Goal: Task Accomplishment & Management: Manage account settings

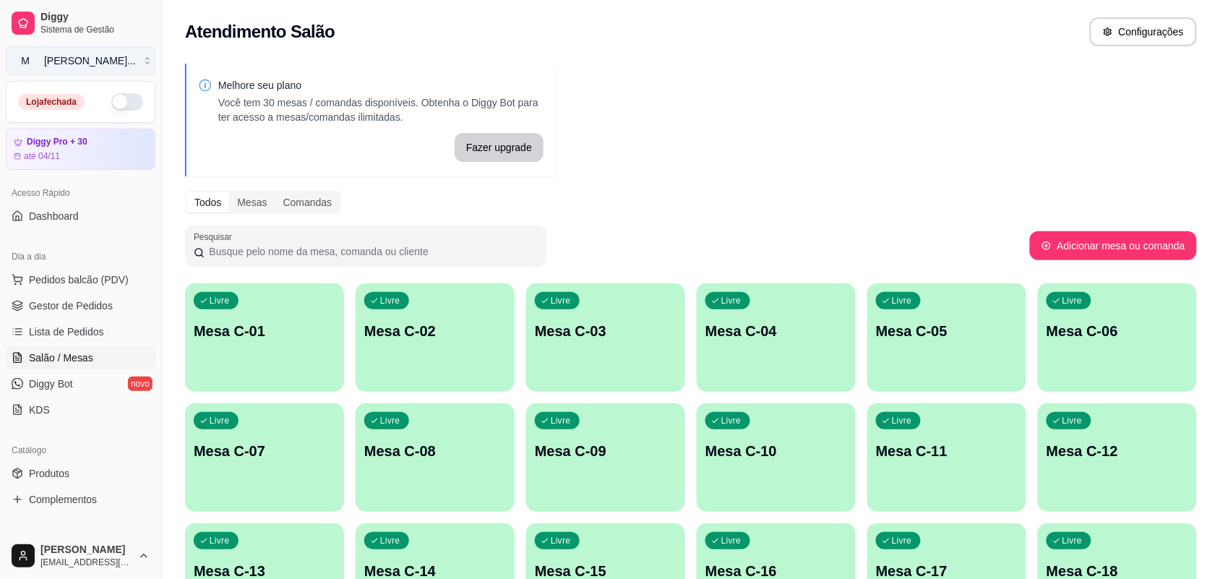
click at [124, 59] on button "M [PERSON_NAME] ..." at bounding box center [81, 60] width 150 height 29
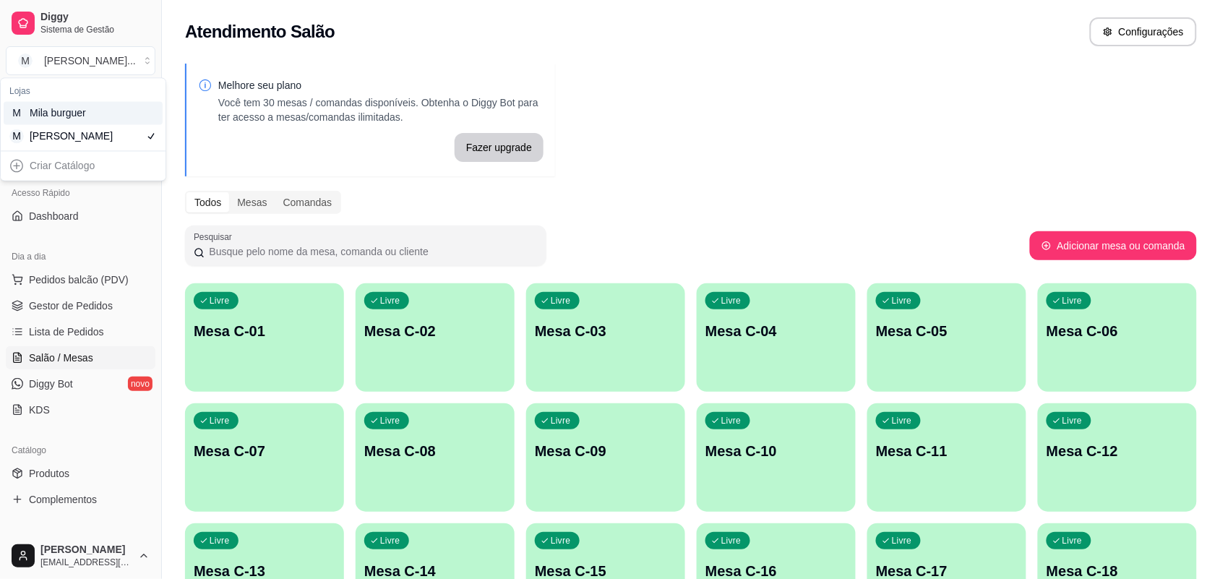
click at [102, 114] on div "M Mila burguer" at bounding box center [83, 113] width 159 height 23
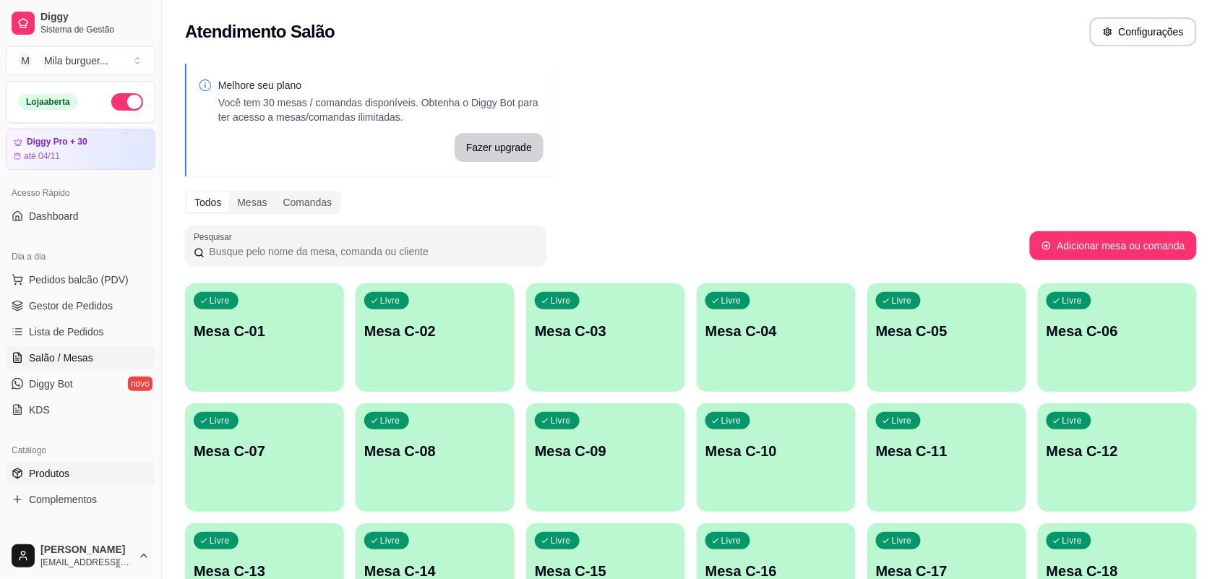
click at [69, 481] on span "Produtos" at bounding box center [49, 473] width 40 height 14
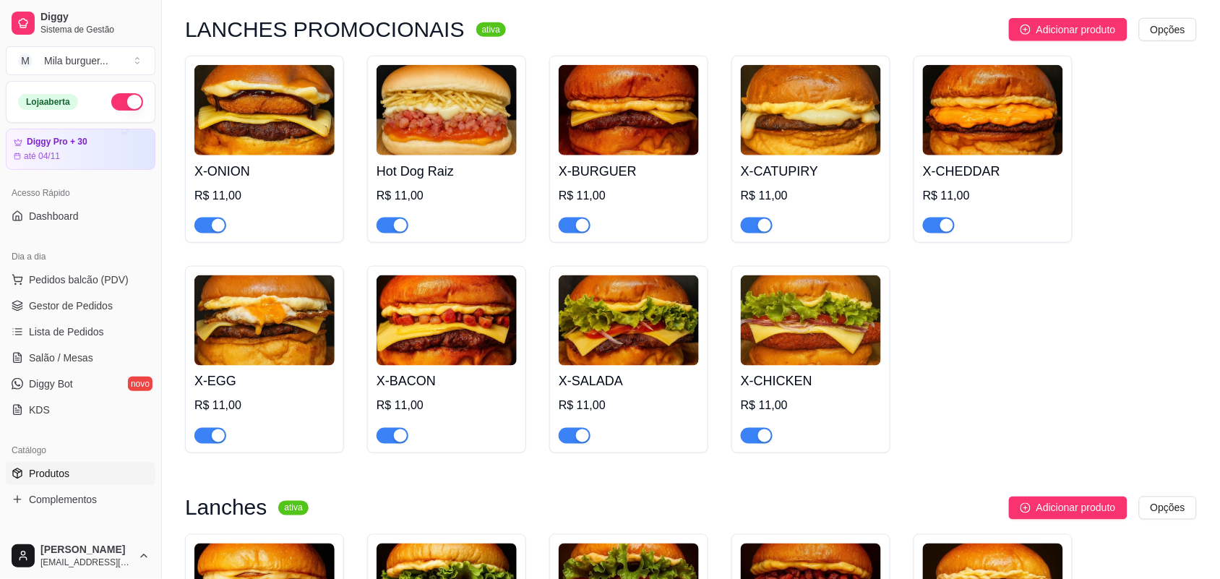
scroll to position [452, 0]
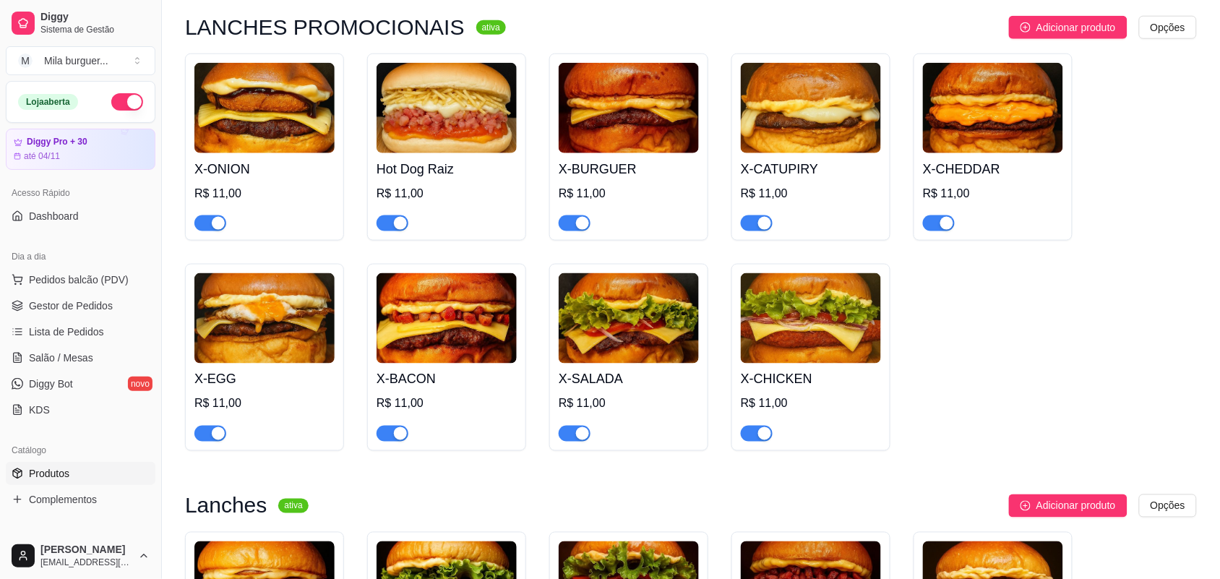
click at [282, 121] on img at bounding box center [264, 108] width 140 height 90
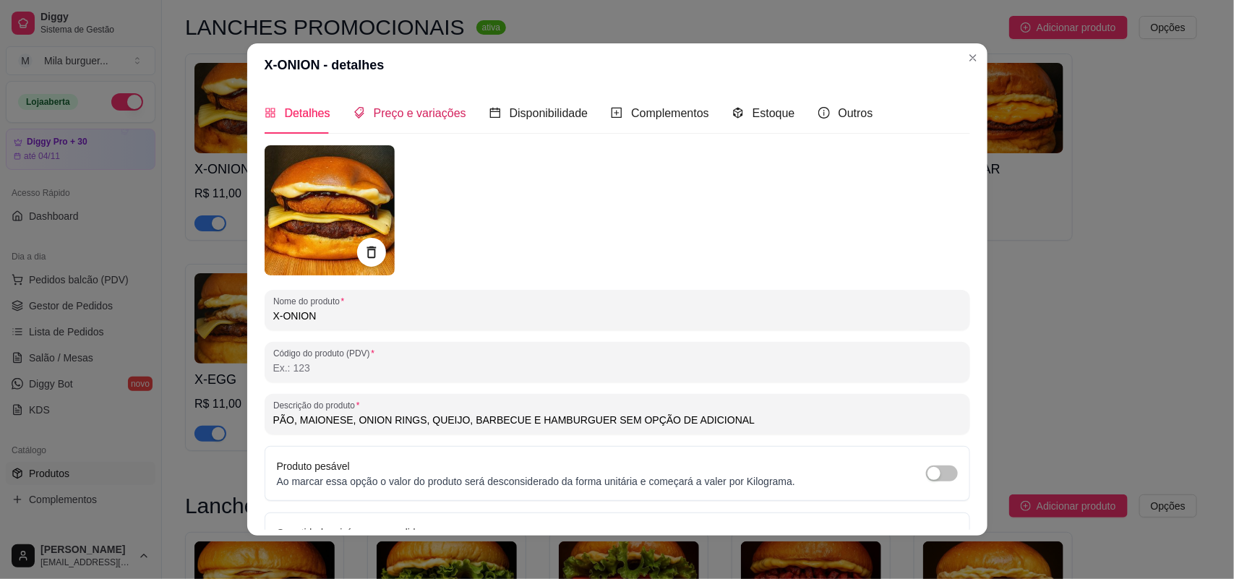
click at [416, 111] on span "Preço e variações" at bounding box center [420, 113] width 93 height 12
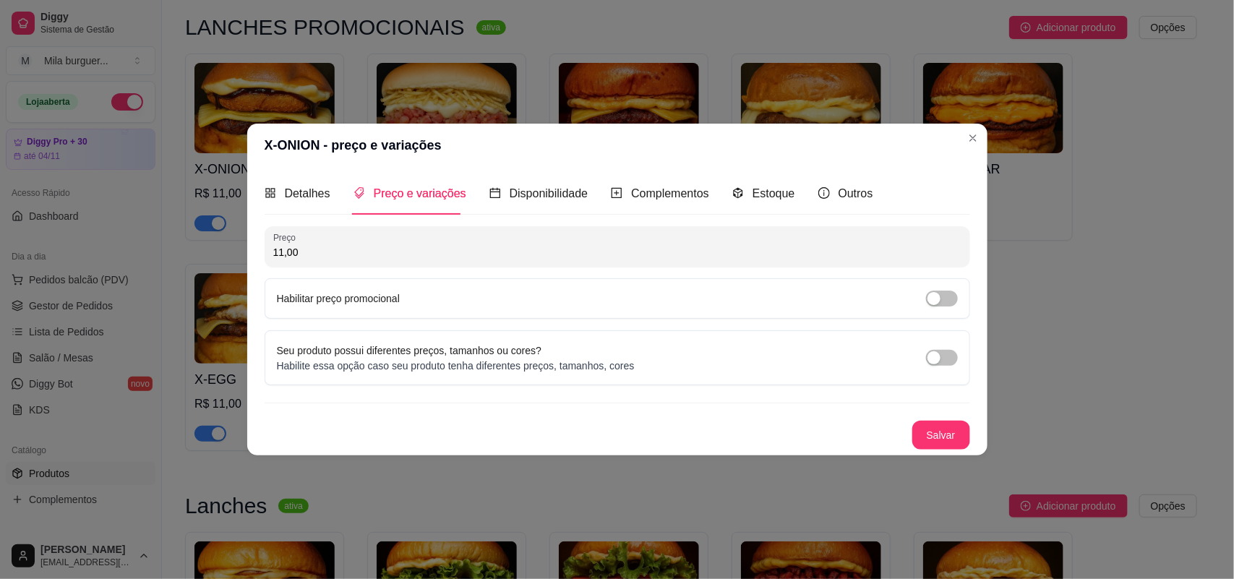
drag, startPoint x: 463, startPoint y: 237, endPoint x: 119, endPoint y: 254, distance: 344.5
click at [119, 254] on div "X-ONION - preço e variações Detalhes Preço e variações Disponibilidade Compleme…" at bounding box center [617, 289] width 1234 height 579
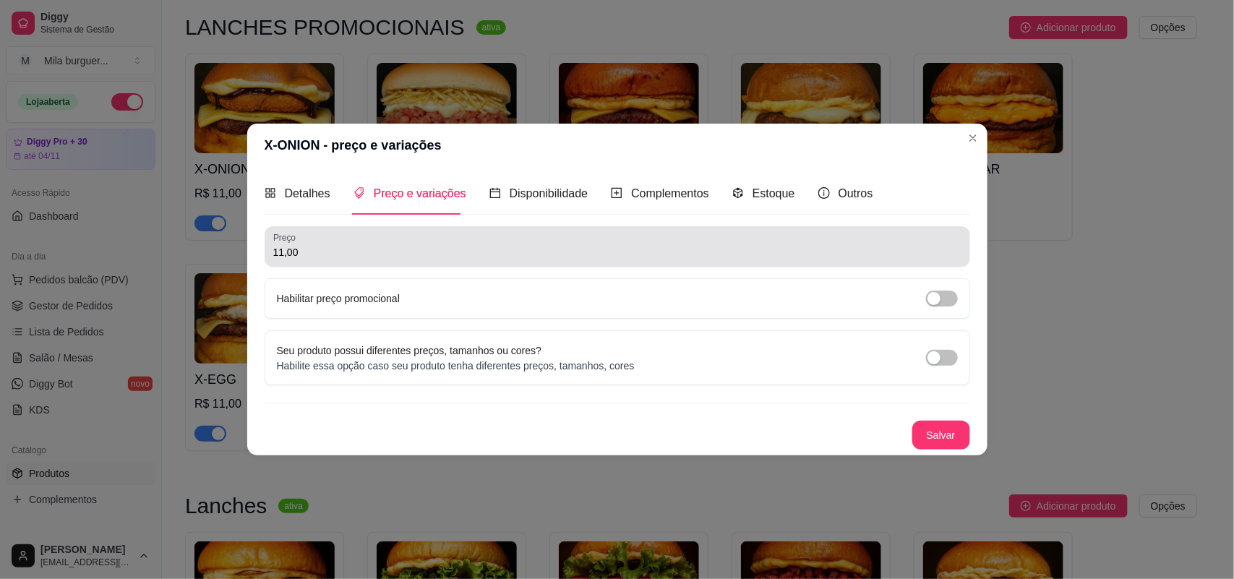
click at [322, 236] on div "11,00" at bounding box center [617, 246] width 688 height 29
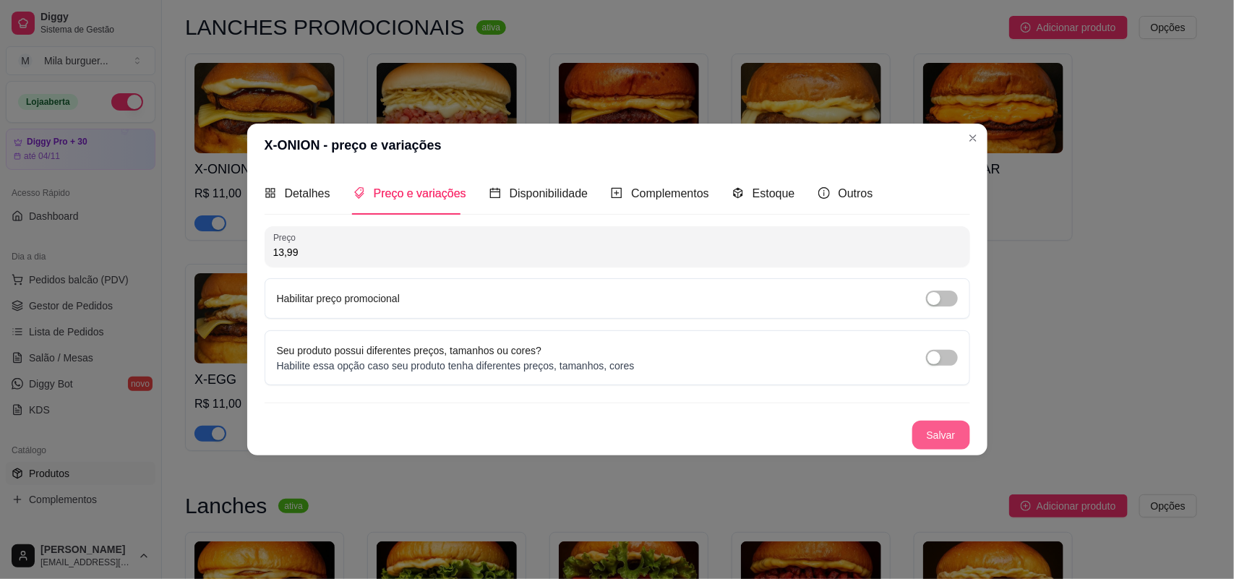
type input "13,99"
click at [934, 435] on button "Salvar" at bounding box center [941, 435] width 58 height 29
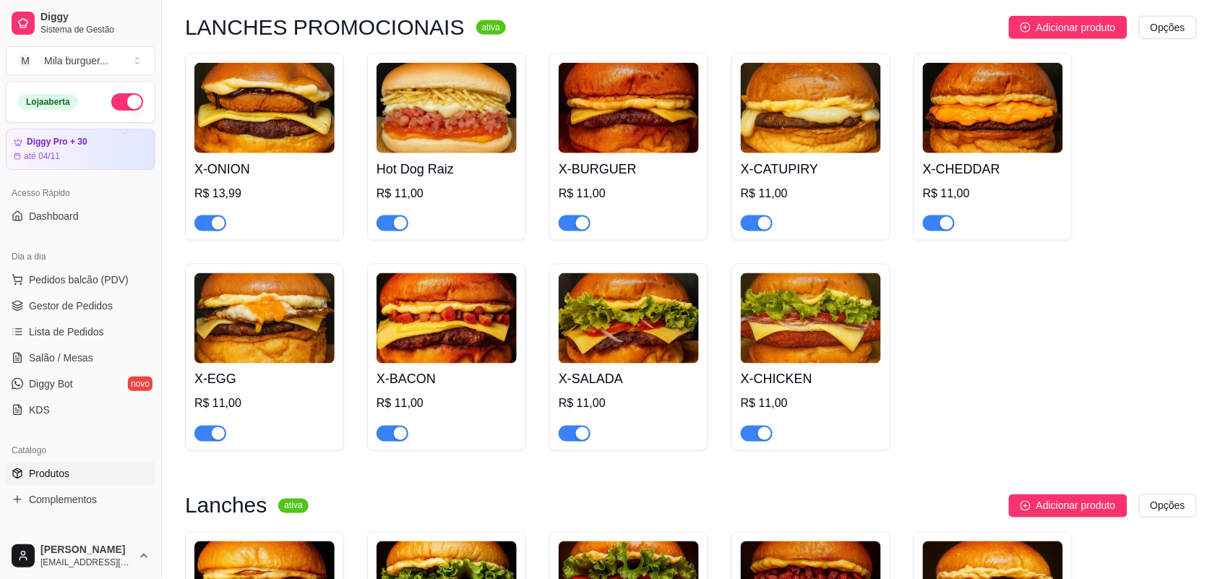
click at [475, 114] on img at bounding box center [447, 108] width 140 height 90
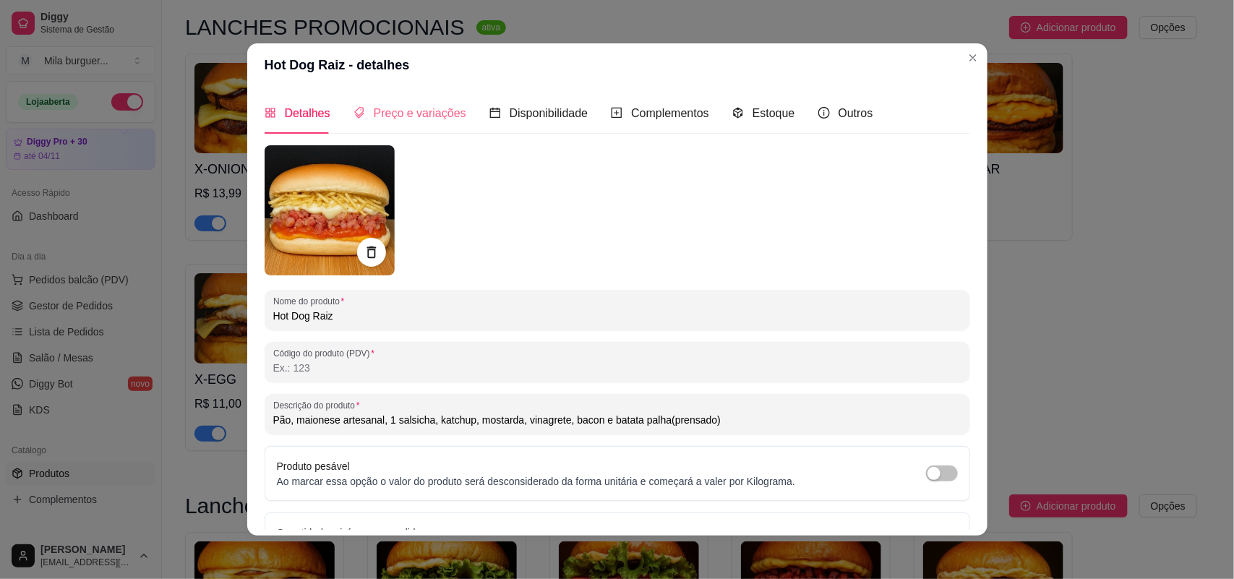
click at [395, 124] on div "Preço e variações" at bounding box center [410, 113] width 113 height 41
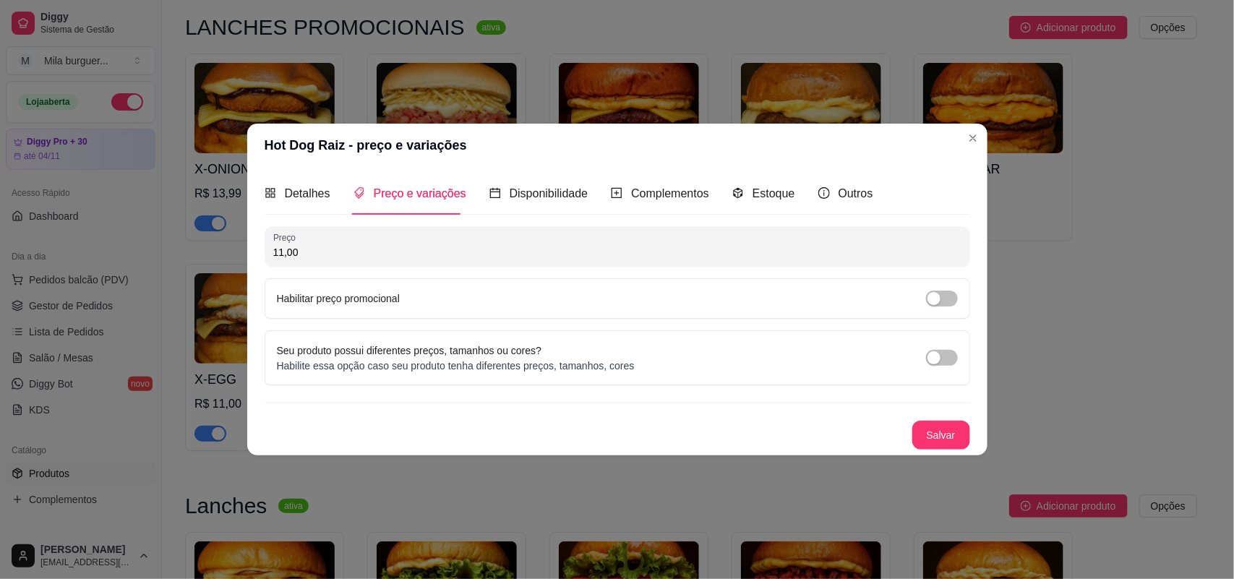
drag, startPoint x: 475, startPoint y: 252, endPoint x: 9, endPoint y: 319, distance: 470.4
click at [9, 319] on div "Hot Dog Raiz - preço e variações Detalhes Preço e variações Disponibilidade Com…" at bounding box center [617, 289] width 1234 height 579
type input "13,99"
click at [947, 429] on button "Salvar" at bounding box center [941, 435] width 58 height 29
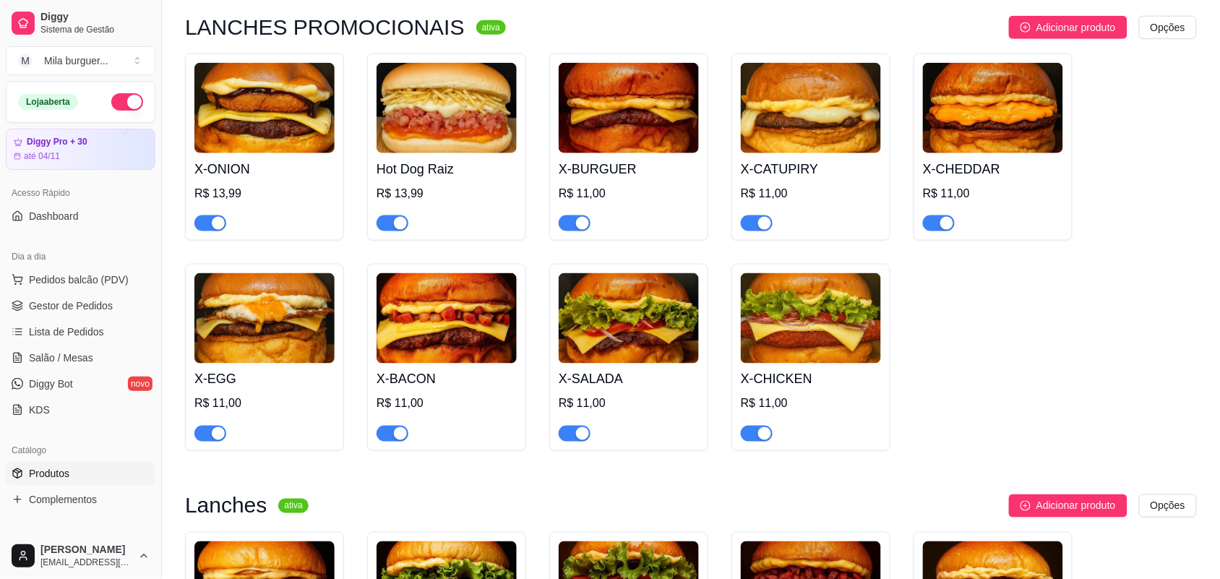
click at [665, 125] on img at bounding box center [629, 108] width 140 height 90
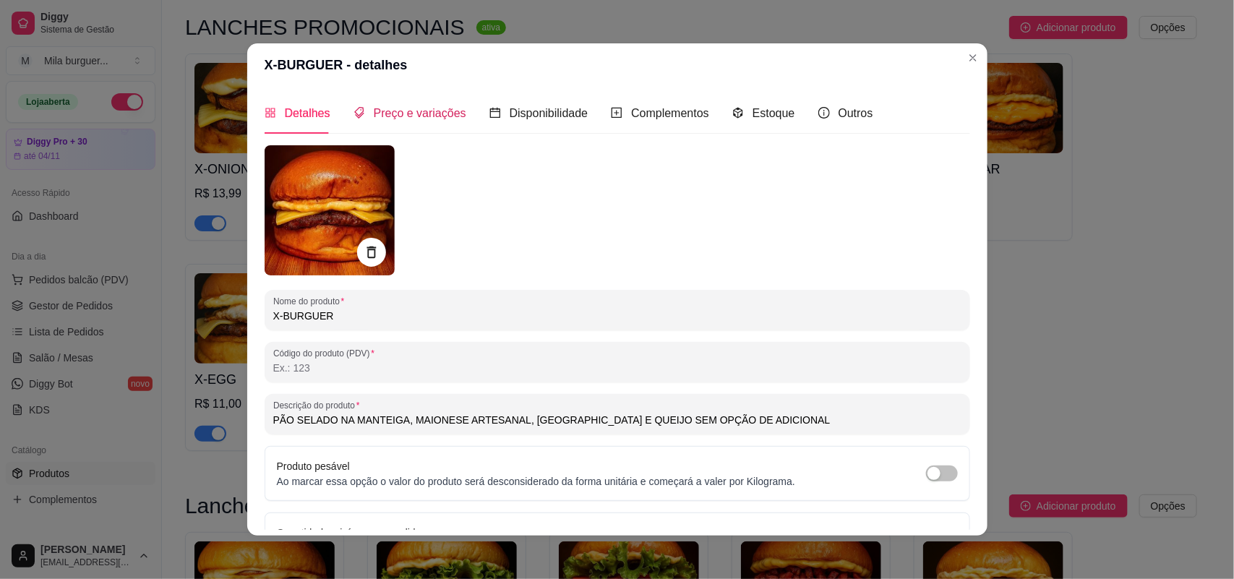
click at [416, 108] on span "Preço e variações" at bounding box center [420, 113] width 93 height 12
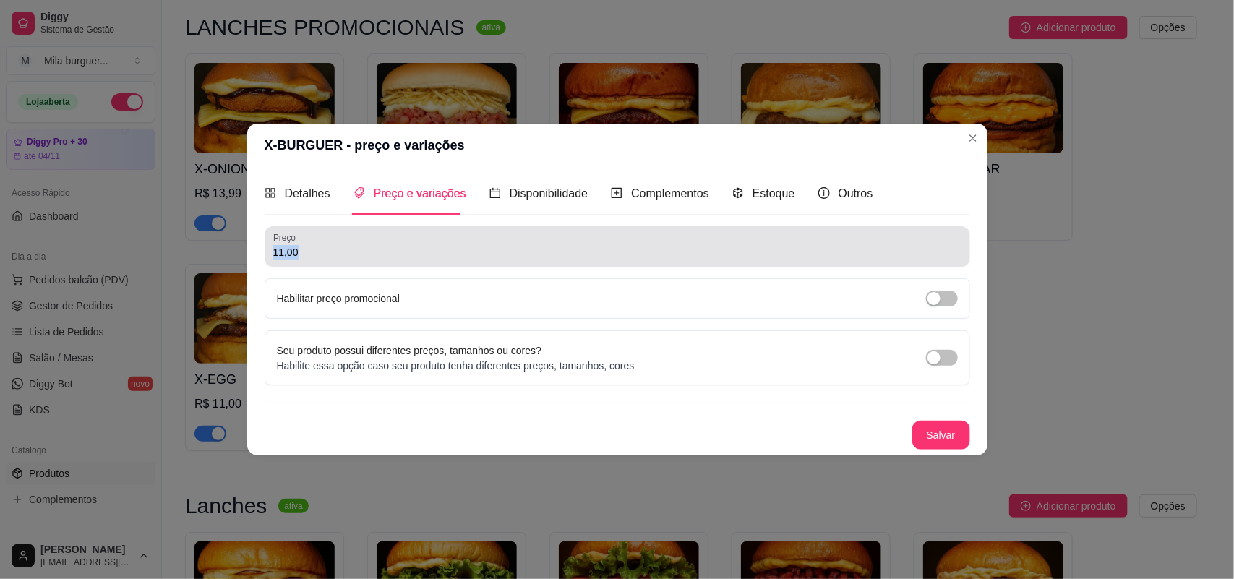
drag, startPoint x: 453, startPoint y: 240, endPoint x: 168, endPoint y: 280, distance: 287.7
click at [168, 280] on div "X-BURGUER - preço e variações Detalhes Preço e variações Disponibilidade Comple…" at bounding box center [617, 289] width 1234 height 579
click at [346, 257] on input "11,00" at bounding box center [617, 252] width 688 height 14
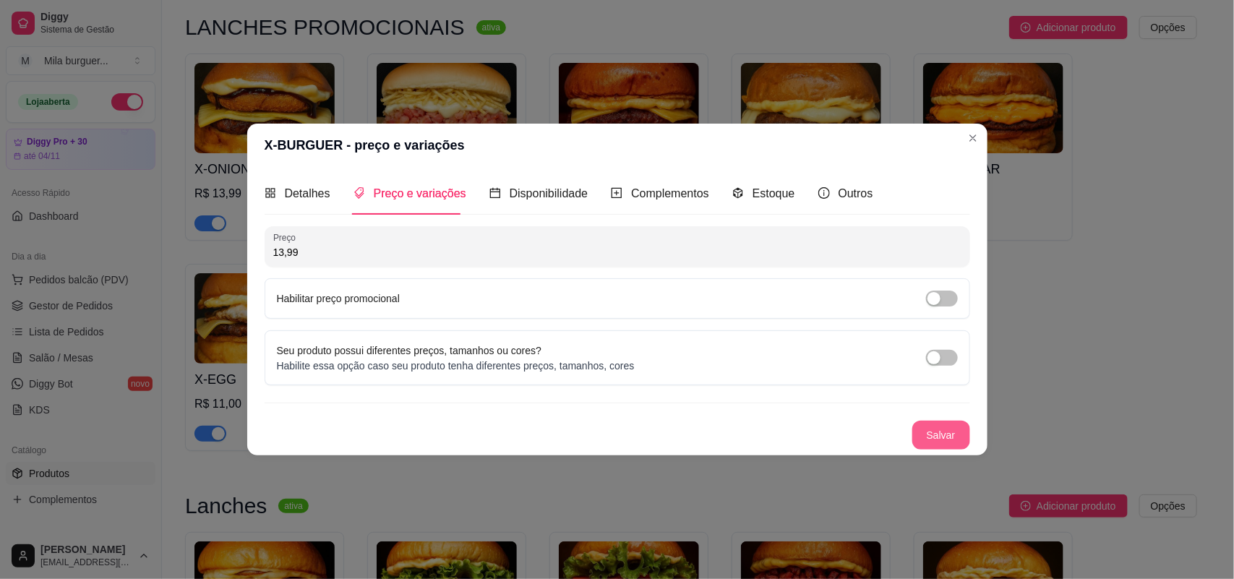
type input "13,99"
click at [938, 423] on button "Salvar" at bounding box center [941, 435] width 58 height 29
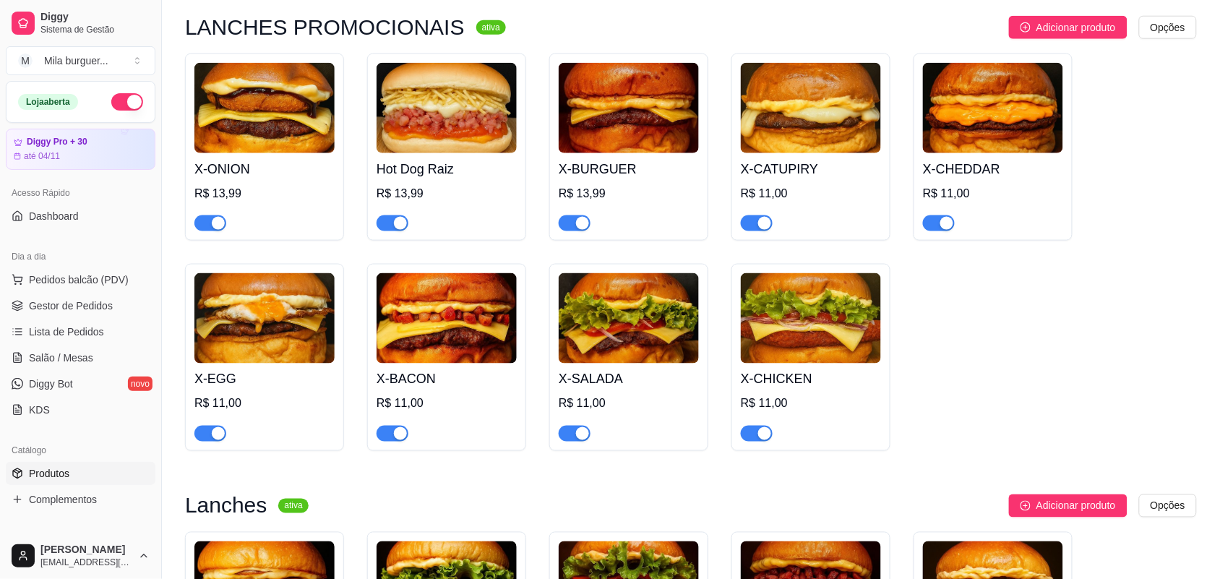
click at [857, 125] on img at bounding box center [811, 108] width 140 height 90
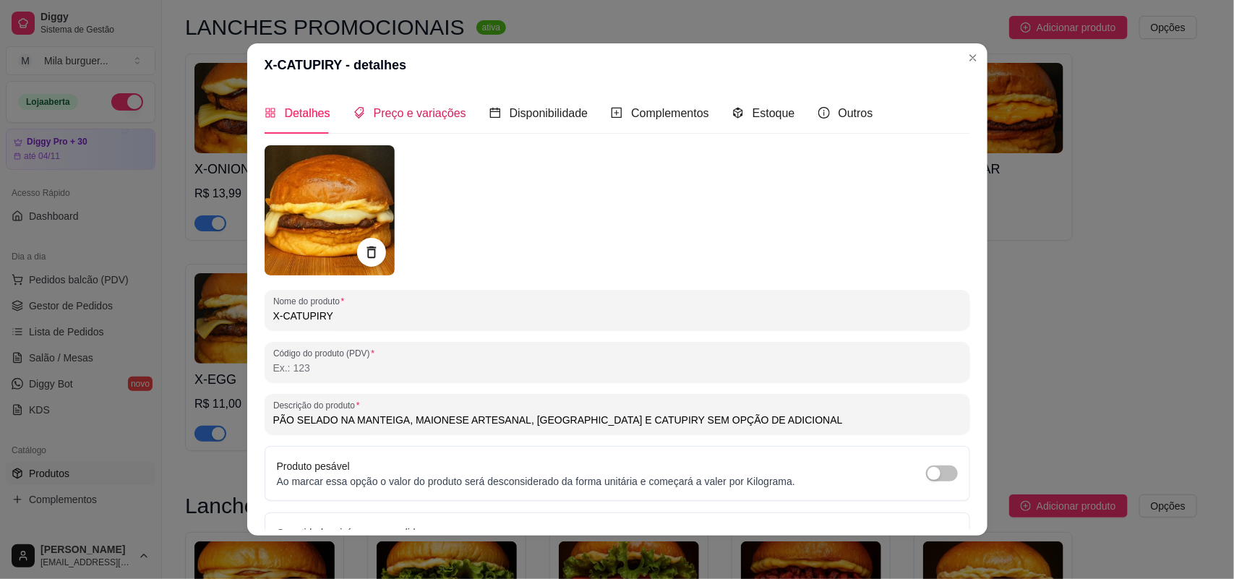
click at [427, 107] on span "Preço e variações" at bounding box center [420, 113] width 93 height 12
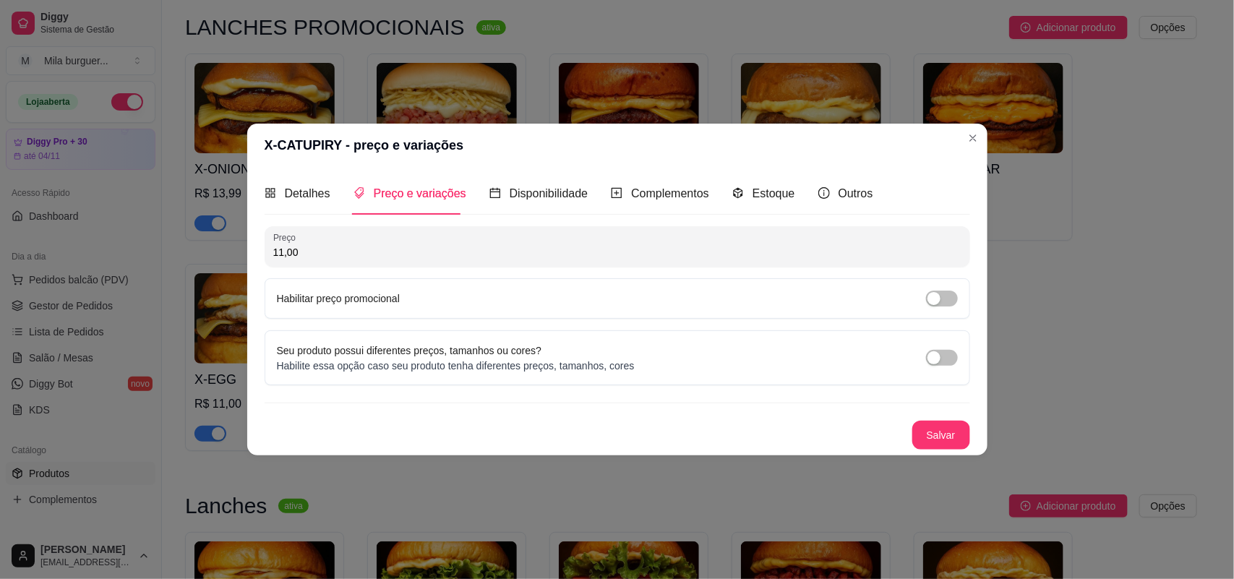
click at [423, 247] on input "11,00" at bounding box center [617, 252] width 688 height 14
type input "13,99"
click at [913, 436] on button "Salvar" at bounding box center [941, 435] width 56 height 28
click at [919, 440] on button "Salvar" at bounding box center [941, 435] width 58 height 29
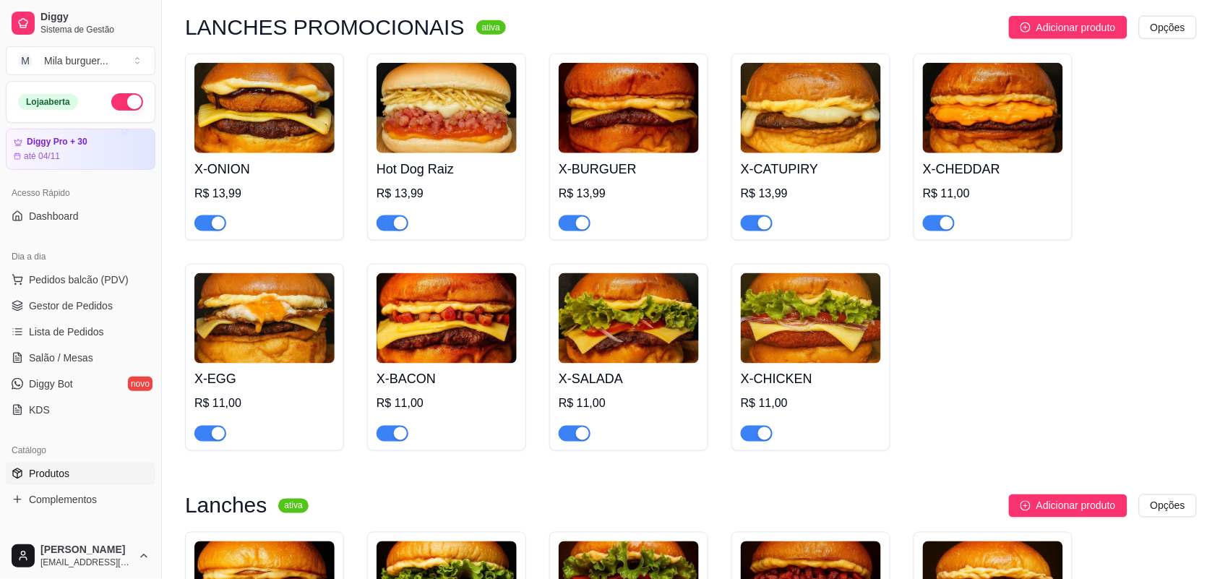
click at [985, 158] on div "X-CHEDDAR R$ 11,00" at bounding box center [993, 192] width 140 height 78
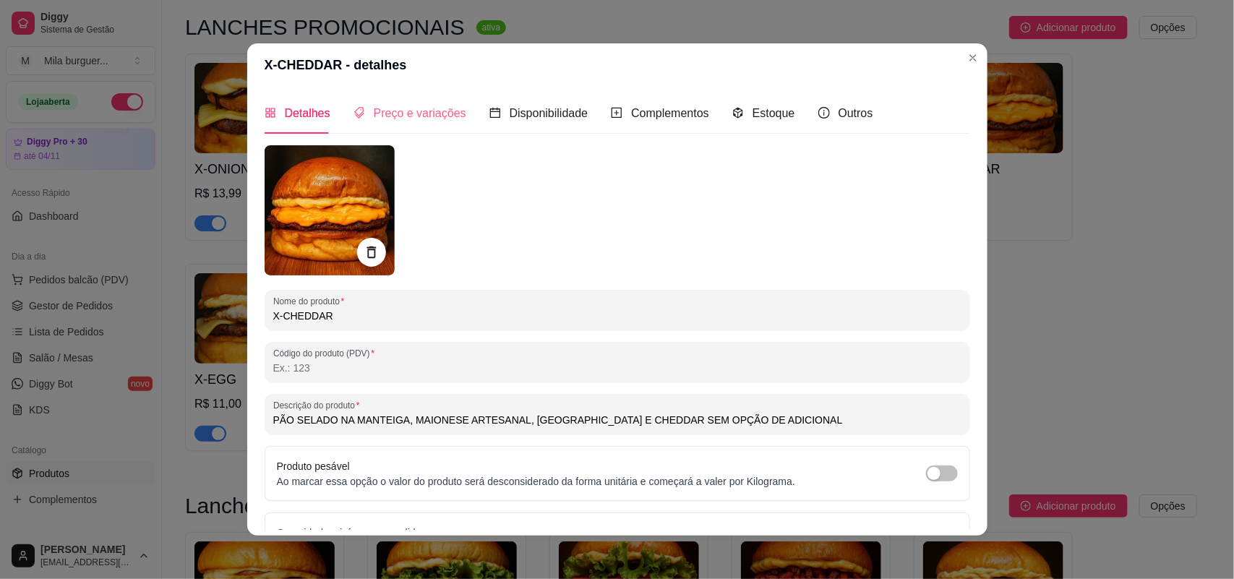
click at [366, 125] on div "Preço e variações" at bounding box center [410, 113] width 113 height 41
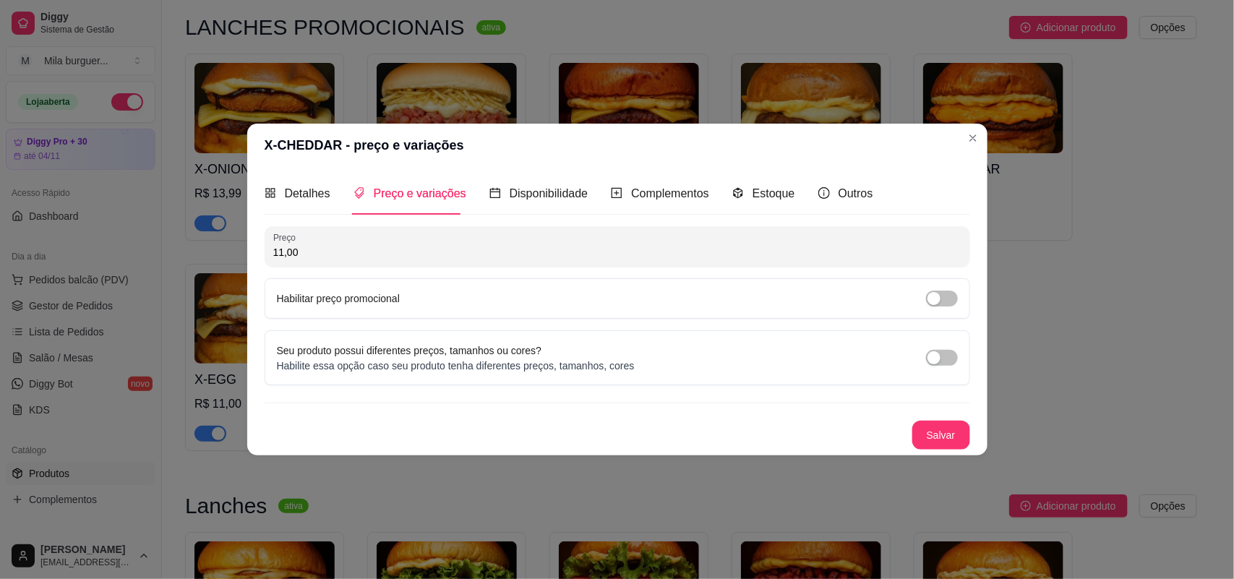
drag, startPoint x: 463, startPoint y: 241, endPoint x: 140, endPoint y: 260, distance: 324.5
click at [140, 260] on div "X-CHEDDAR - preço e variações Detalhes Preço e variações Disponibilidade Comple…" at bounding box center [617, 289] width 1234 height 579
drag, startPoint x: 308, startPoint y: 252, endPoint x: 257, endPoint y: 260, distance: 52.1
click at [257, 260] on div "Detalhes Preço e variações Disponibilidade Complementos Estoque Outros Nome do …" at bounding box center [617, 311] width 740 height 288
type input "13,99"
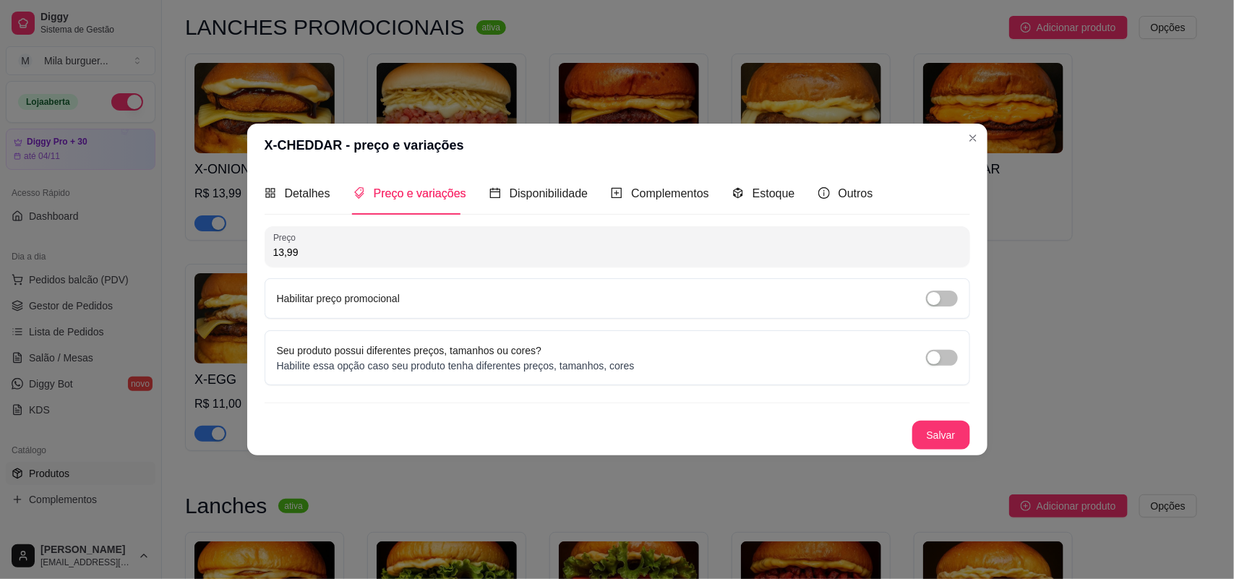
click at [962, 453] on div "Detalhes Preço e variações Disponibilidade Complementos Estoque Outros Nome do …" at bounding box center [617, 311] width 740 height 288
click at [951, 446] on button "Salvar" at bounding box center [941, 435] width 58 height 29
click at [956, 423] on button "Salvar" at bounding box center [941, 435] width 56 height 28
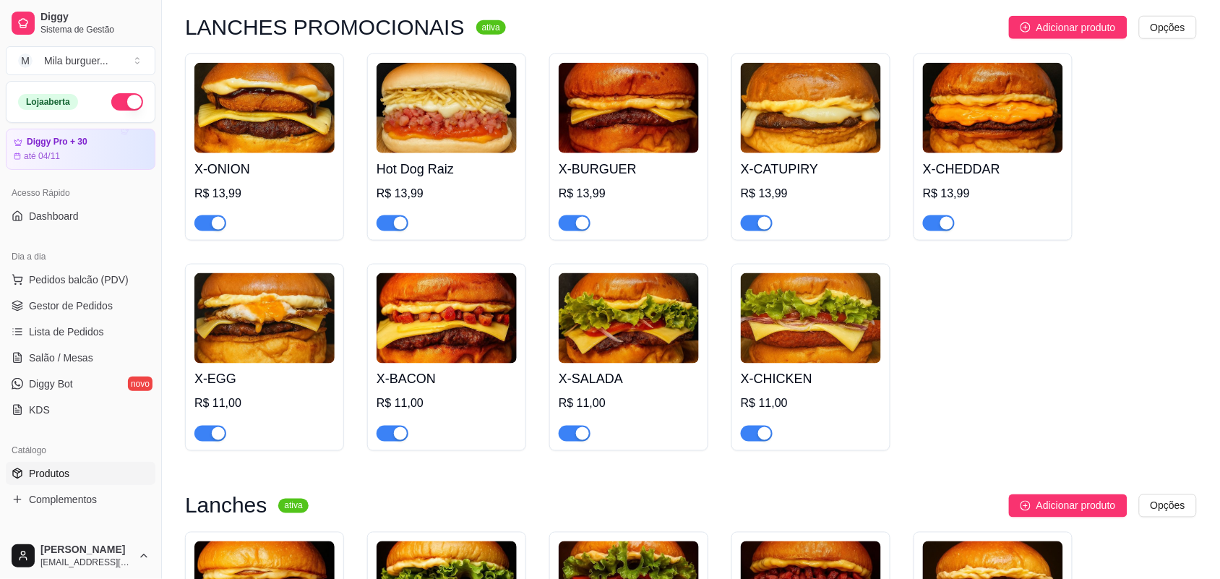
click at [228, 352] on img at bounding box center [264, 318] width 140 height 90
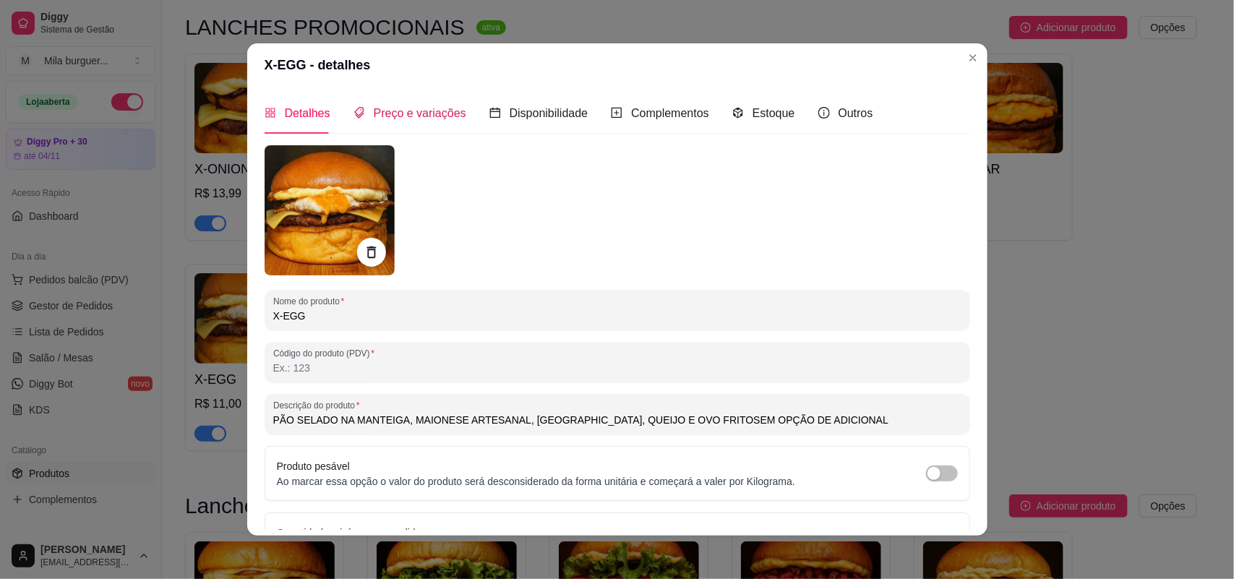
click at [392, 111] on span "Preço e variações" at bounding box center [420, 113] width 93 height 12
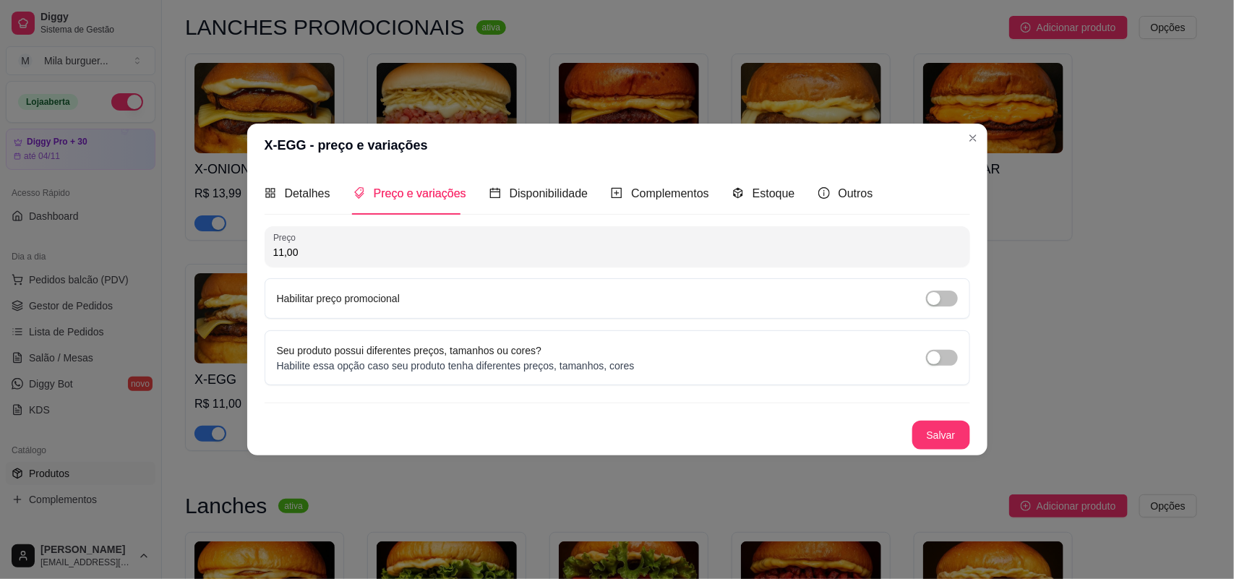
drag, startPoint x: 388, startPoint y: 249, endPoint x: 193, endPoint y: 247, distance: 195.2
click at [193, 247] on div "X-EGG - preço e variações Detalhes Preço e variações Disponibilidade Complement…" at bounding box center [617, 289] width 1234 height 579
type input "13,99"
click at [936, 435] on button "Salvar" at bounding box center [941, 435] width 58 height 29
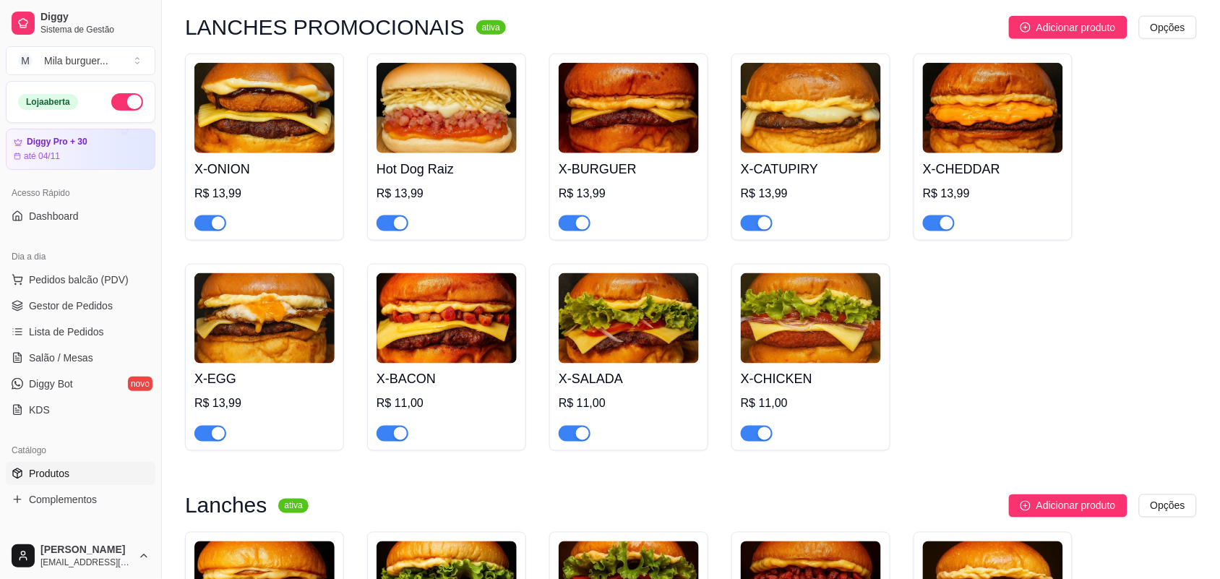
click at [411, 364] on img at bounding box center [447, 318] width 140 height 90
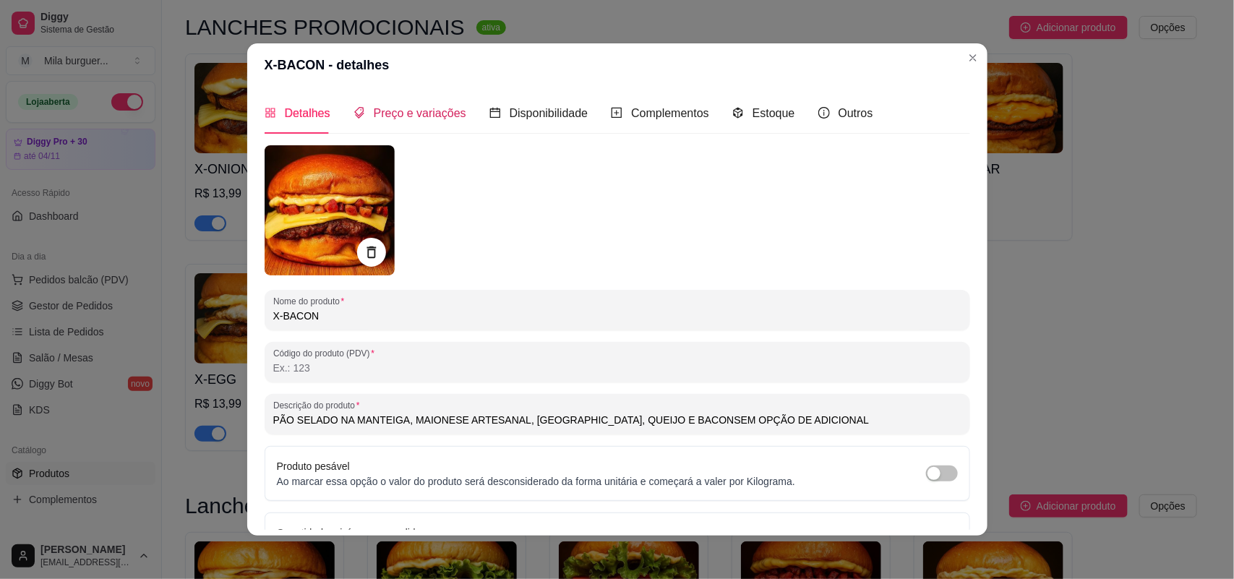
click at [363, 106] on div "Preço e variações" at bounding box center [410, 113] width 113 height 18
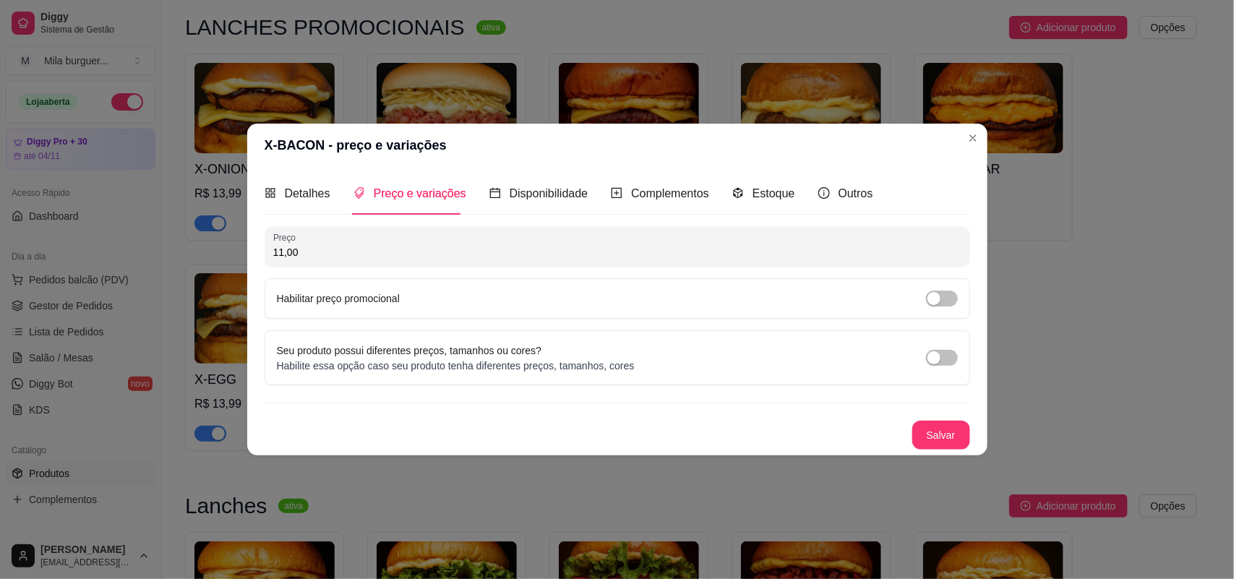
drag, startPoint x: 553, startPoint y: 243, endPoint x: 195, endPoint y: 243, distance: 357.9
click at [195, 243] on div "X-BACON - preço e variações Detalhes Preço e variações Disponibilidade Compleme…" at bounding box center [617, 289] width 1234 height 579
drag, startPoint x: 314, startPoint y: 254, endPoint x: 233, endPoint y: 254, distance: 81.7
click at [233, 254] on div "X-BACON - preço e variações Detalhes Preço e variações Disponibilidade Compleme…" at bounding box center [617, 289] width 1234 height 579
type input "13,99"
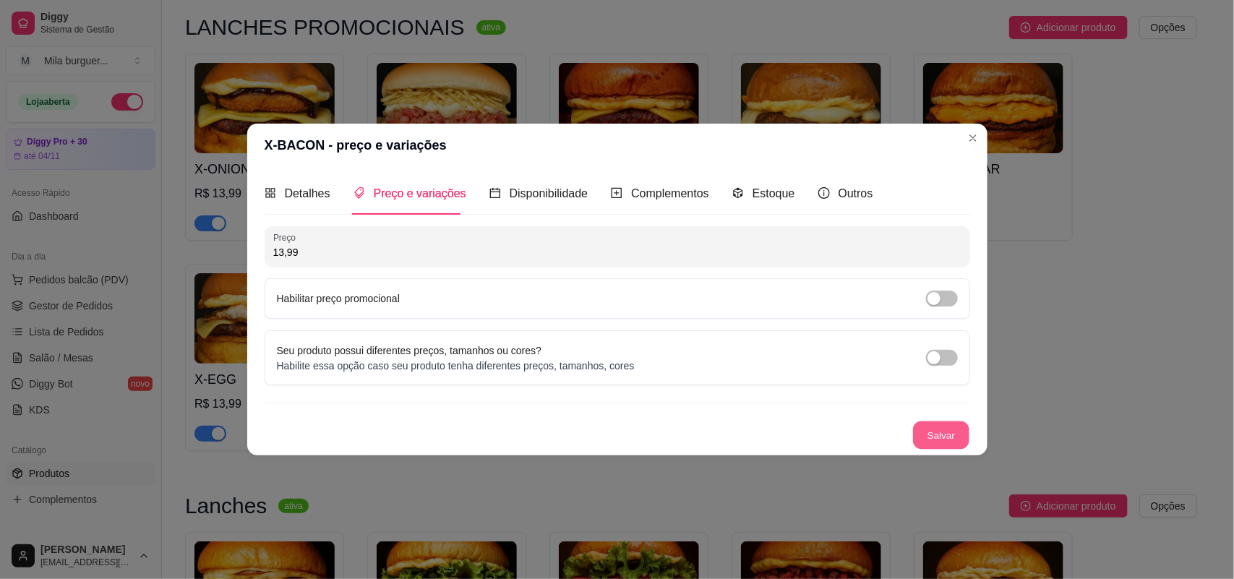
click at [928, 430] on button "Salvar" at bounding box center [941, 435] width 56 height 28
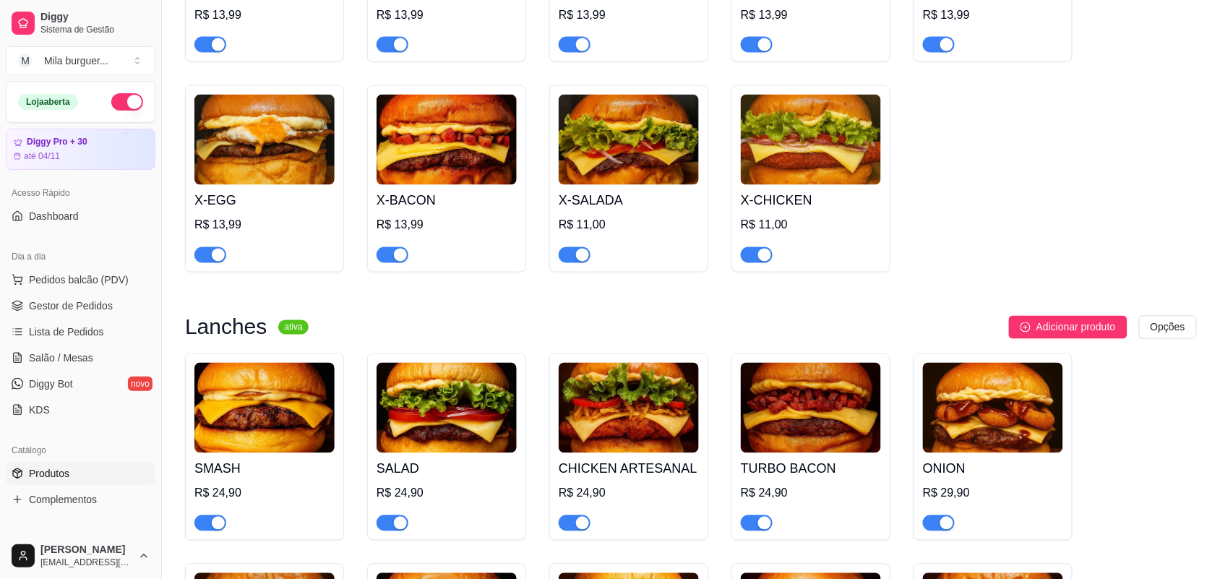
scroll to position [633, 0]
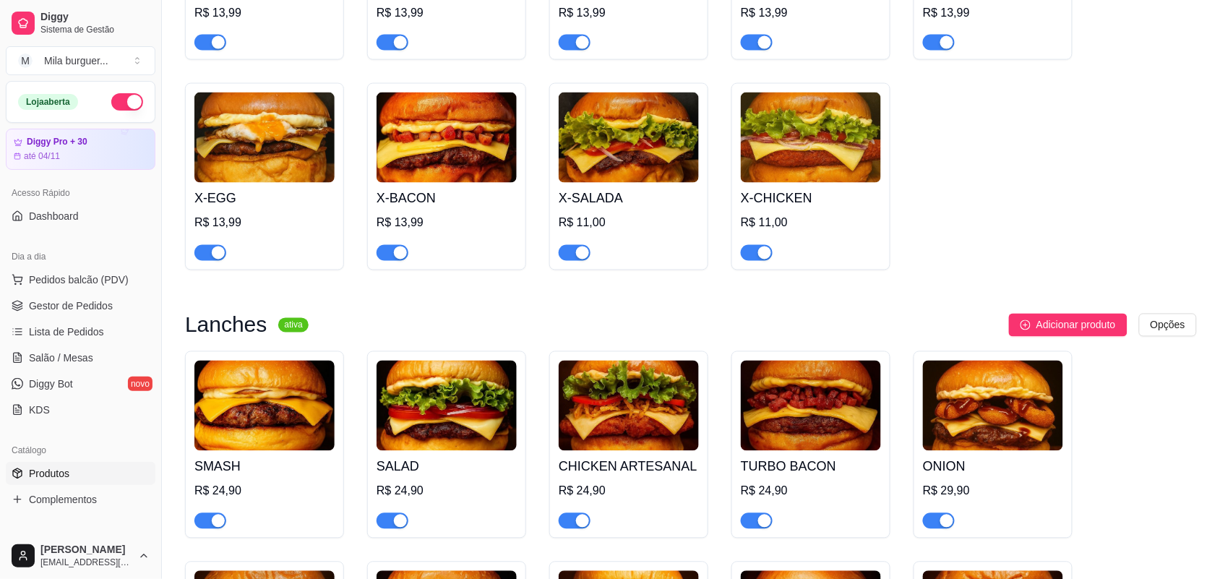
click at [637, 157] on img at bounding box center [629, 138] width 140 height 90
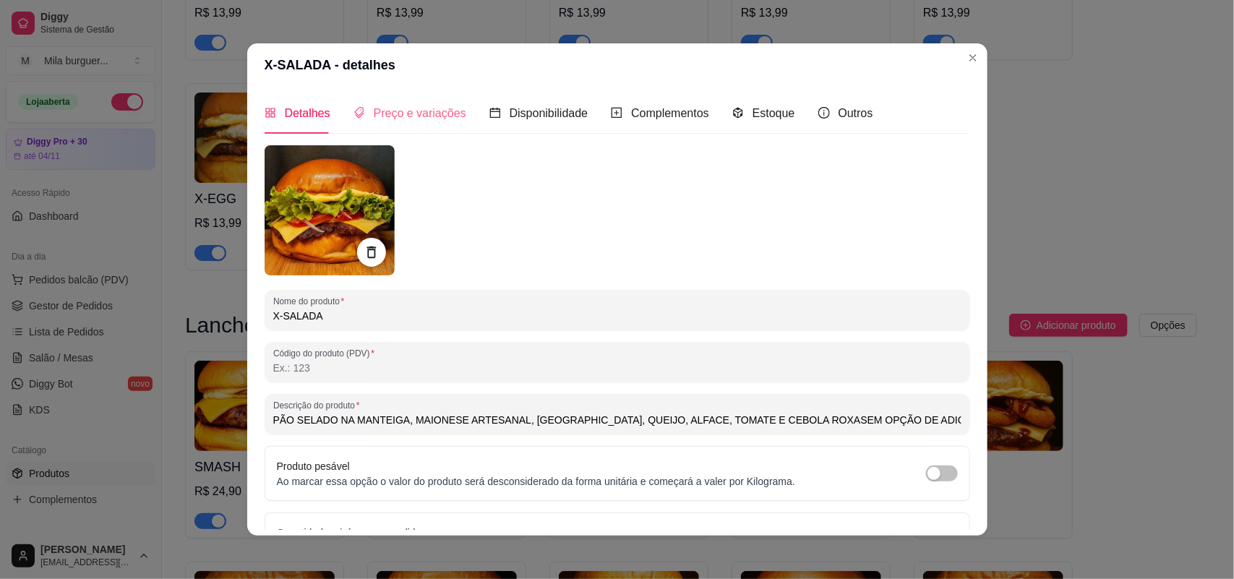
click at [424, 124] on div "Preço e variações" at bounding box center [410, 113] width 113 height 41
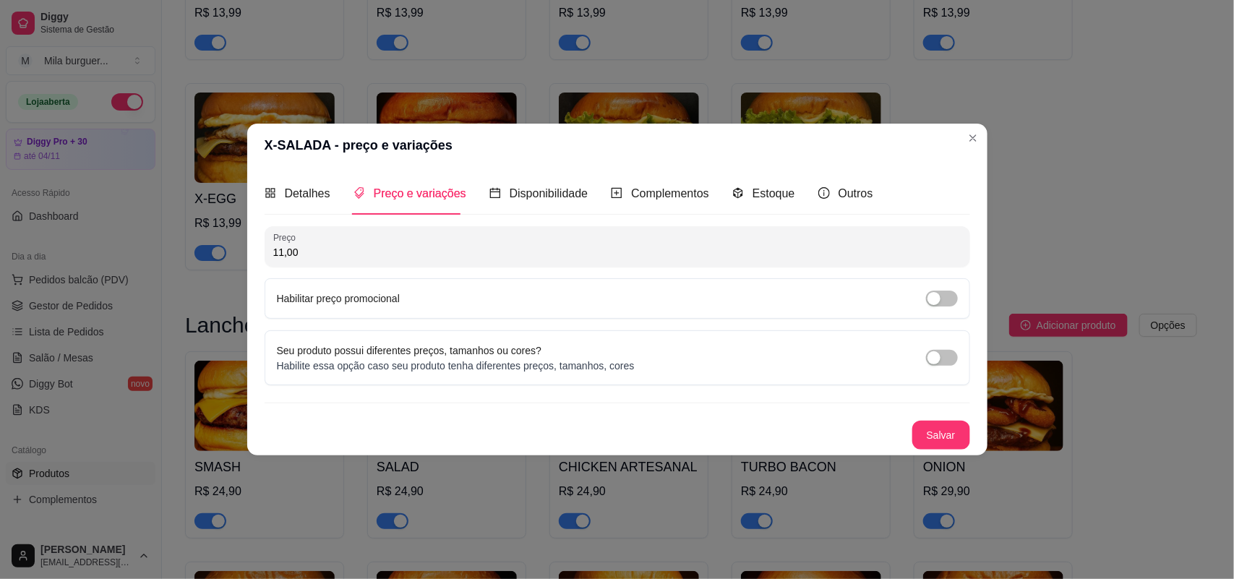
drag, startPoint x: 461, startPoint y: 253, endPoint x: 265, endPoint y: 259, distance: 195.3
click at [265, 259] on div "Preço 11,00" at bounding box center [618, 246] width 706 height 40
type input "13,99"
click at [955, 431] on button "Salvar" at bounding box center [941, 435] width 58 height 29
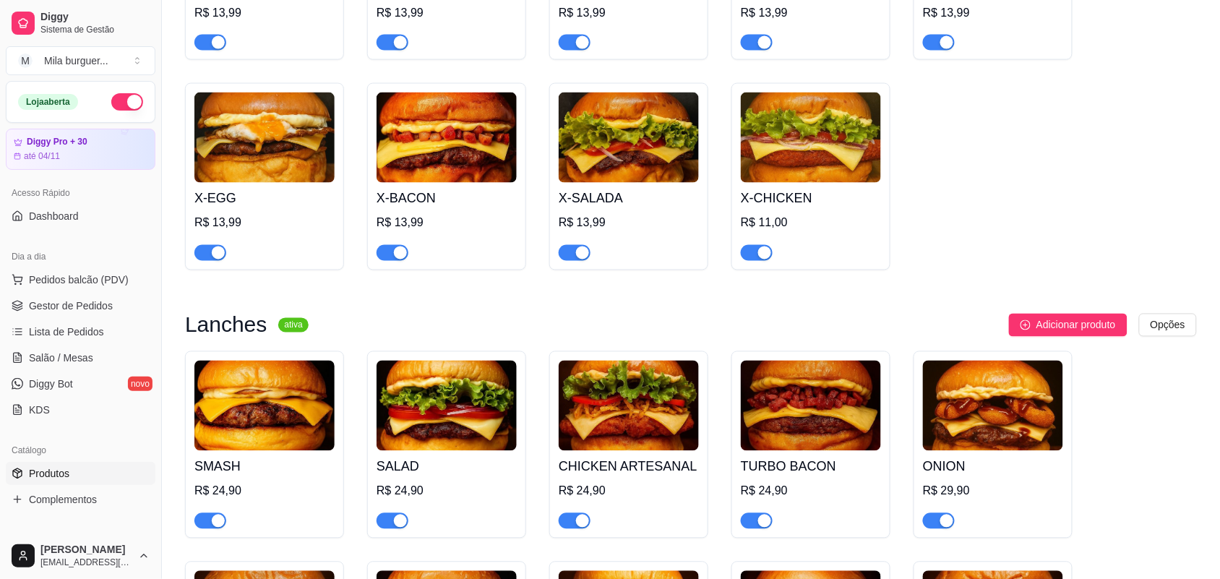
click at [797, 181] on img at bounding box center [811, 138] width 140 height 90
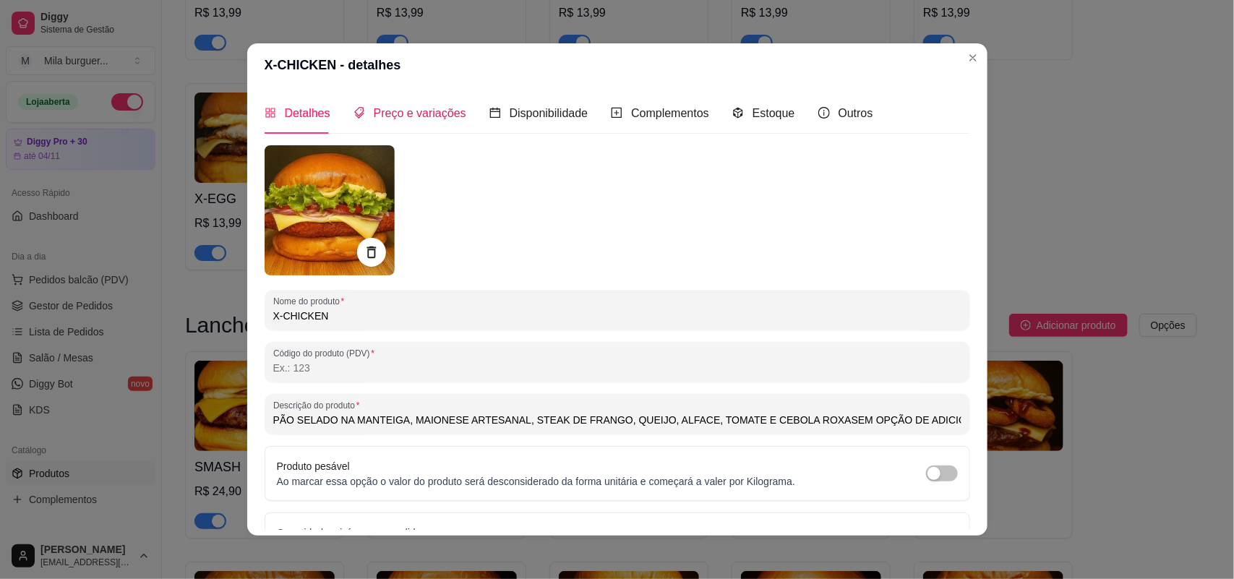
click at [374, 114] on span "Preço e variações" at bounding box center [420, 113] width 93 height 12
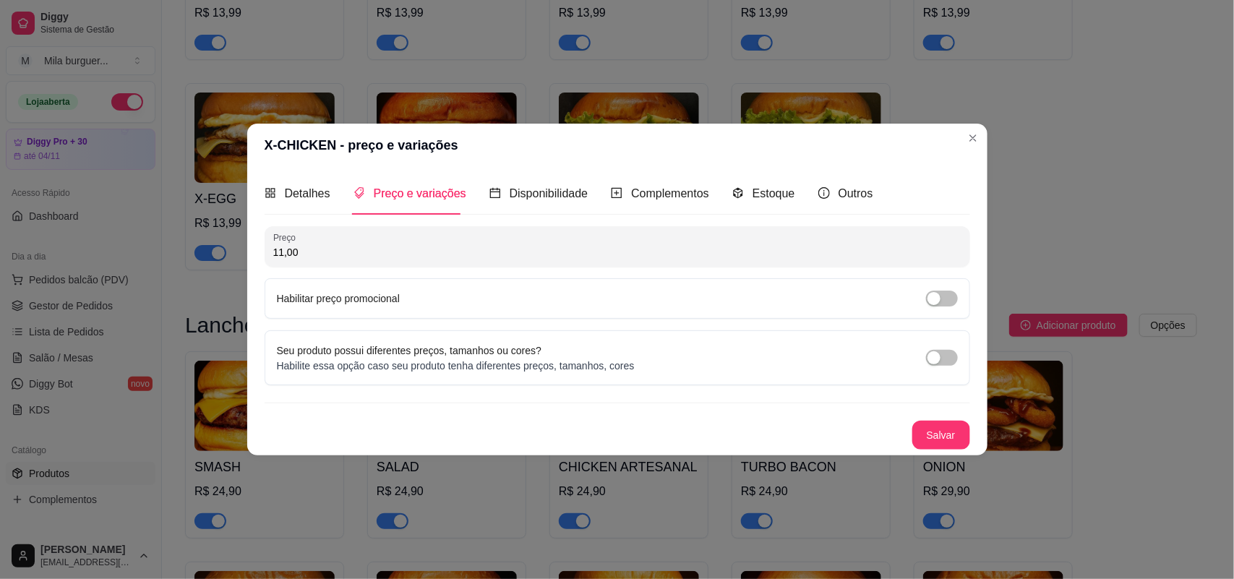
drag, startPoint x: 369, startPoint y: 255, endPoint x: 194, endPoint y: 261, distance: 175.0
click at [194, 261] on div "X-CHICKEN - preço e variações Detalhes Preço e variações Disponibilidade Comple…" at bounding box center [617, 289] width 1234 height 579
type input "13,99"
click at [933, 421] on div "Salvar" at bounding box center [618, 435] width 706 height 29
click at [930, 432] on button "Salvar" at bounding box center [941, 435] width 58 height 29
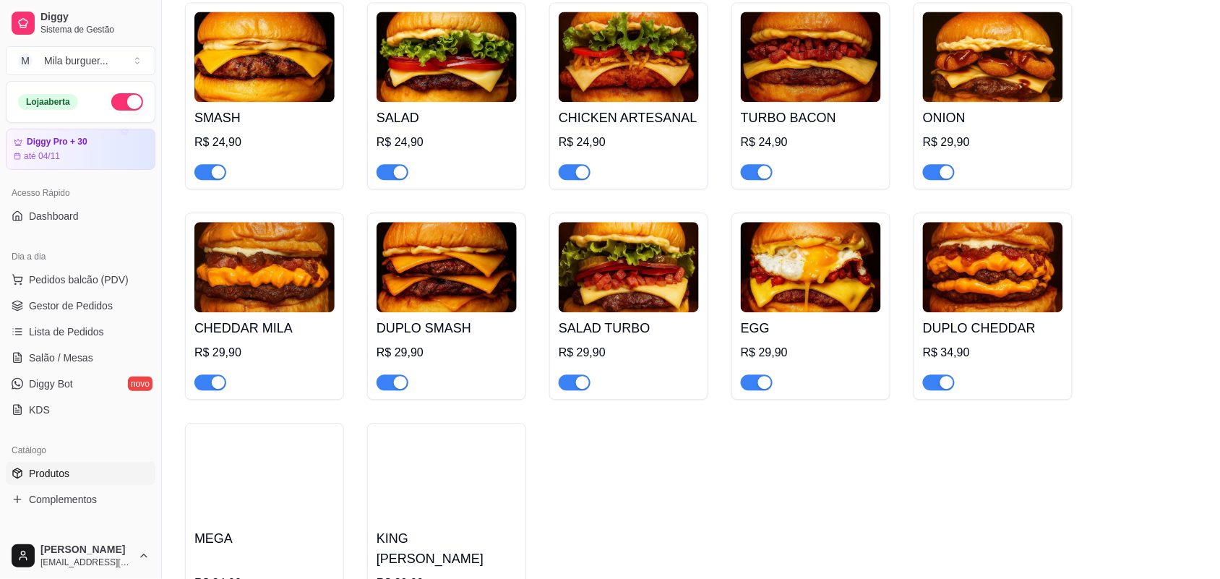
scroll to position [1084, 0]
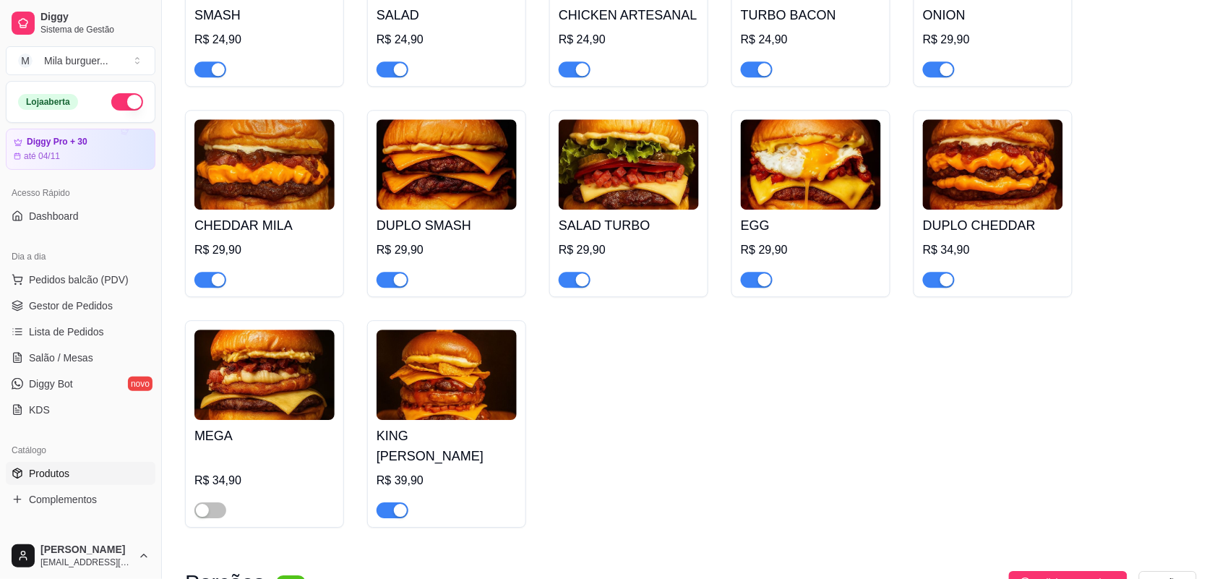
click at [944, 217] on div "DUPLO CHEDDAR R$ 34,90" at bounding box center [993, 249] width 140 height 78
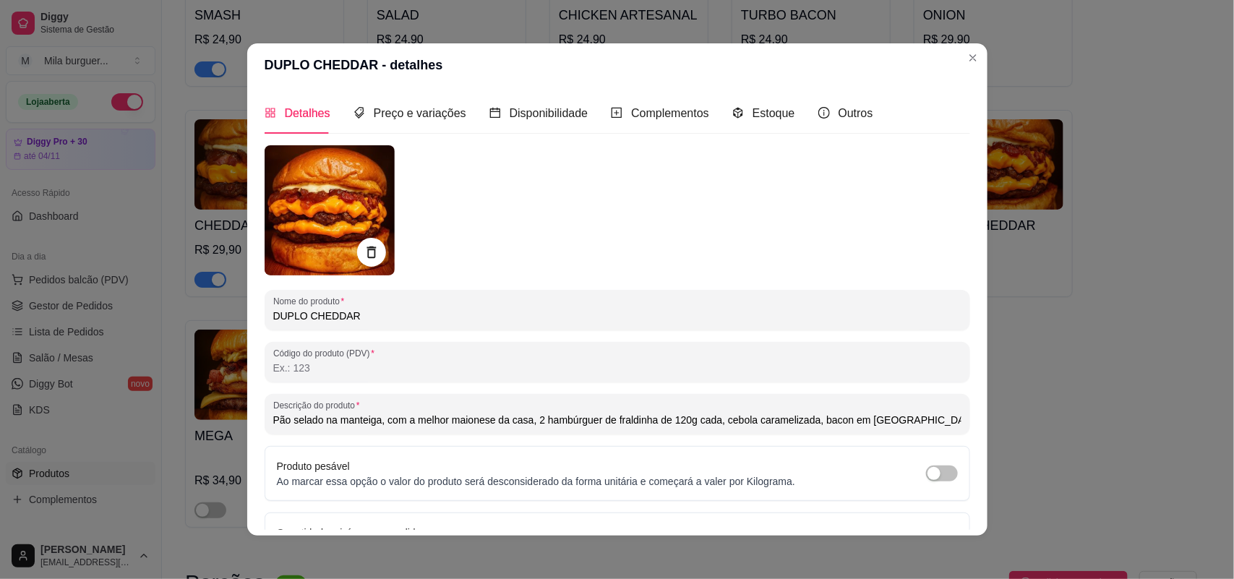
click at [414, 135] on div "Detalhes Preço e variações Disponibilidade Complementos Estoque Outros Nome do …" at bounding box center [618, 311] width 706 height 437
click at [414, 114] on span "Preço e variações" at bounding box center [420, 113] width 93 height 12
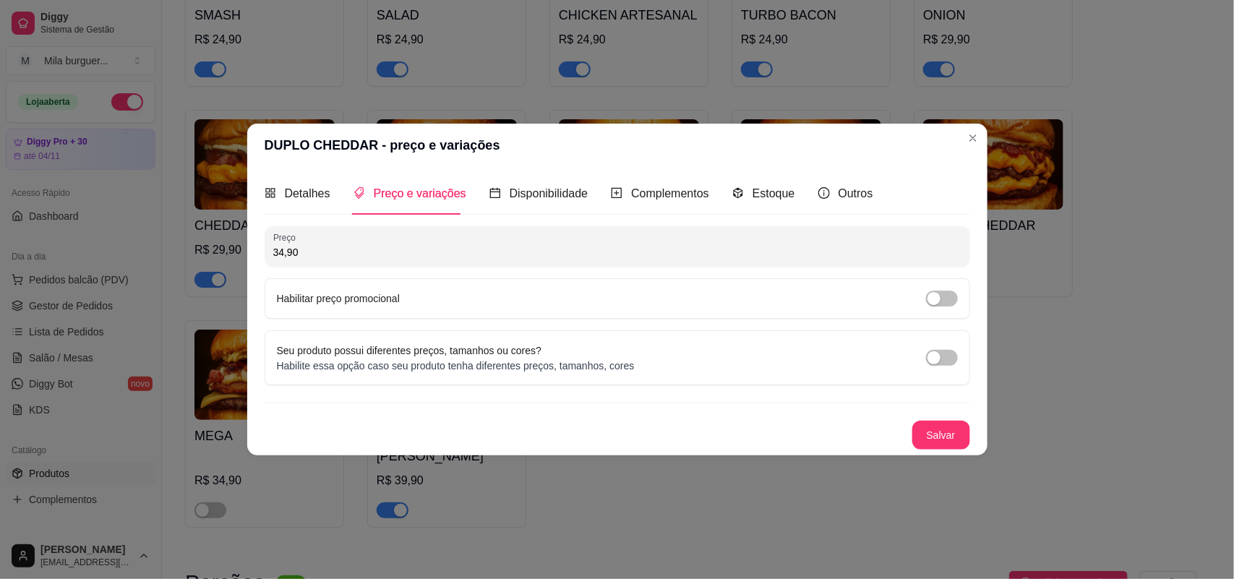
drag, startPoint x: 341, startPoint y: 249, endPoint x: 206, endPoint y: 260, distance: 135.6
click at [206, 260] on div "DUPLO CHEDDAR - preço e variações Detalhes Preço e variações Disponibilidade Co…" at bounding box center [617, 289] width 1234 height 579
type input "37,90"
click at [930, 427] on button "Salvar" at bounding box center [941, 435] width 56 height 28
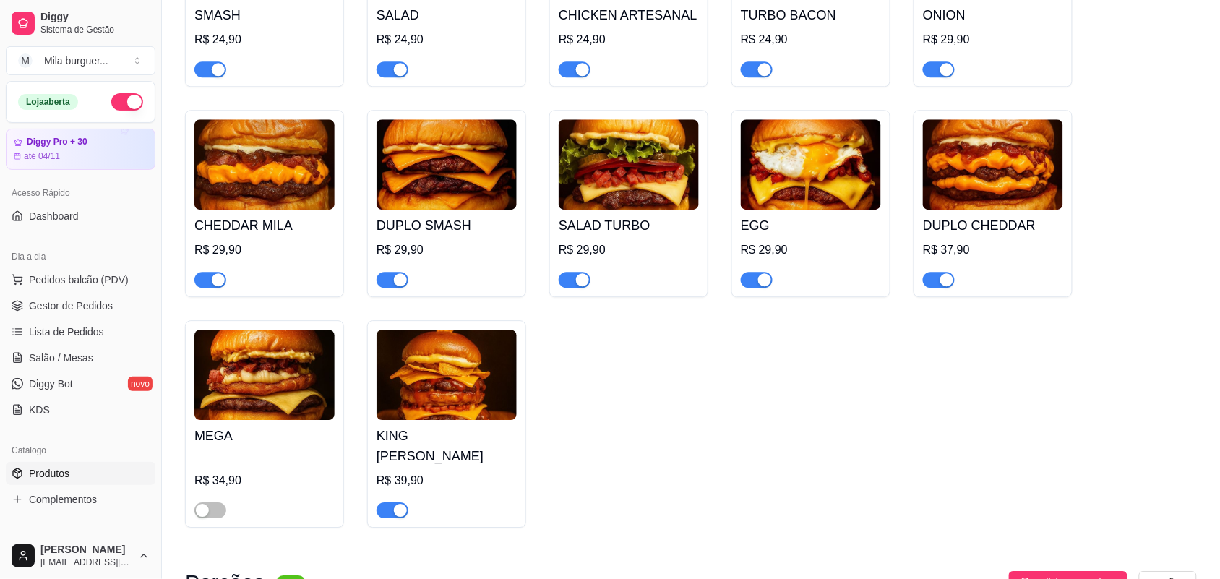
click at [771, 207] on img at bounding box center [811, 164] width 140 height 90
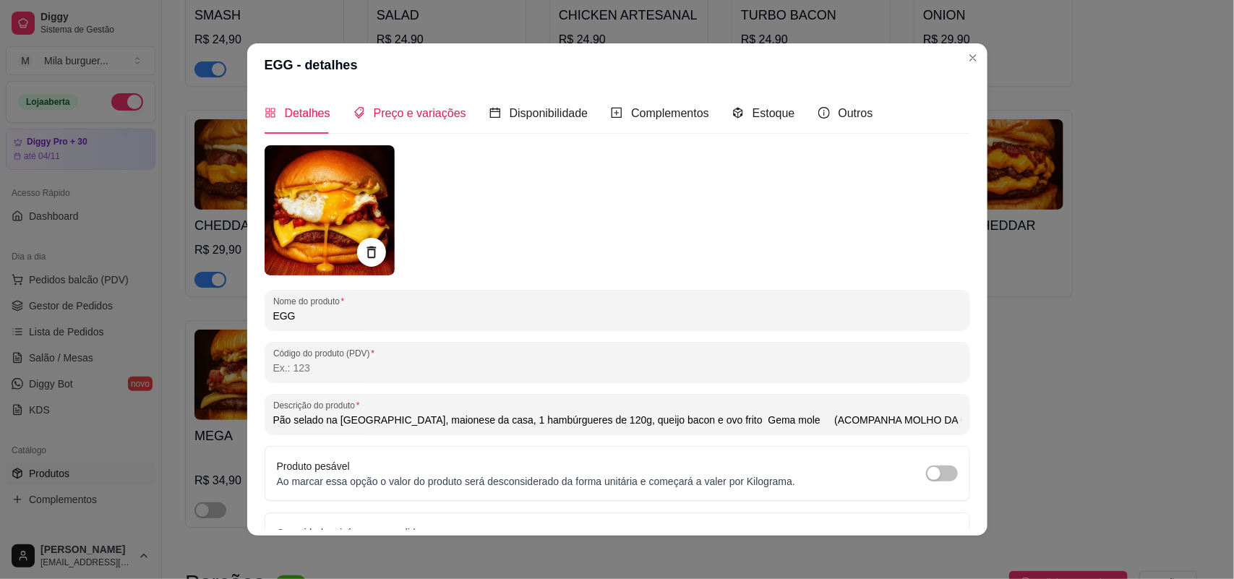
click at [399, 111] on span "Preço e variações" at bounding box center [420, 113] width 93 height 12
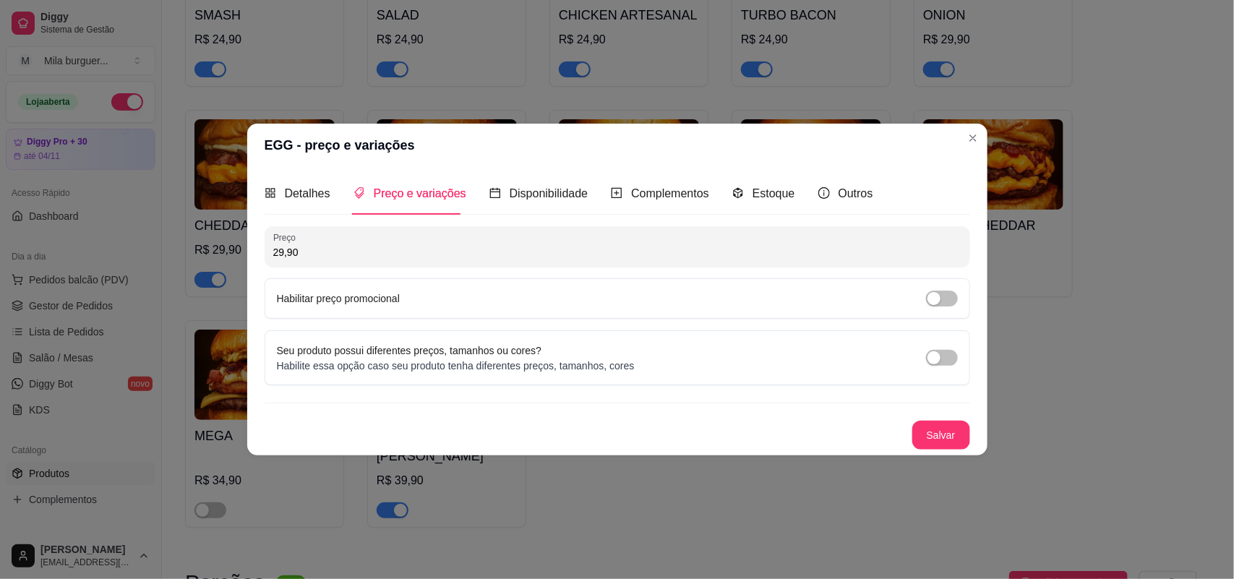
drag, startPoint x: 341, startPoint y: 251, endPoint x: 214, endPoint y: 269, distance: 127.8
click at [214, 269] on div "EGG - preço e variações Detalhes Preço e variações Disponibilidade Complementos…" at bounding box center [617, 289] width 1234 height 579
type input "31,90"
click at [959, 403] on div "Preço 31,90 Habilitar preço promocional Seu produto possui diferentes preços, t…" at bounding box center [618, 337] width 706 height 223
click at [934, 434] on button "Salvar" at bounding box center [941, 435] width 56 height 28
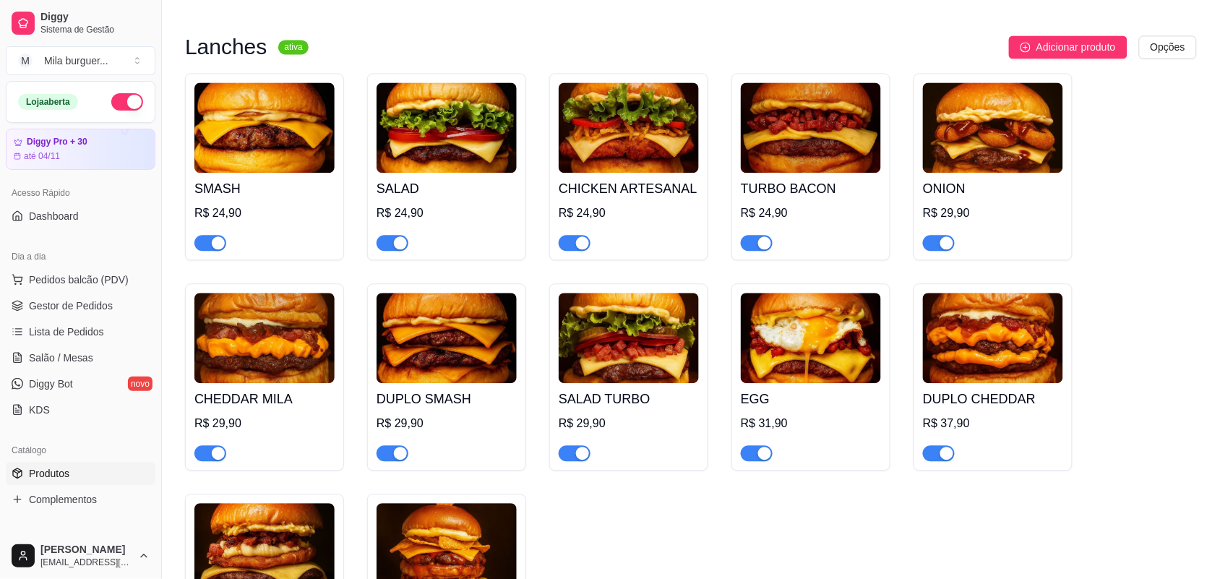
scroll to position [904, 0]
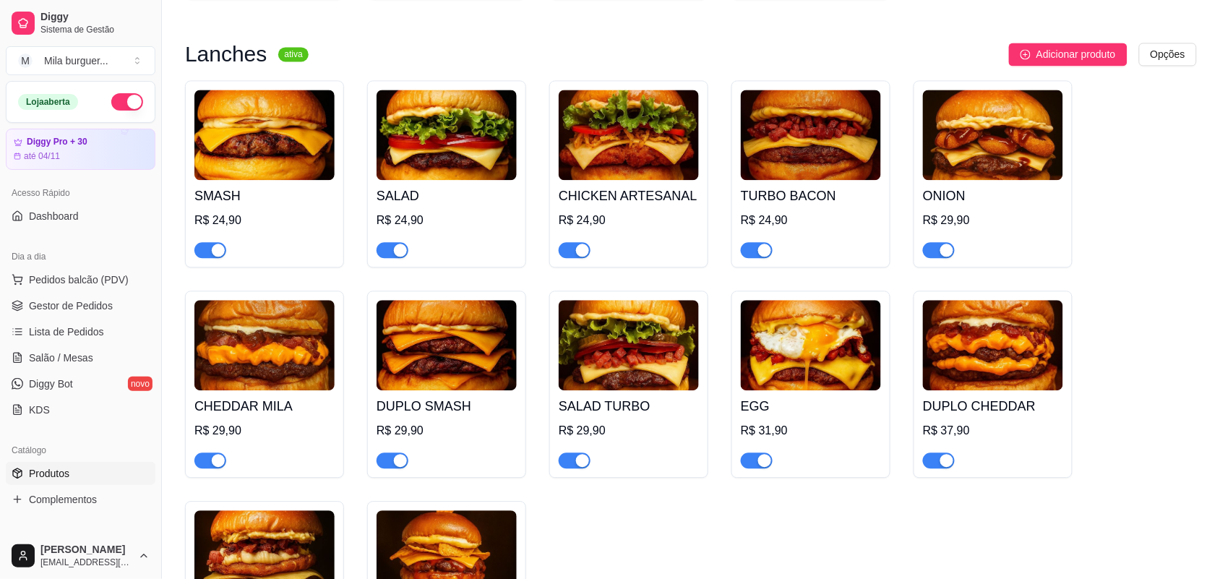
click at [613, 365] on img at bounding box center [629, 345] width 140 height 90
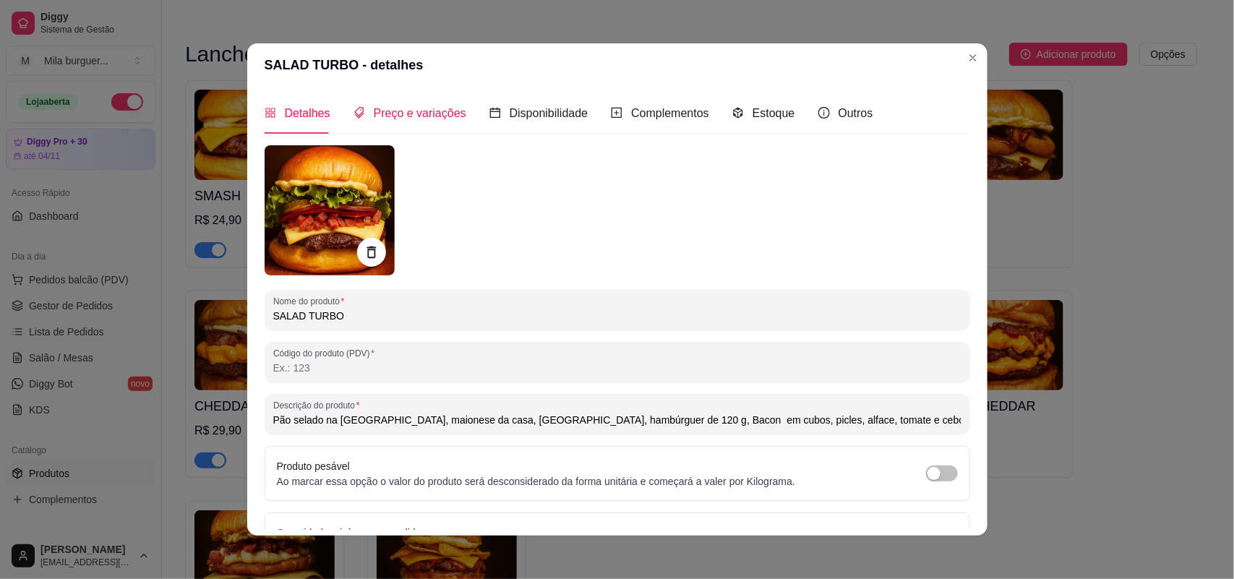
click at [354, 116] on icon "tags" at bounding box center [359, 113] width 10 height 12
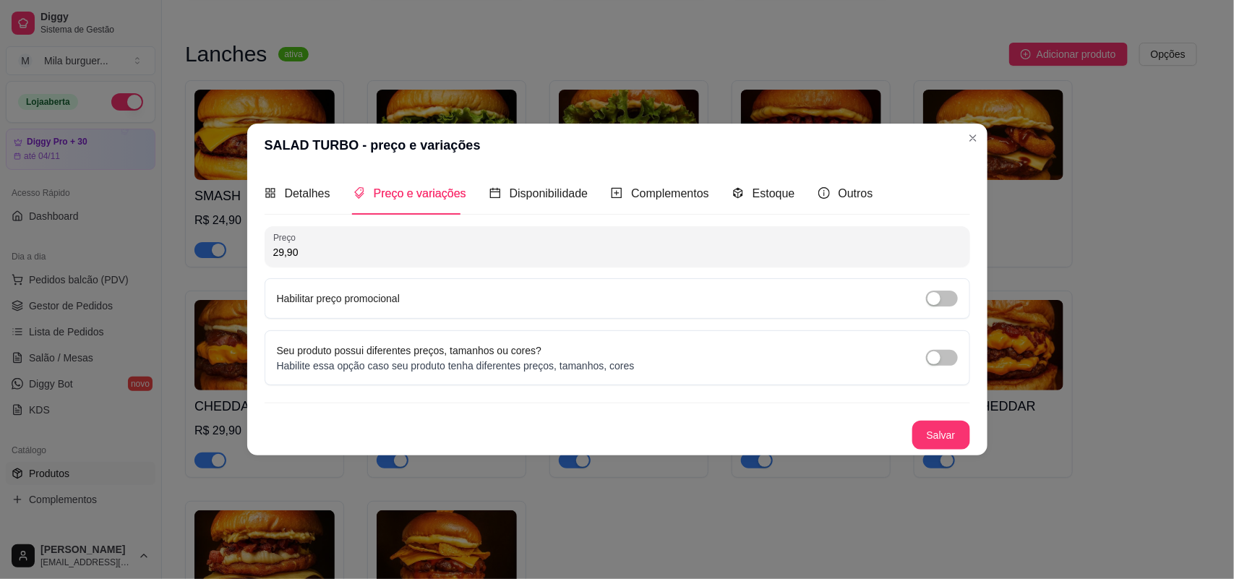
drag, startPoint x: 228, startPoint y: 264, endPoint x: 192, endPoint y: 265, distance: 35.5
click at [192, 265] on div "SALAD TURBO - preço e variações Detalhes Preço e variações Disponibilidade Comp…" at bounding box center [617, 289] width 1234 height 579
type input "31,90"
click at [949, 429] on button "Salvar" at bounding box center [941, 435] width 58 height 29
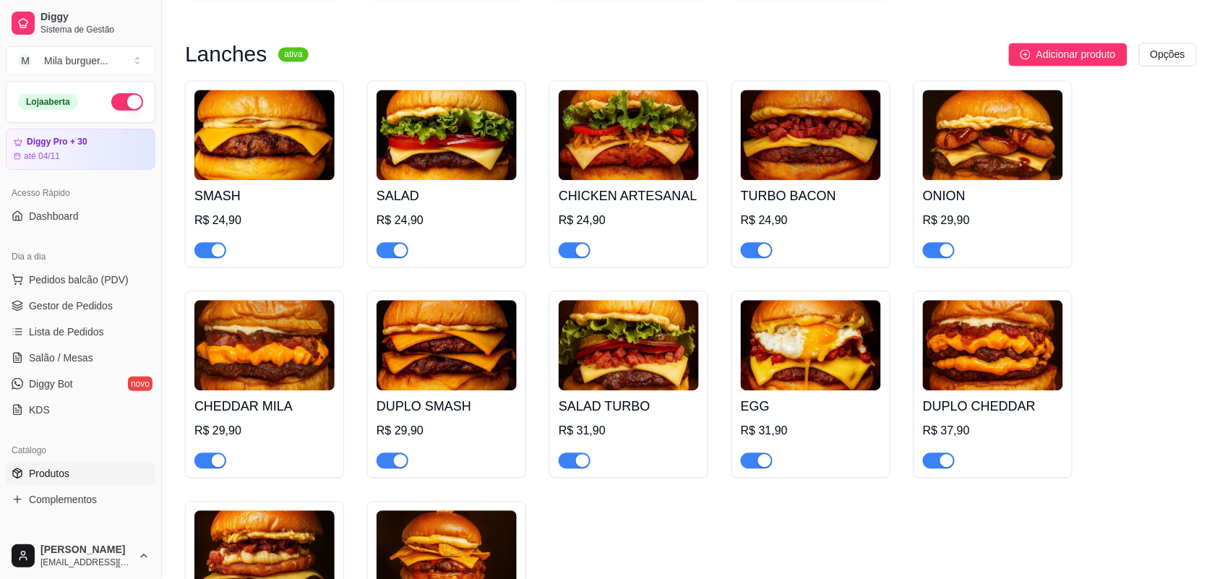
click at [445, 376] on img at bounding box center [447, 345] width 140 height 90
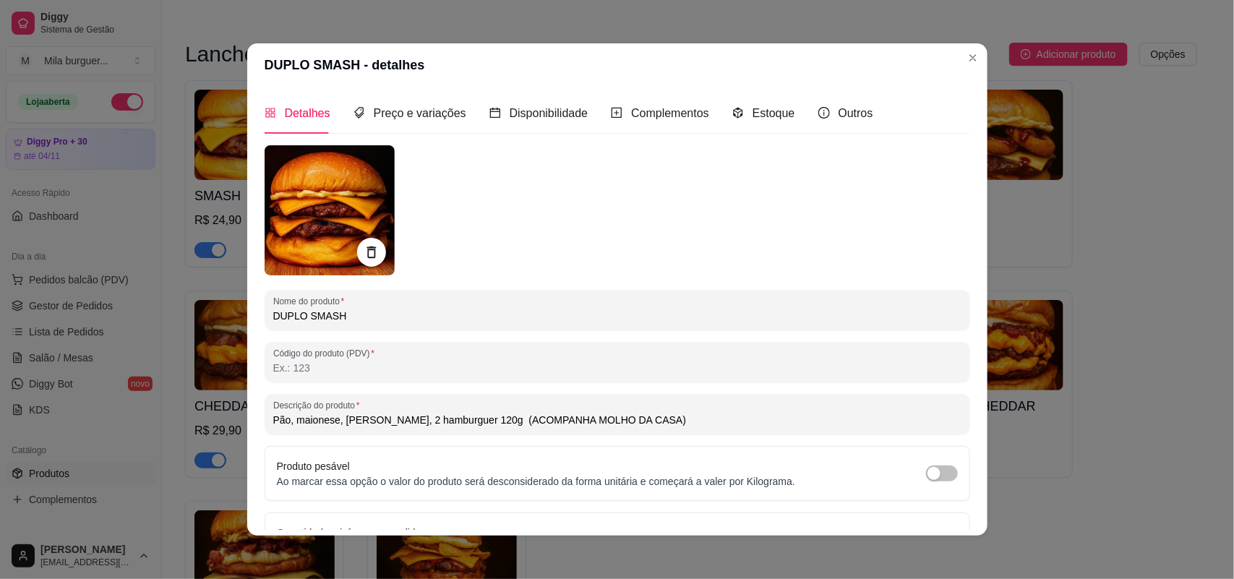
click at [420, 98] on div "Preço e variações" at bounding box center [410, 113] width 113 height 41
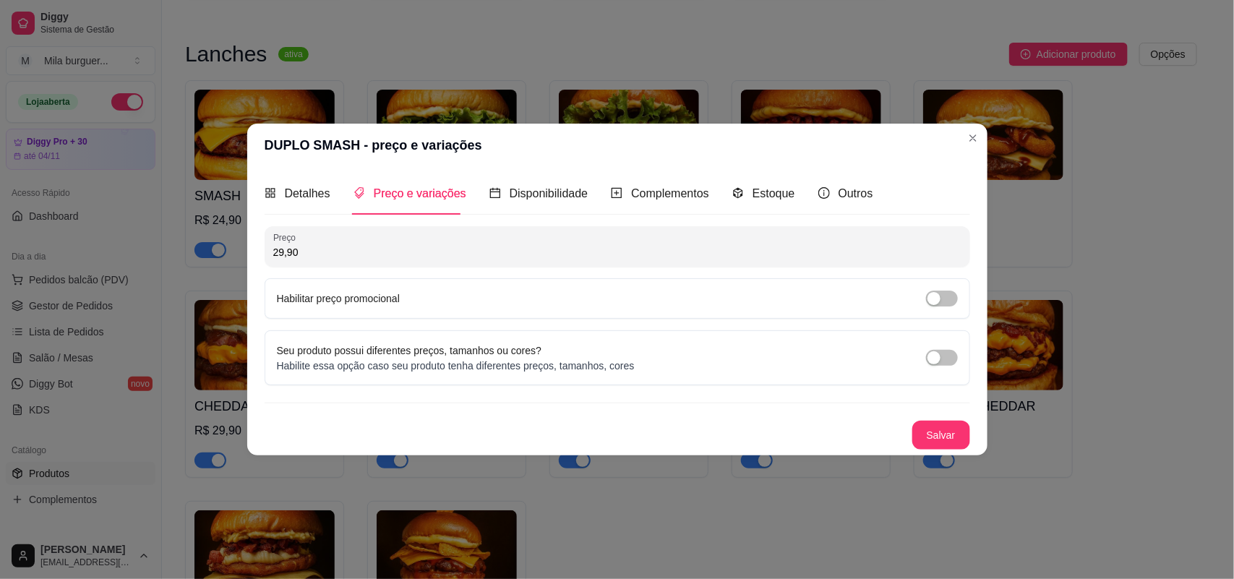
drag, startPoint x: 486, startPoint y: 230, endPoint x: 171, endPoint y: 262, distance: 316.1
click at [171, 262] on div "DUPLO SMASH - preço e variações Detalhes Preço e variações Disponibilidade Comp…" at bounding box center [617, 289] width 1234 height 579
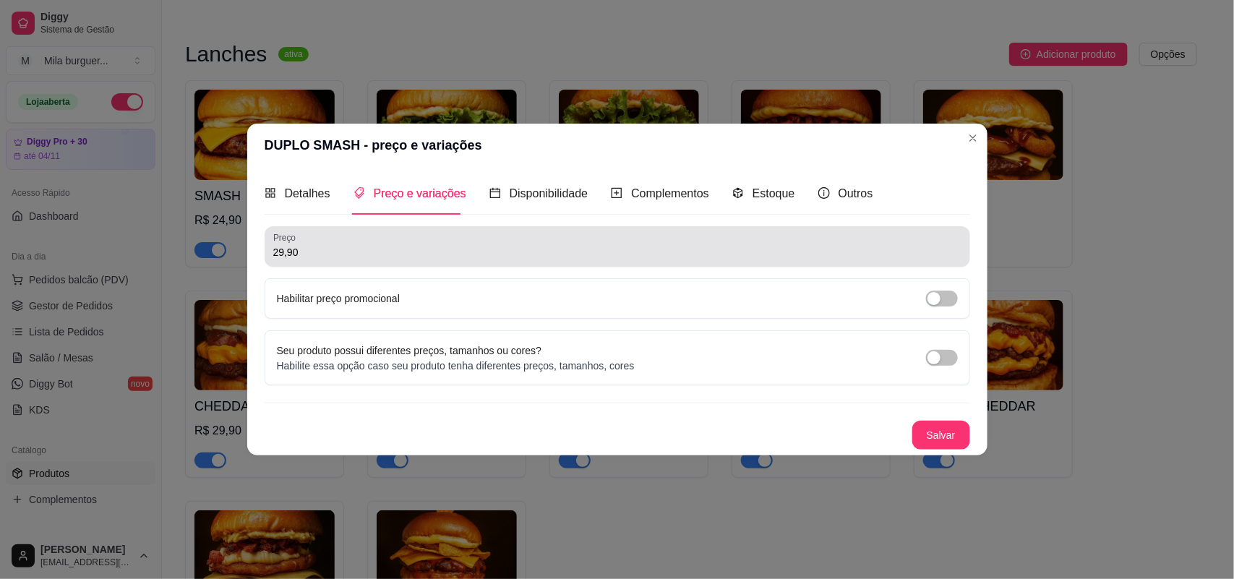
drag, startPoint x: 326, startPoint y: 243, endPoint x: 217, endPoint y: 243, distance: 109.2
click at [217, 243] on div "DUPLO SMASH - preço e variações Detalhes Preço e variações Disponibilidade Comp…" at bounding box center [617, 289] width 1234 height 579
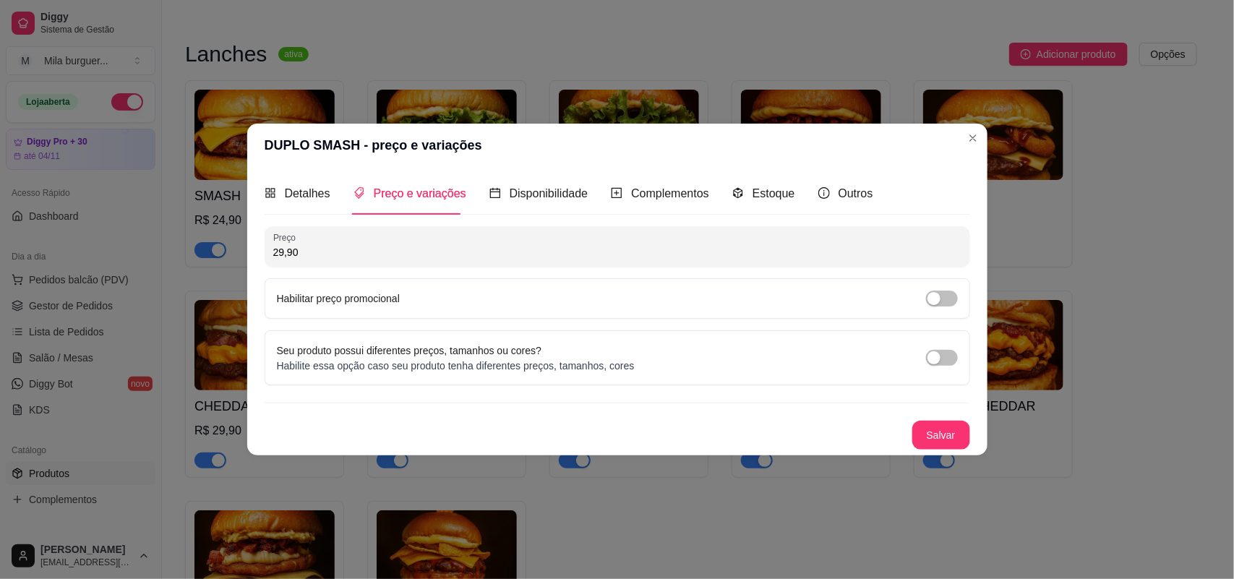
drag, startPoint x: 278, startPoint y: 257, endPoint x: 206, endPoint y: 269, distance: 73.3
click at [206, 269] on div "DUPLO SMASH - preço e variações Detalhes Preço e variações Disponibilidade Comp…" at bounding box center [617, 289] width 1234 height 579
type input "31,90"
click at [960, 428] on button "Salvar" at bounding box center [941, 435] width 56 height 28
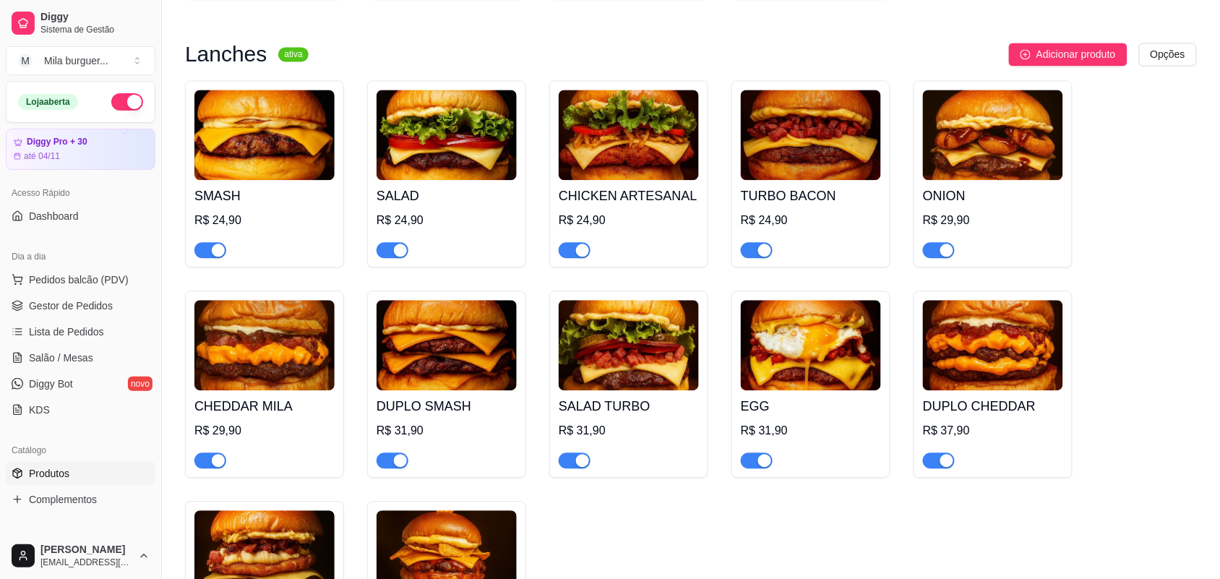
click at [617, 180] on img at bounding box center [629, 135] width 140 height 90
click at [732, 202] on div "TURBO BACON R$ 24,90" at bounding box center [811, 173] width 159 height 187
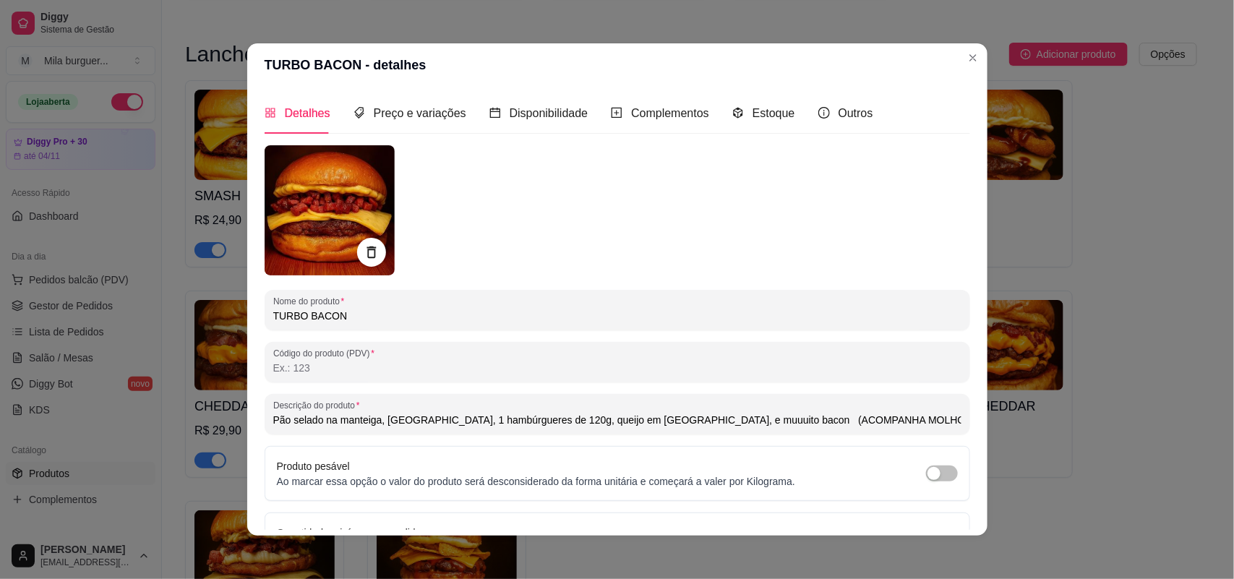
click at [403, 74] on header "TURBO BACON - detalhes" at bounding box center [617, 64] width 740 height 43
click at [400, 104] on div "Preço e variações" at bounding box center [410, 113] width 113 height 18
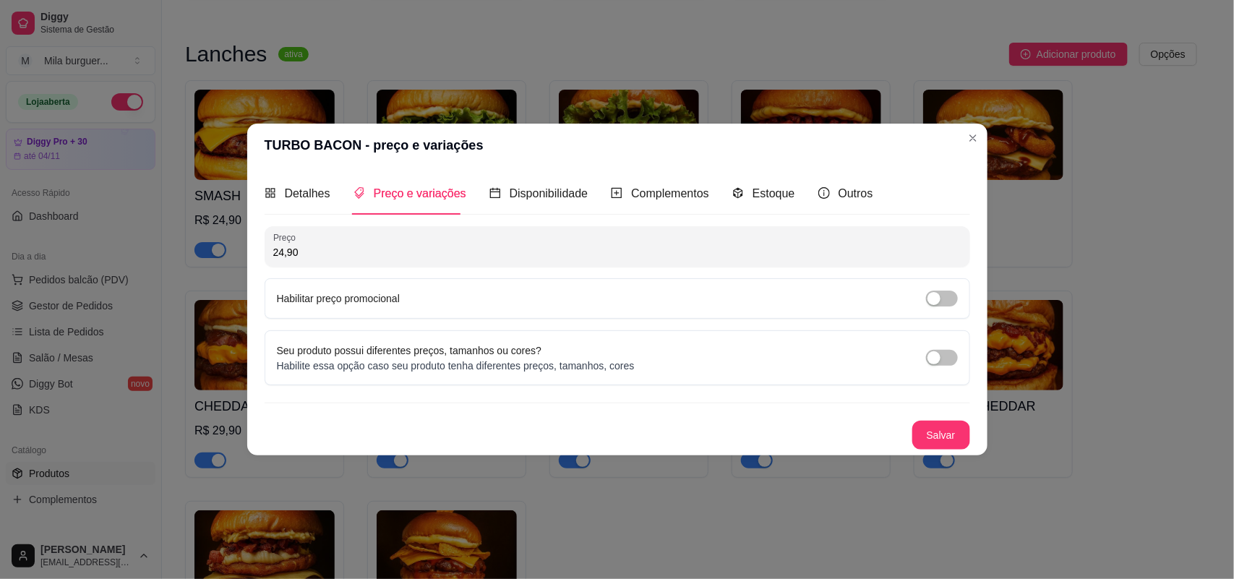
drag, startPoint x: 448, startPoint y: 244, endPoint x: 226, endPoint y: 272, distance: 223.7
click at [226, 272] on div "TURBO BACON - preço e variações Detalhes Preço e variações Disponibilidade Comp…" at bounding box center [617, 289] width 1234 height 579
type input "27,90"
click at [947, 437] on button "Salvar" at bounding box center [941, 435] width 58 height 29
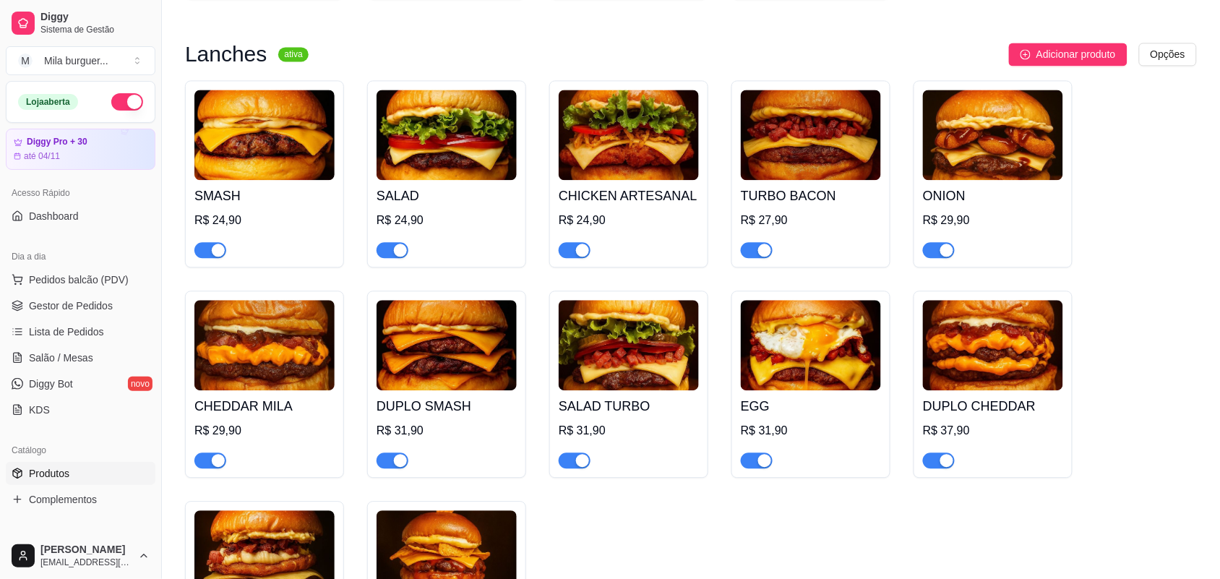
click at [992, 205] on h4 "ONION" at bounding box center [993, 196] width 140 height 20
click at [237, 384] on img at bounding box center [264, 345] width 140 height 90
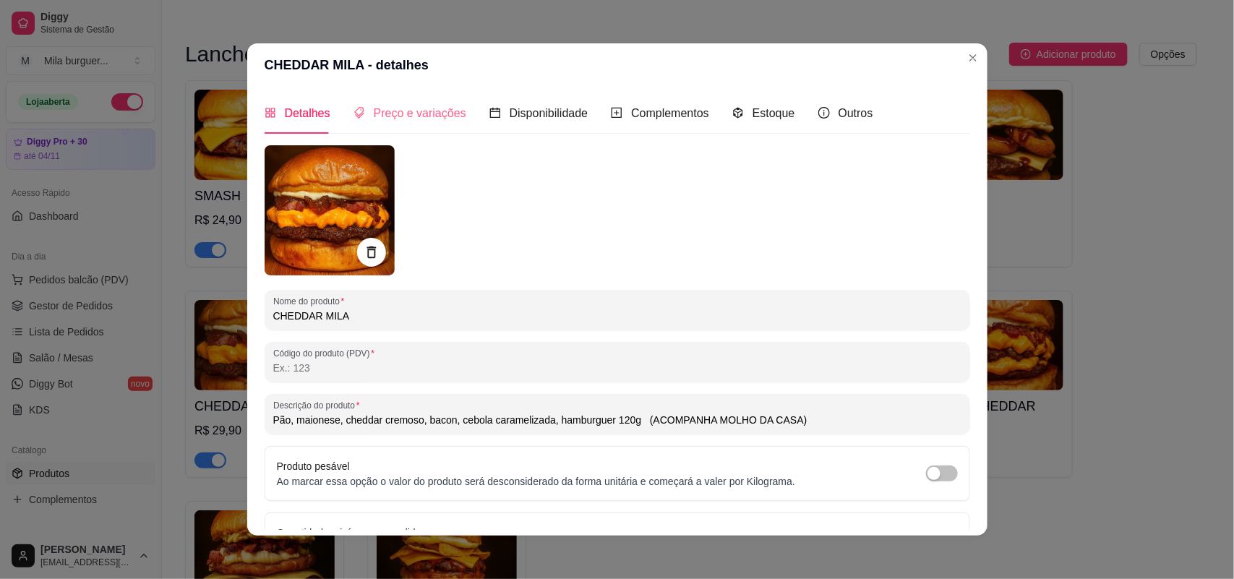
click at [367, 101] on div "Preço e variações" at bounding box center [410, 113] width 113 height 41
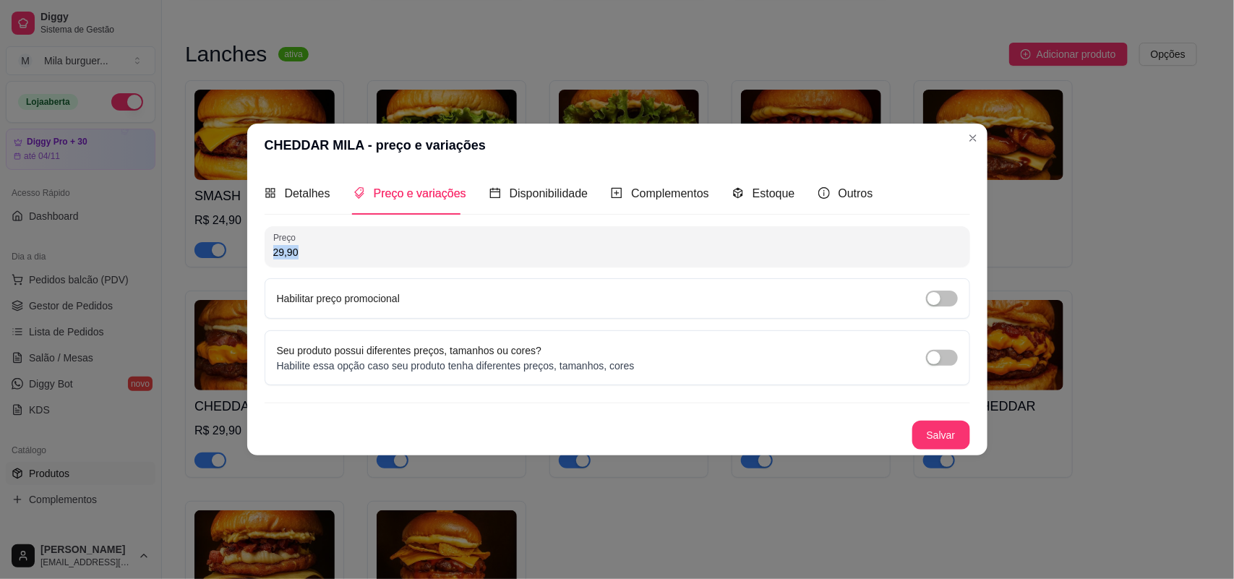
drag, startPoint x: 367, startPoint y: 239, endPoint x: 211, endPoint y: 266, distance: 157.8
click at [211, 266] on div "CHEDDAR MILA - preço e variações Detalhes Preço e variações Disponibilidade Com…" at bounding box center [617, 289] width 1234 height 579
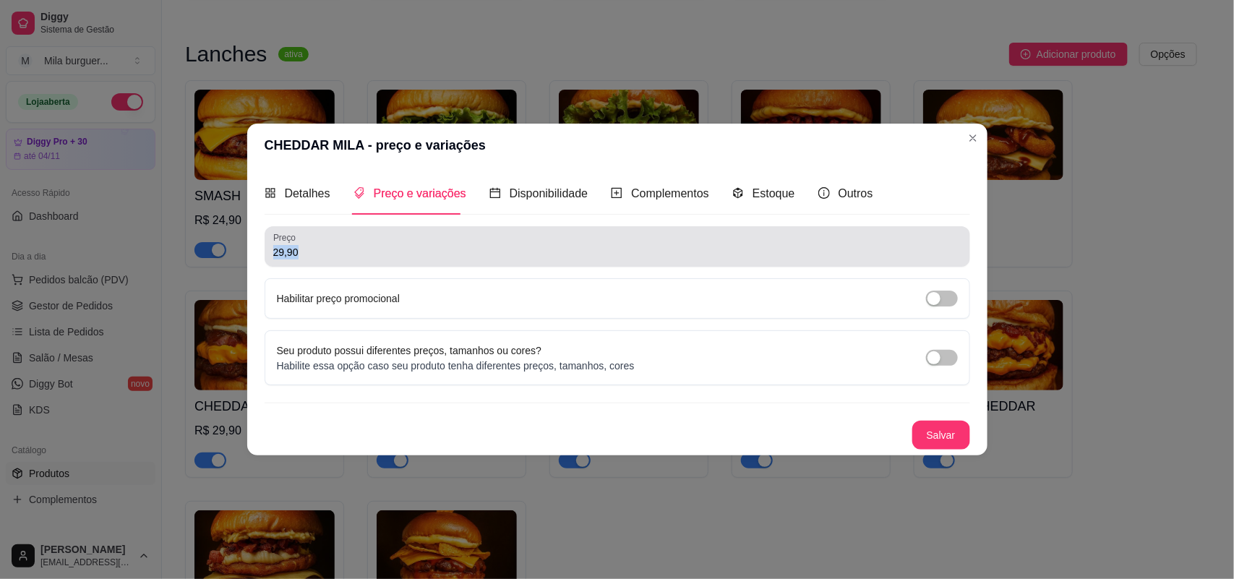
click at [312, 254] on input "29,90" at bounding box center [617, 252] width 688 height 14
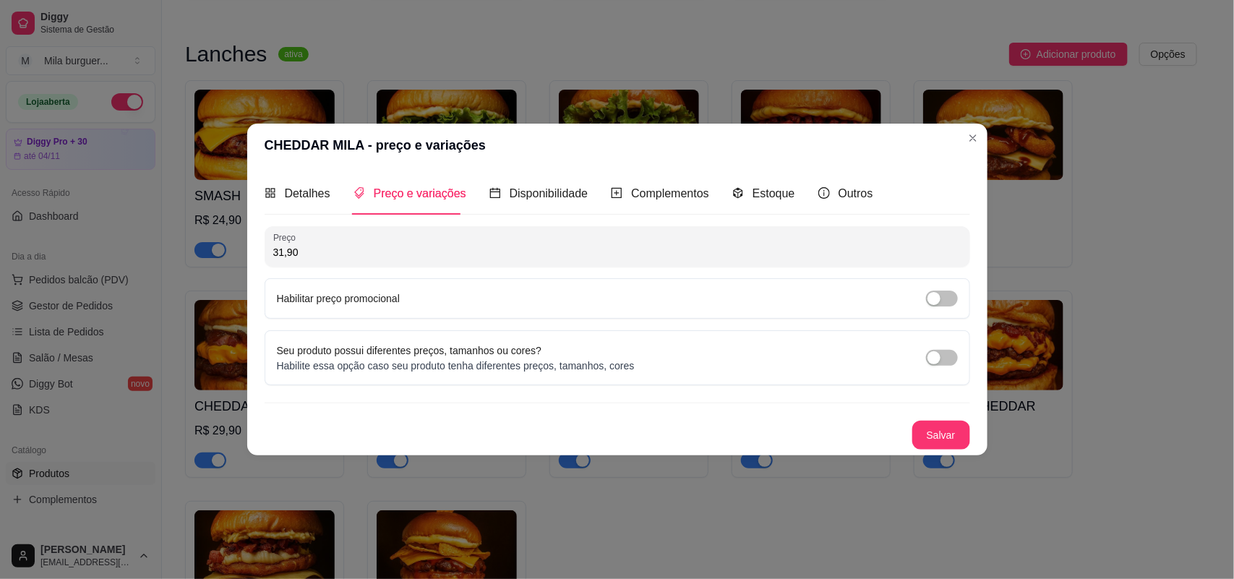
type input "31,90"
click at [946, 414] on div "Preço 31,90 Habilitar preço promocional Seu produto possui diferentes preços, t…" at bounding box center [618, 337] width 706 height 223
click at [945, 425] on button "Salvar" at bounding box center [941, 435] width 58 height 29
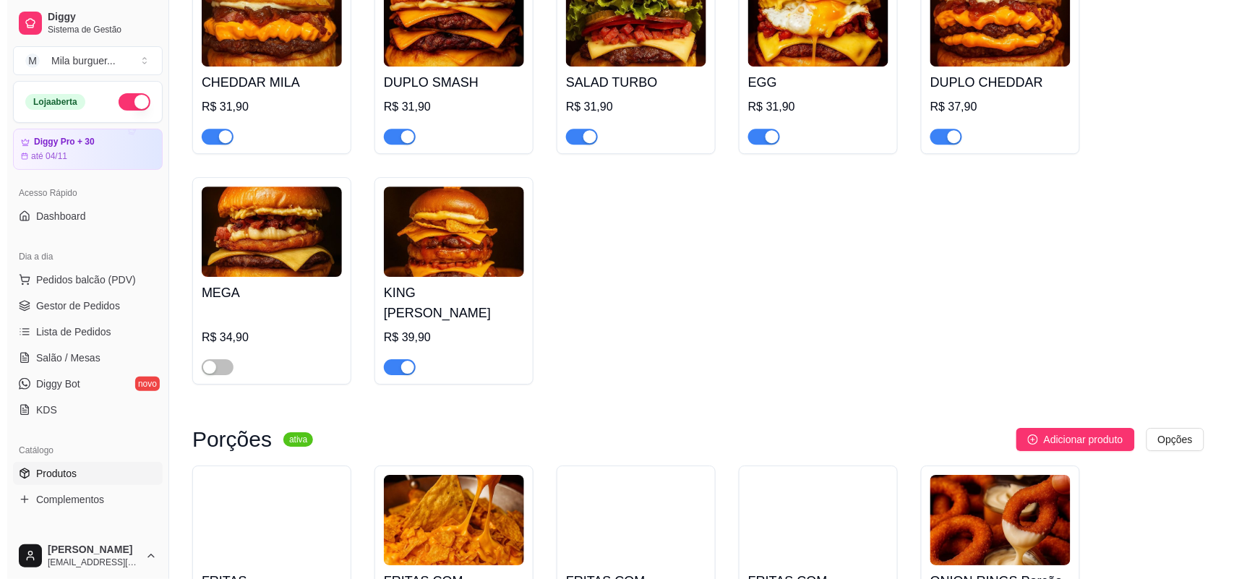
scroll to position [1536, 0]
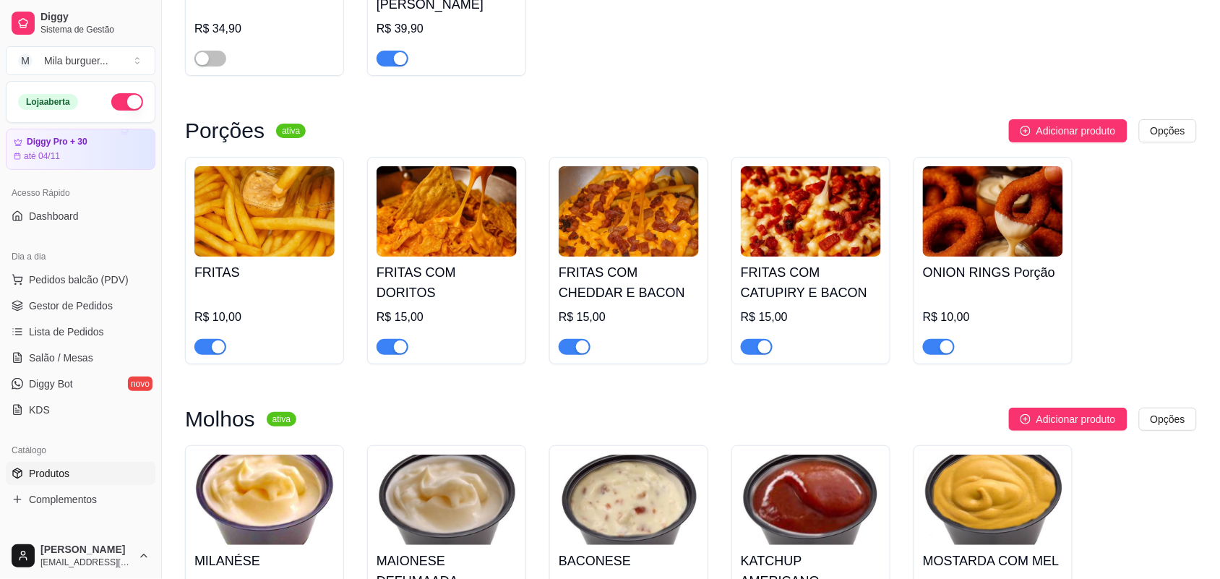
click at [302, 215] on img at bounding box center [264, 211] width 140 height 90
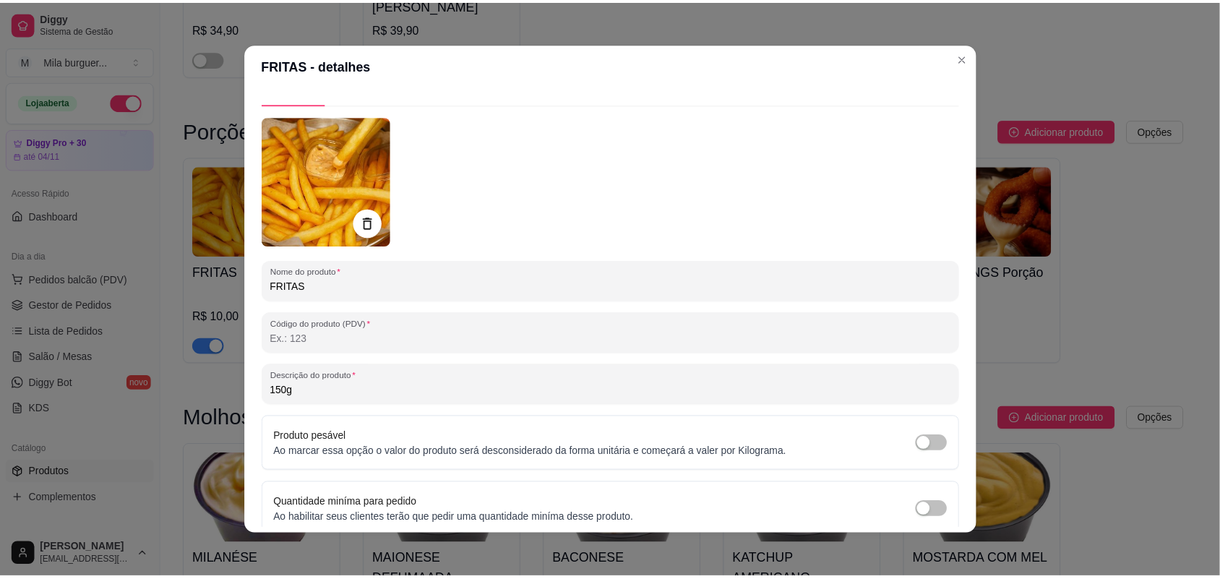
scroll to position [0, 0]
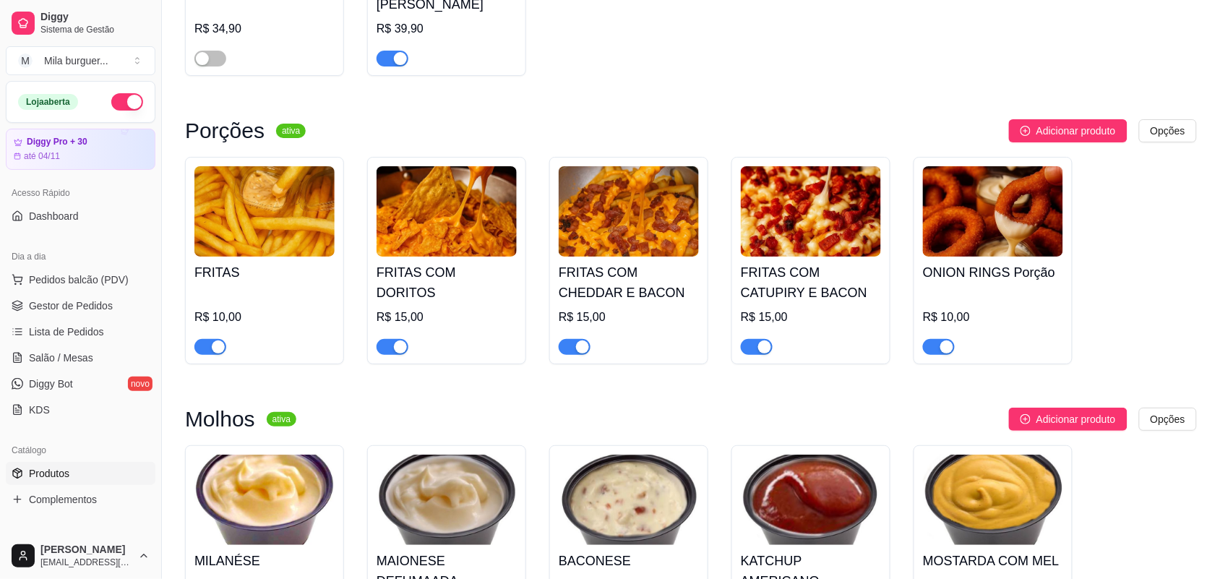
click at [421, 244] on img at bounding box center [447, 211] width 140 height 90
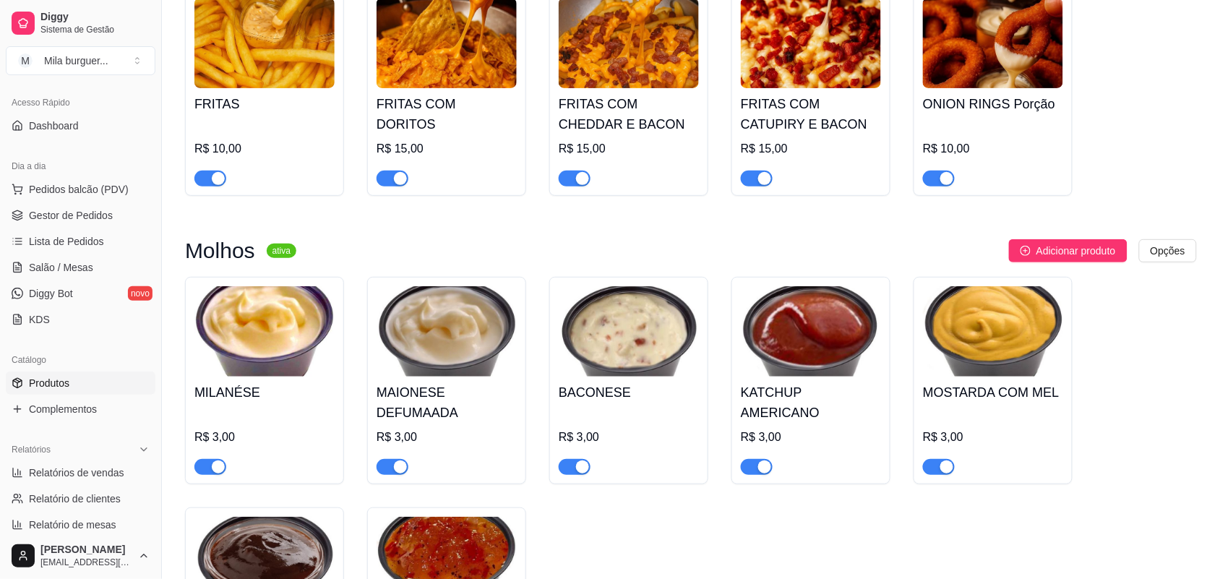
scroll to position [1627, 0]
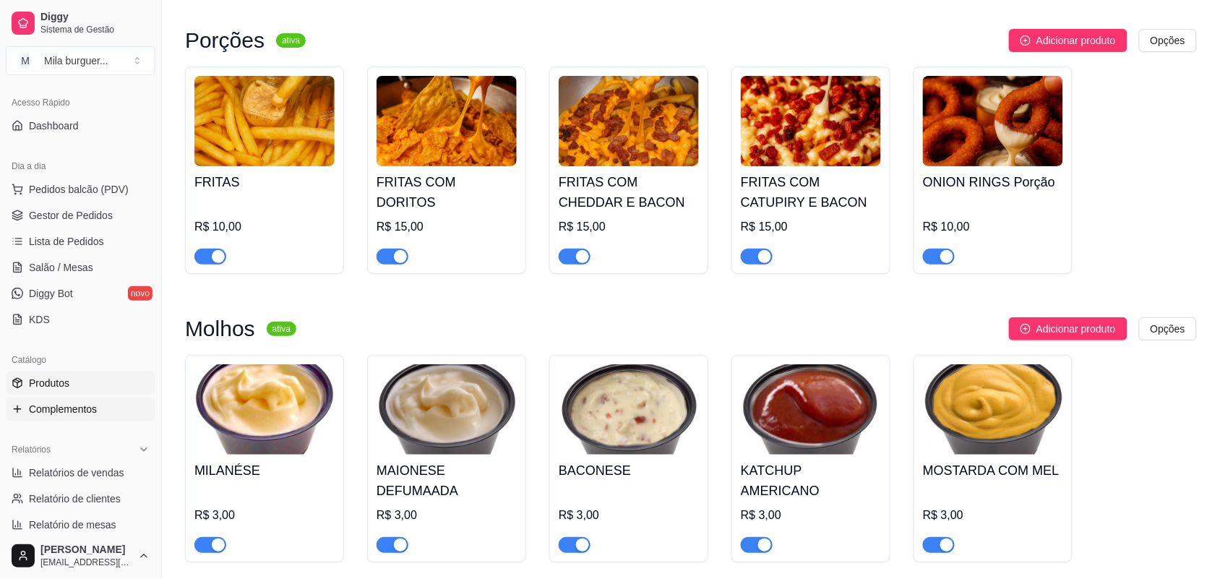
click at [58, 399] on link "Complementos" at bounding box center [81, 409] width 150 height 23
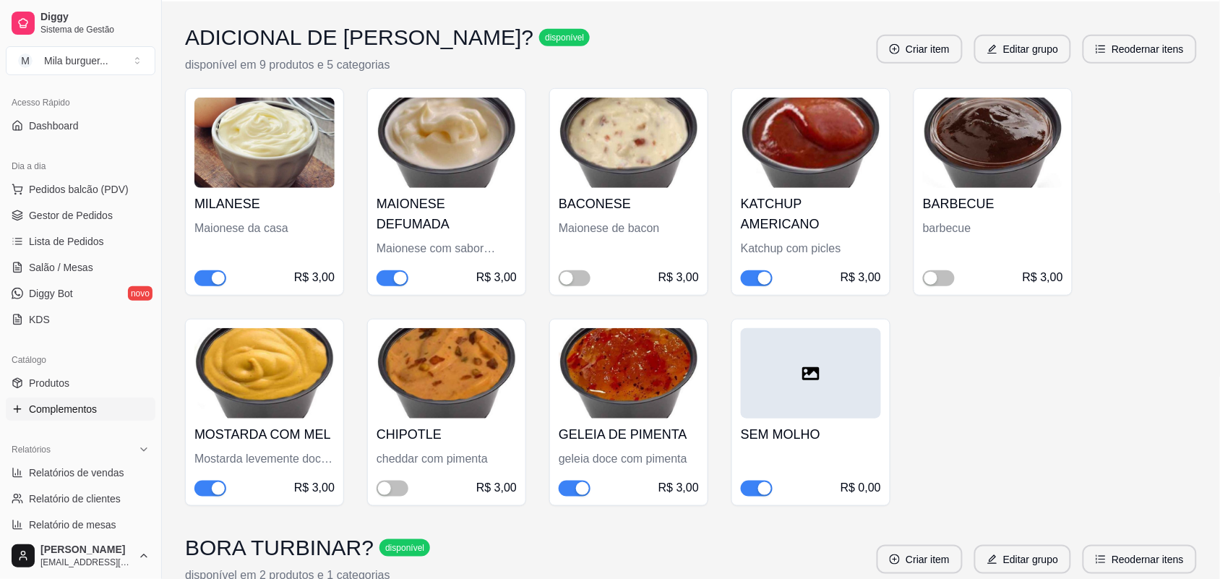
scroll to position [181, 0]
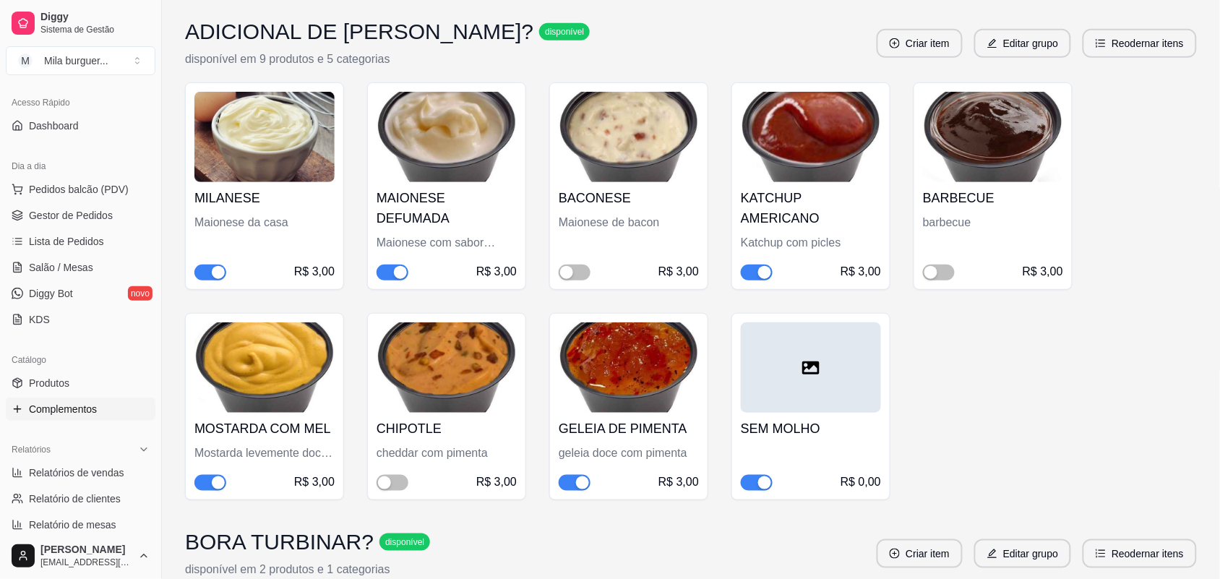
click at [423, 338] on img at bounding box center [447, 367] width 140 height 90
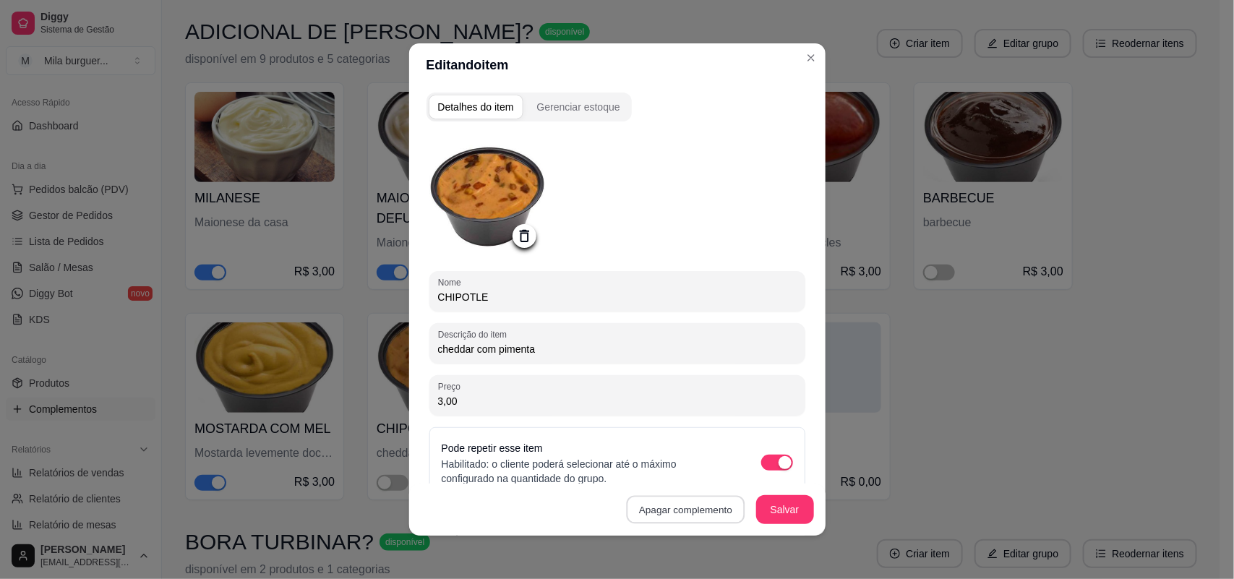
click at [669, 515] on button "Apagar complemento" at bounding box center [686, 510] width 119 height 28
click at [710, 467] on button "Confirmar" at bounding box center [697, 469] width 51 height 22
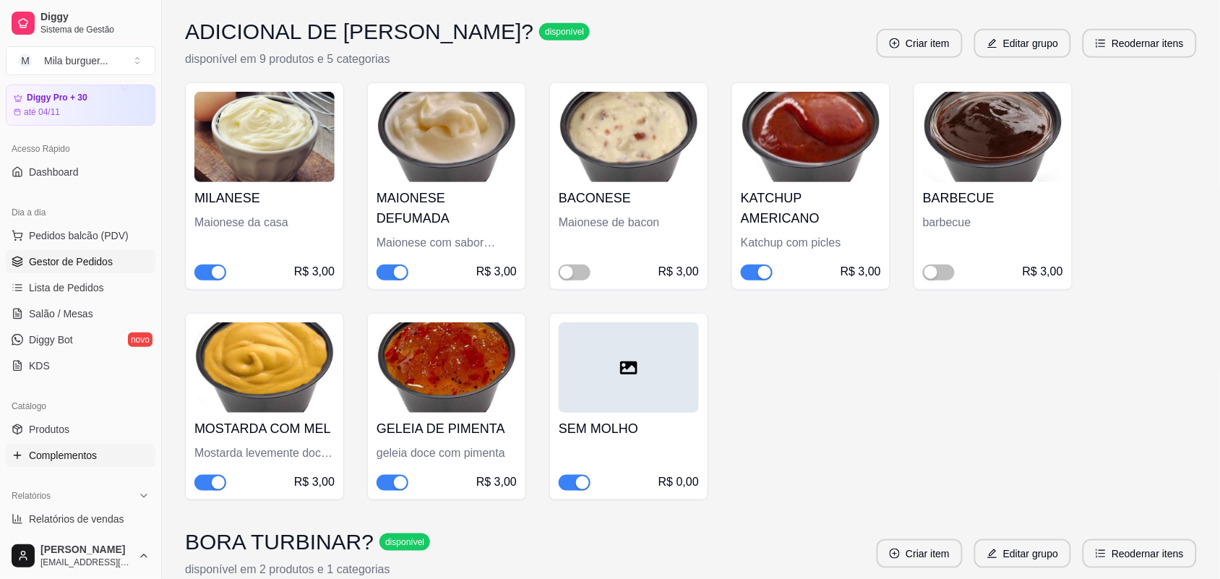
scroll to position [0, 0]
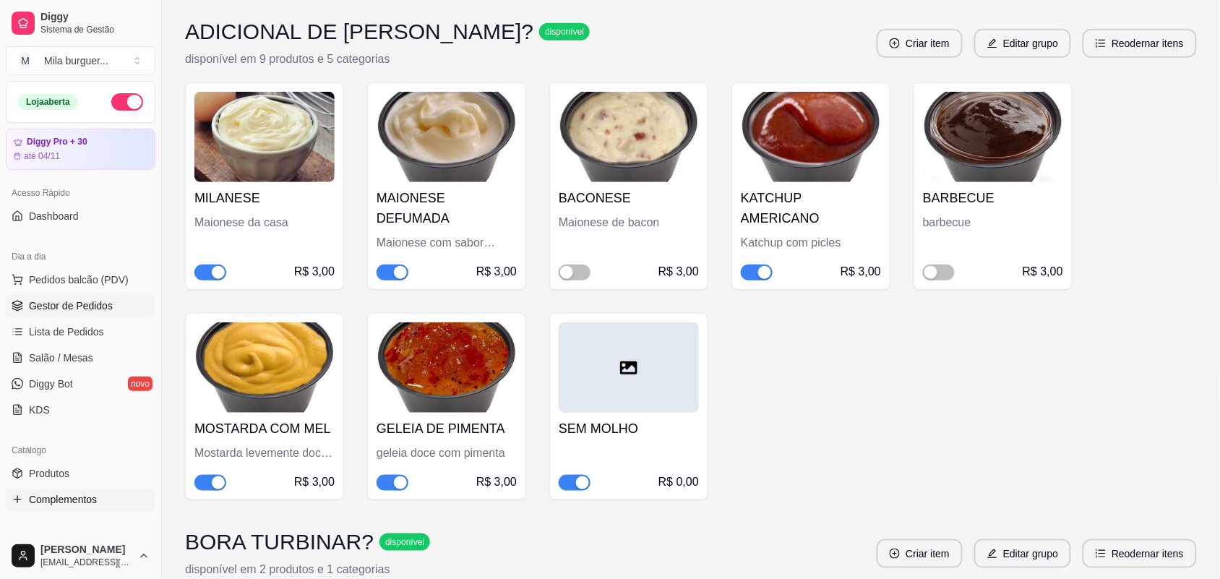
click at [51, 305] on span "Gestor de Pedidos" at bounding box center [71, 306] width 84 height 14
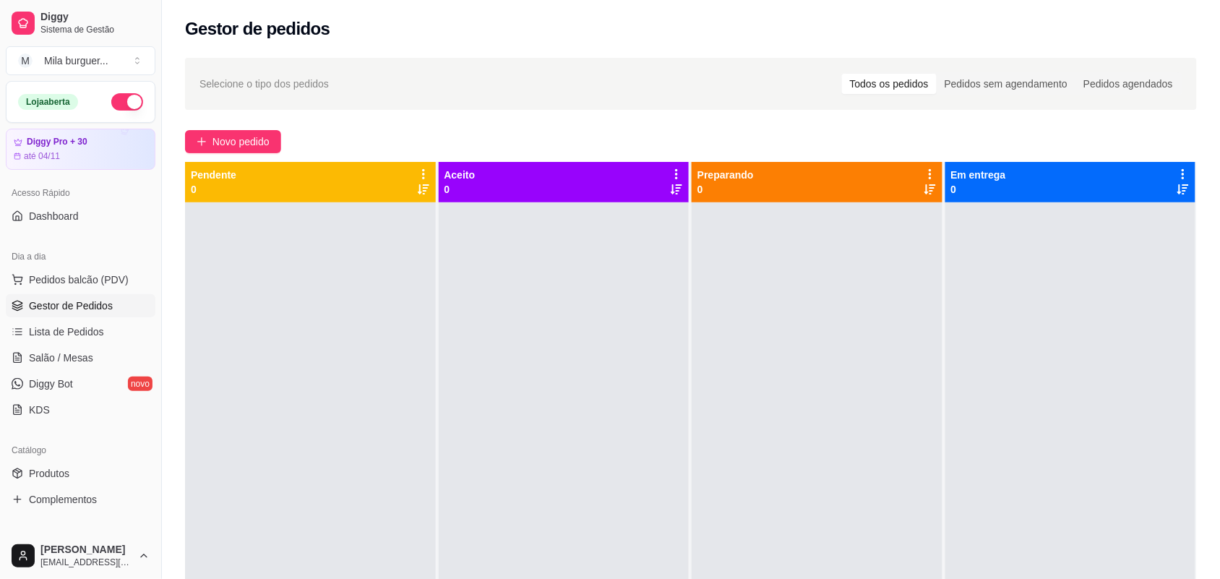
click at [83, 299] on span "Gestor de Pedidos" at bounding box center [71, 306] width 84 height 14
click at [84, 276] on span "Pedidos balcão (PDV)" at bounding box center [79, 280] width 100 height 14
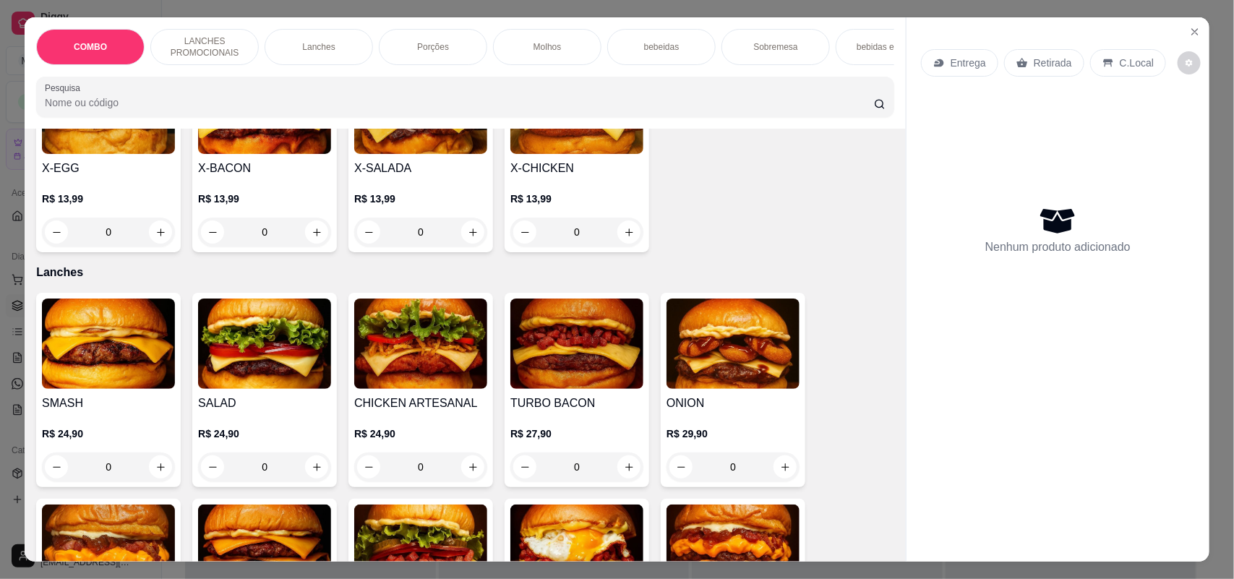
scroll to position [813, 0]
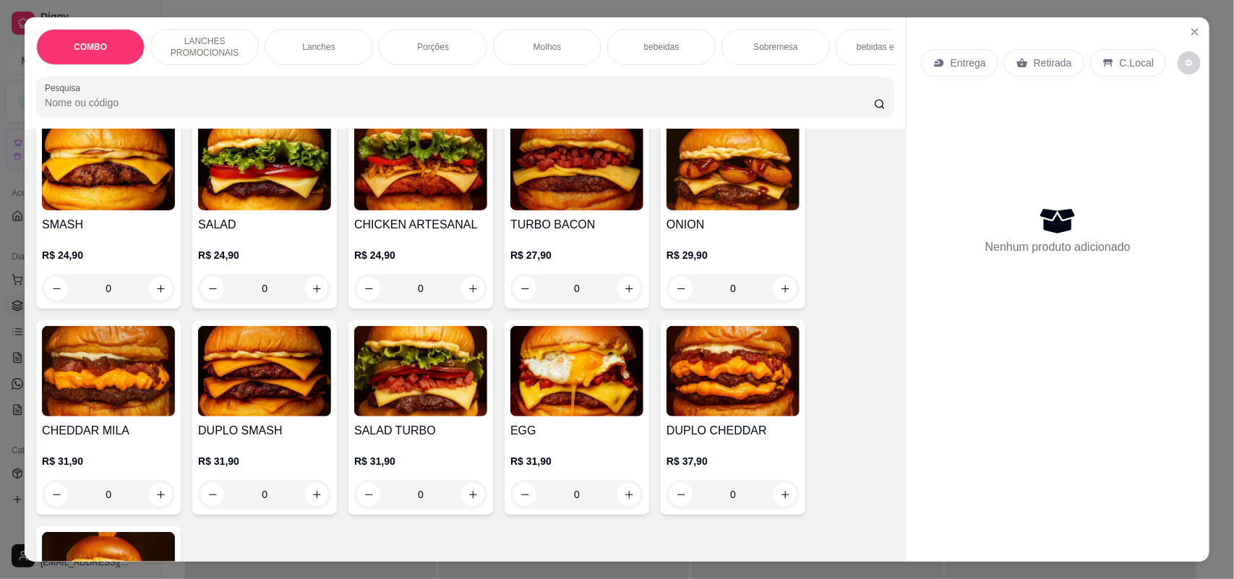
click at [85, 171] on img at bounding box center [108, 165] width 133 height 90
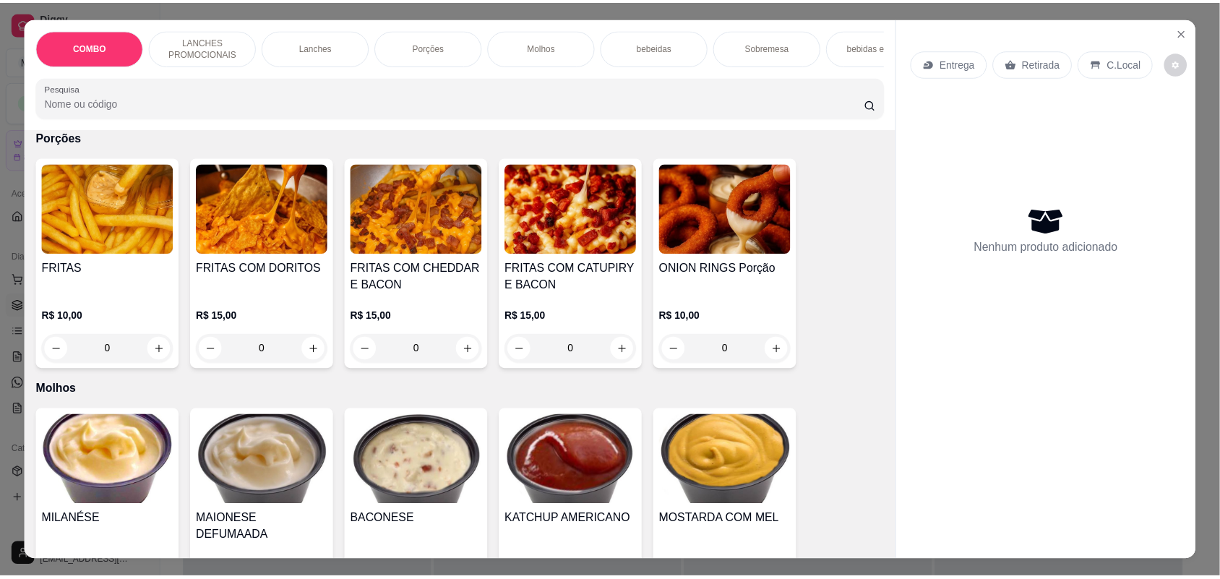
scroll to position [1356, 0]
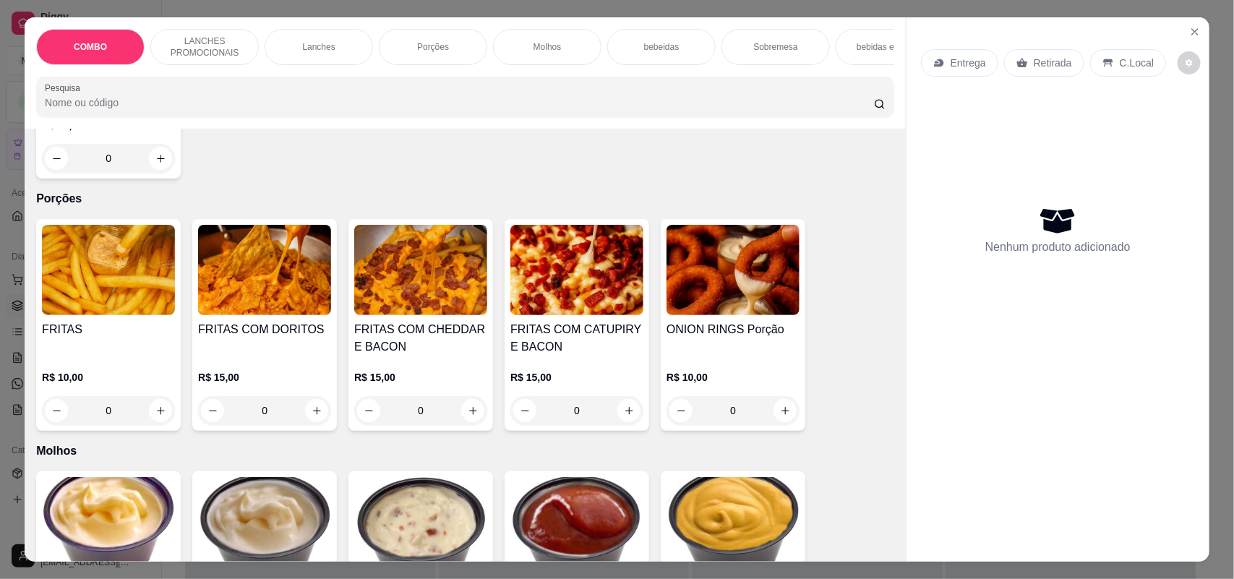
click at [291, 293] on img at bounding box center [264, 270] width 133 height 90
click at [1189, 30] on icon "Close" at bounding box center [1195, 32] width 12 height 12
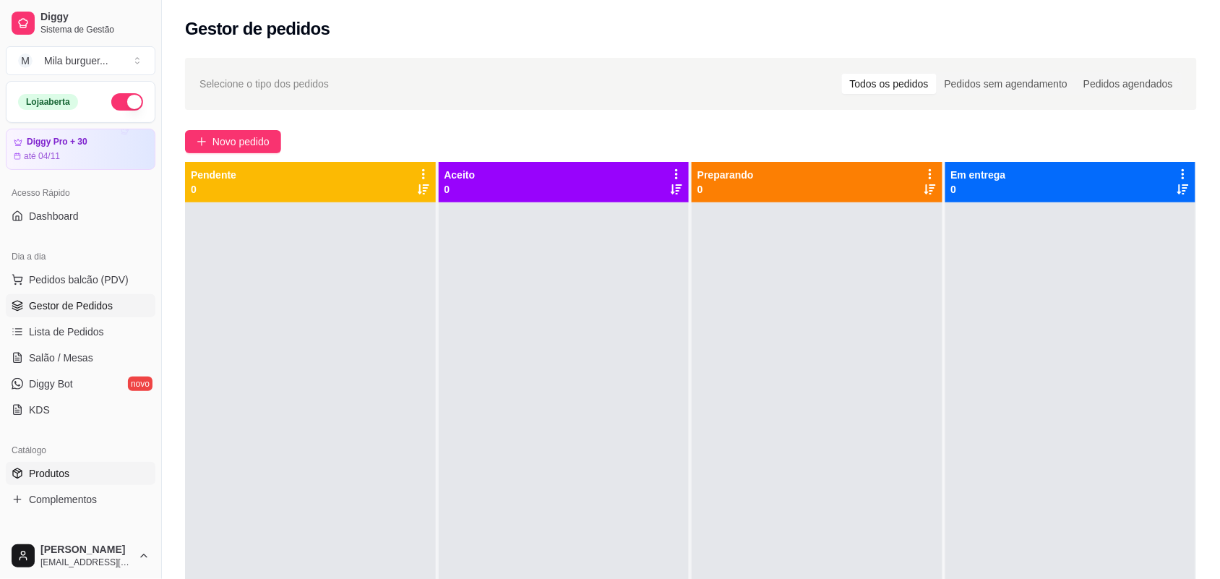
click at [66, 475] on span "Produtos" at bounding box center [49, 473] width 40 height 14
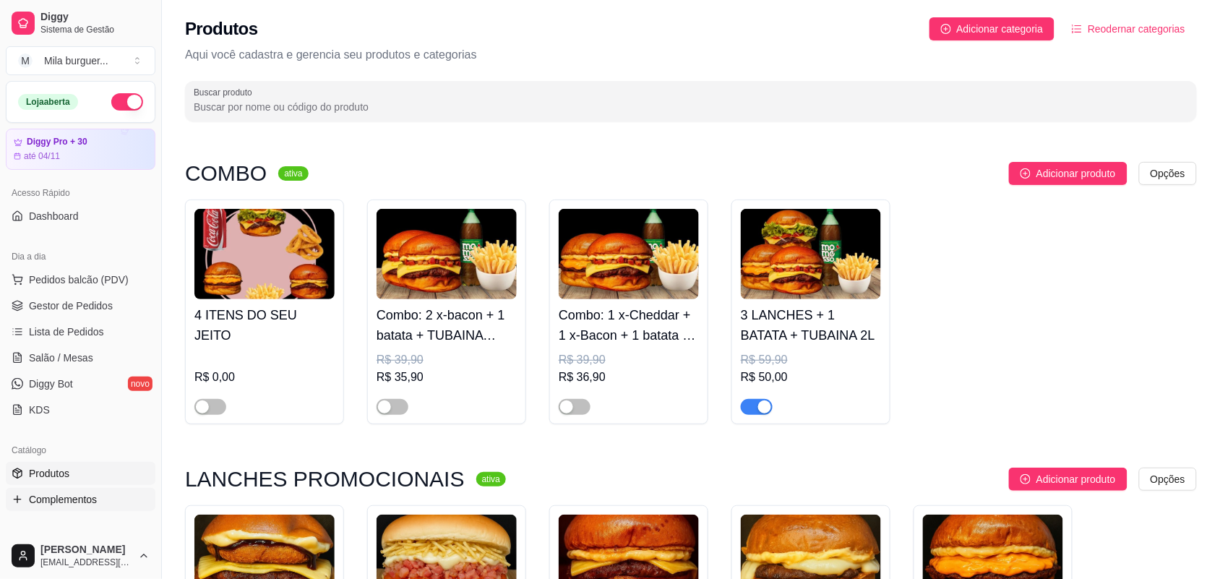
click at [66, 492] on link "Complementos" at bounding box center [81, 499] width 150 height 23
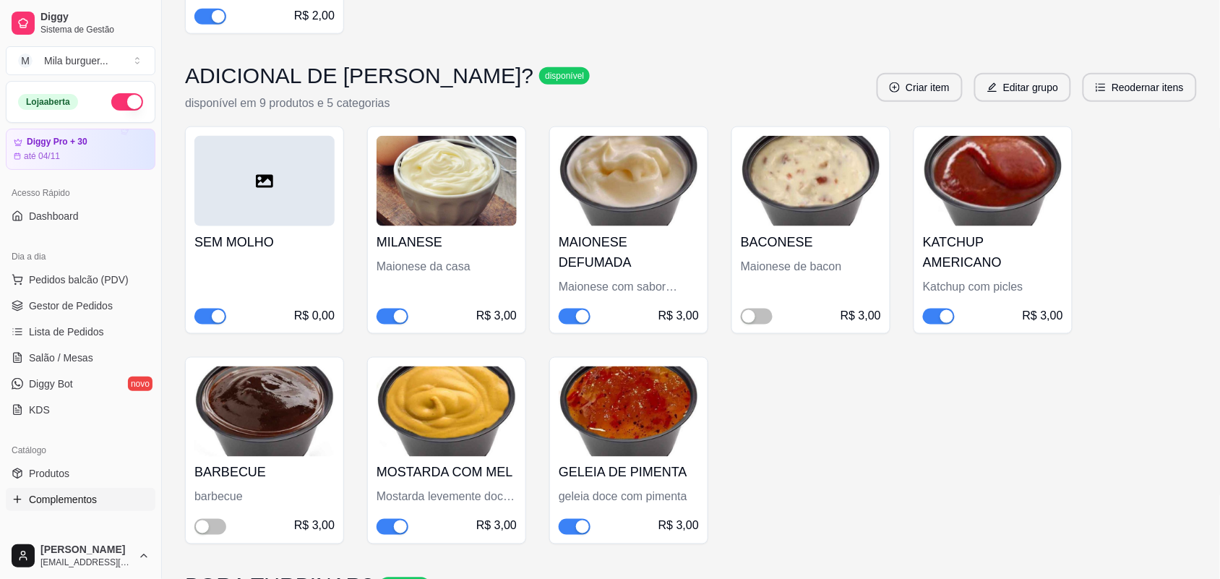
scroll to position [2078, 0]
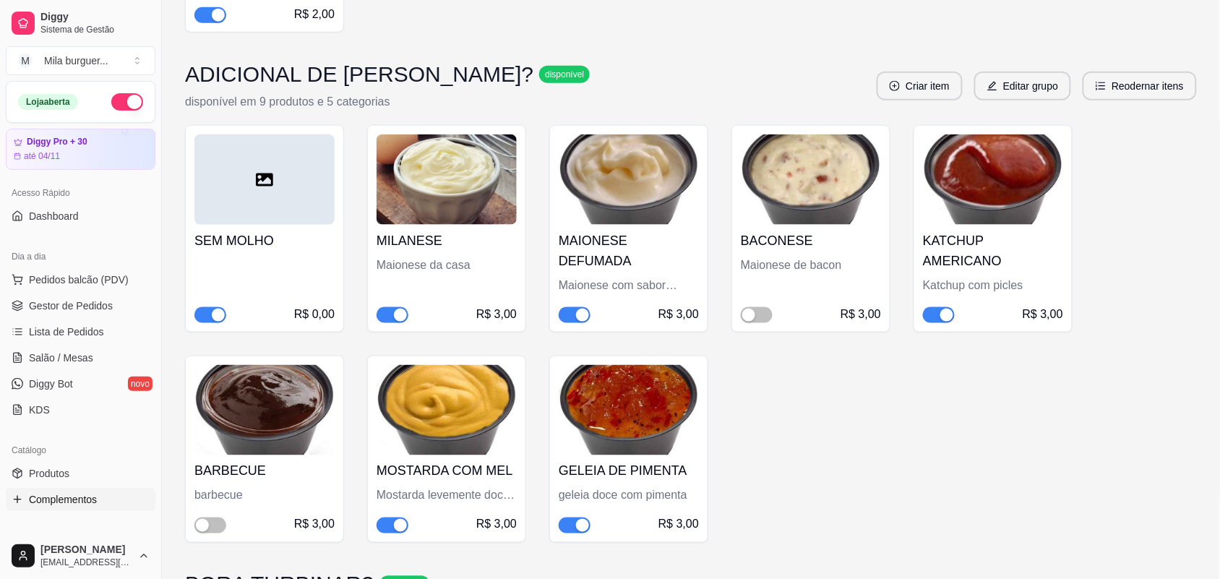
click at [329, 206] on div at bounding box center [264, 179] width 140 height 90
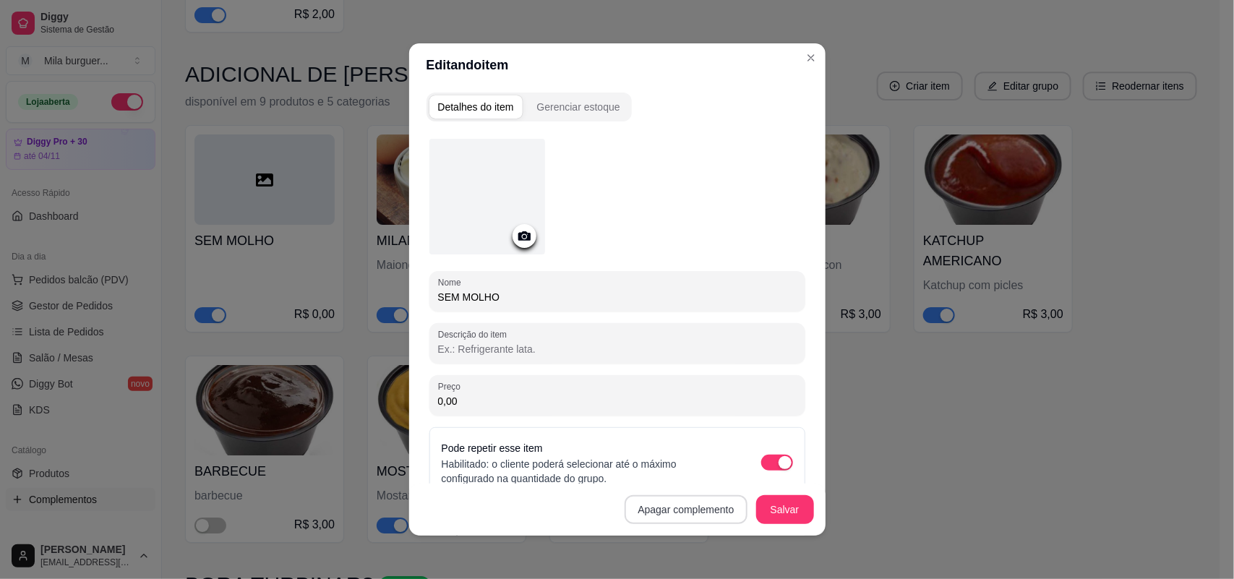
click at [659, 510] on button "Apagar complemento" at bounding box center [686, 509] width 122 height 29
click at [688, 472] on button "Confirmar" at bounding box center [699, 467] width 53 height 22
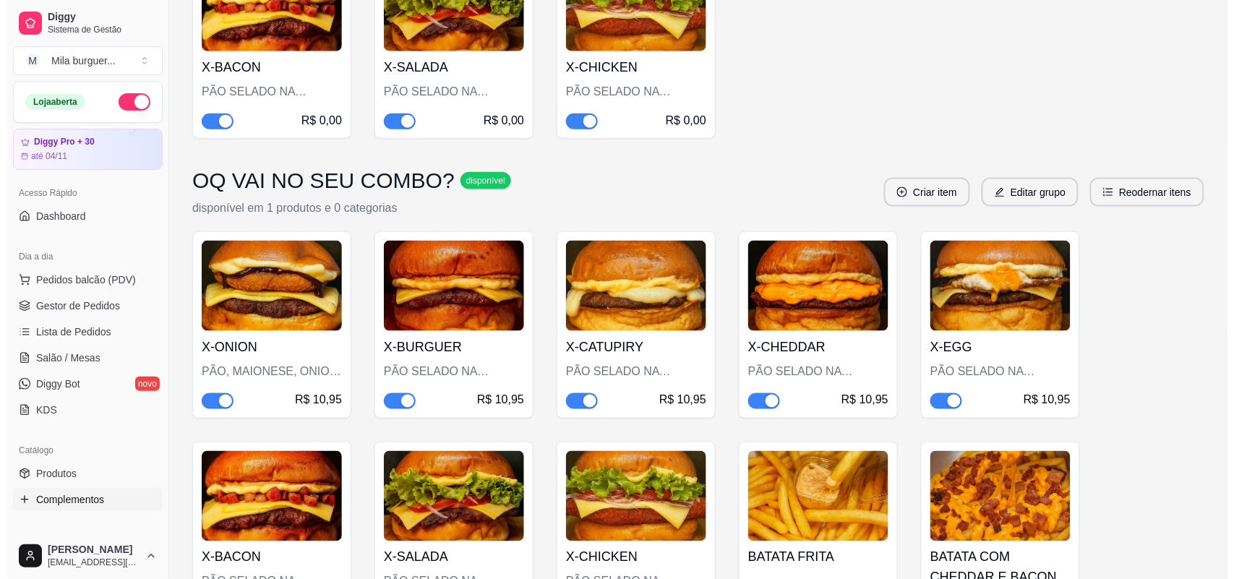
scroll to position [2061, 0]
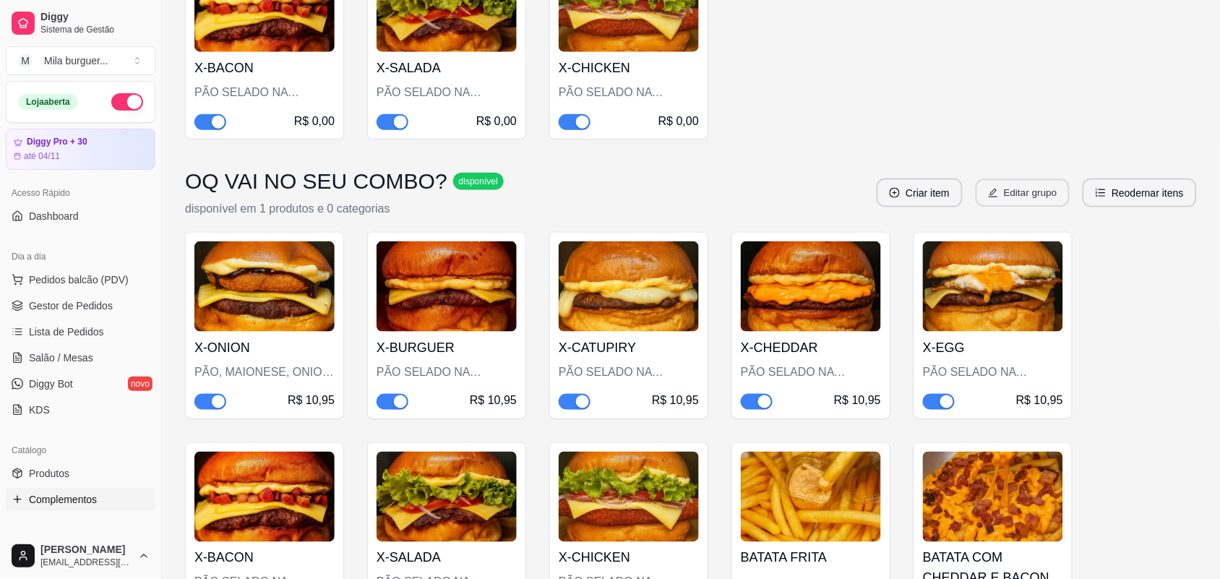
click at [1019, 179] on button "Editar grupo" at bounding box center [1023, 193] width 94 height 28
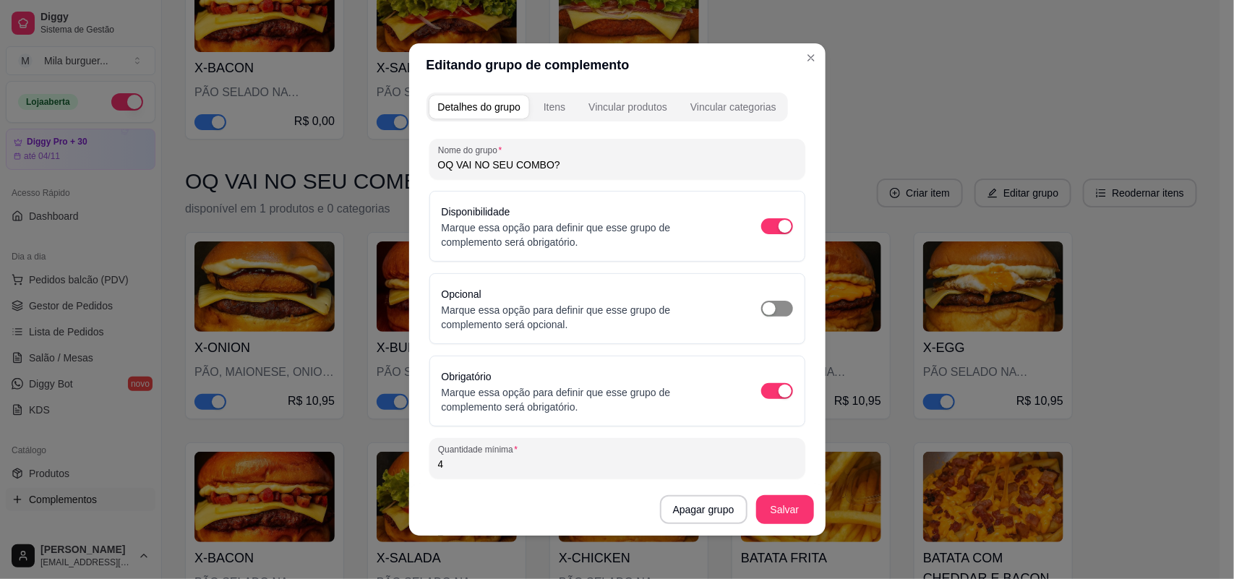
click at [763, 309] on div "button" at bounding box center [769, 308] width 13 height 13
type input "0"
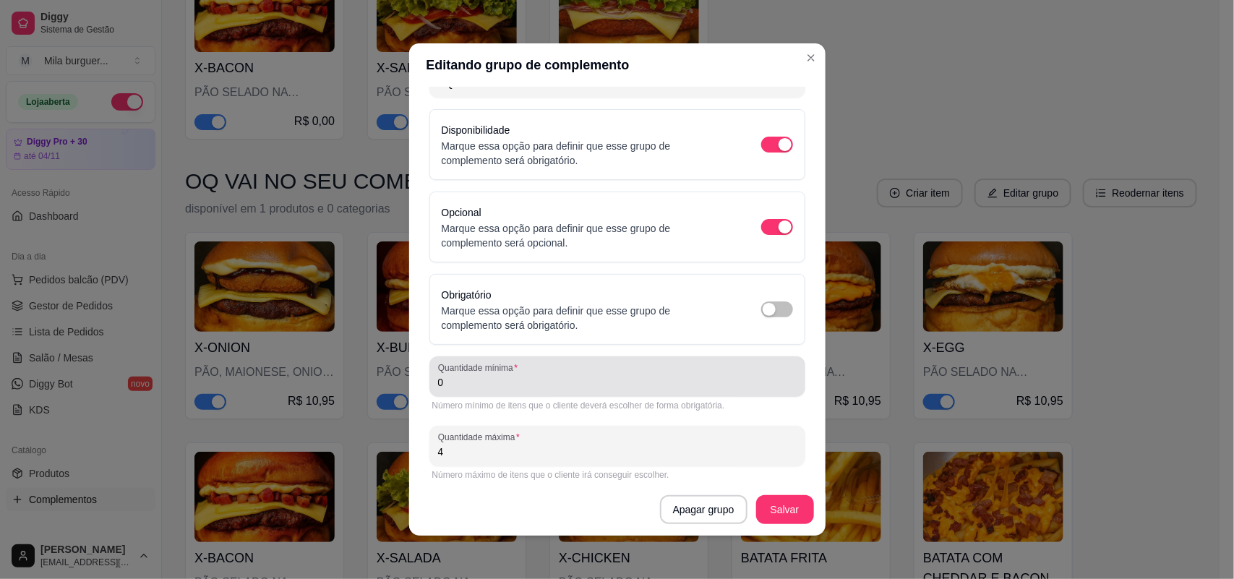
scroll to position [91, 0]
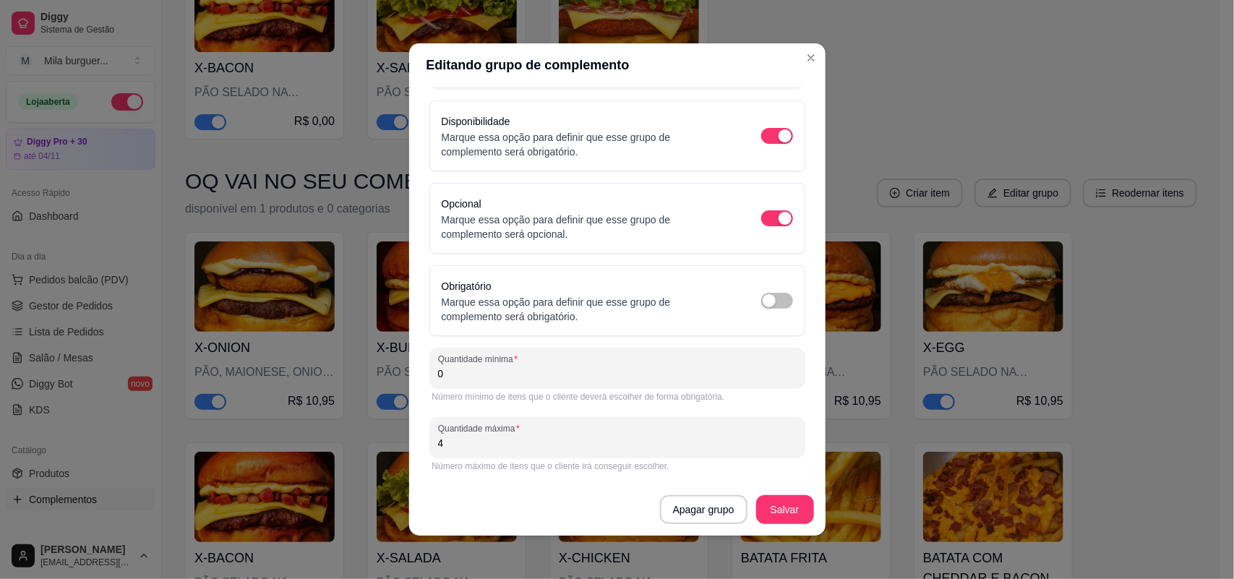
drag, startPoint x: 487, startPoint y: 448, endPoint x: 335, endPoint y: 464, distance: 152.6
click at [335, 464] on div "Editando grupo de complemento Detalhes do grupo Itens Vincular produtos Vincula…" at bounding box center [617, 289] width 1234 height 579
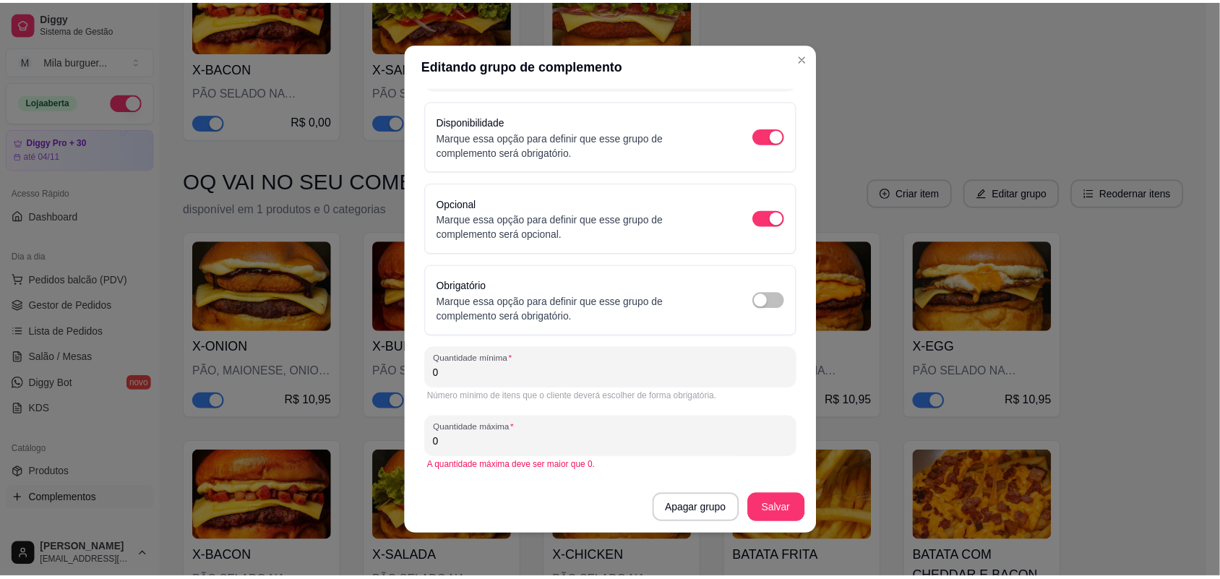
scroll to position [2, 0]
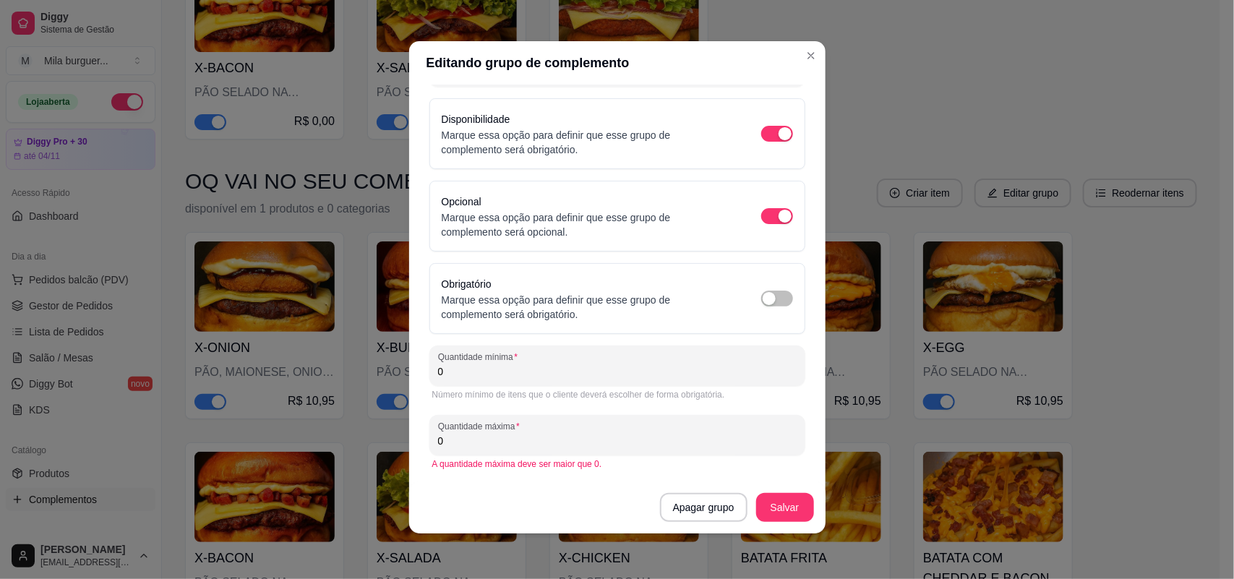
drag, startPoint x: 463, startPoint y: 443, endPoint x: 346, endPoint y: 409, distance: 121.9
click at [346, 409] on div "Editando grupo de complemento Detalhes do grupo Itens Vincular produtos Vincula…" at bounding box center [617, 289] width 1234 height 579
type input "1000"
click at [772, 507] on button "Salvar" at bounding box center [785, 508] width 56 height 28
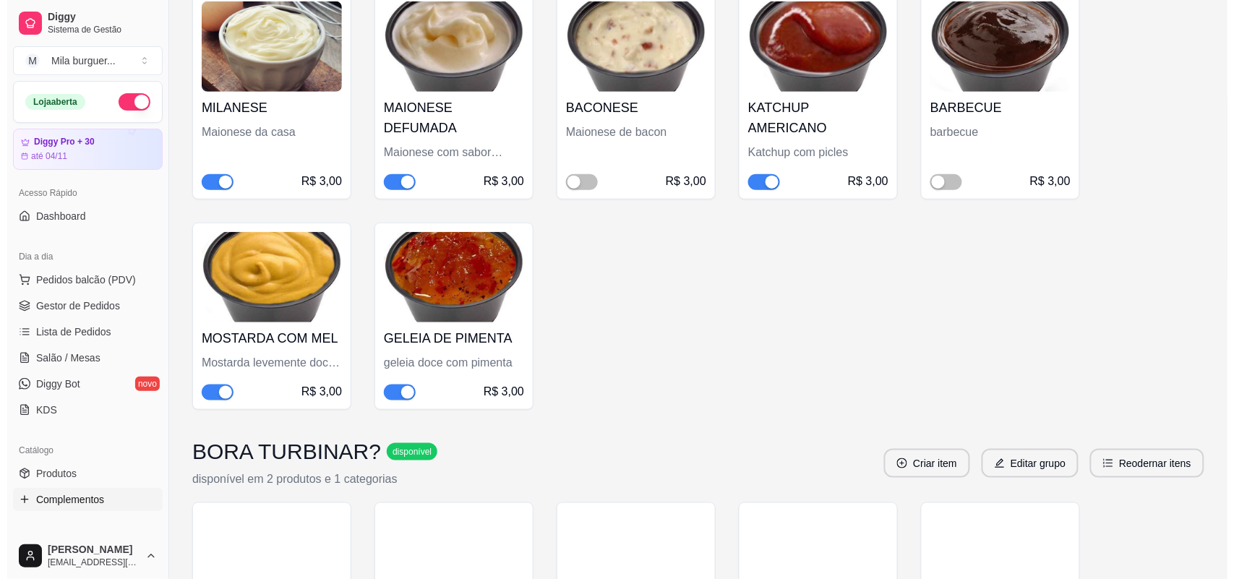
scroll to position [0, 0]
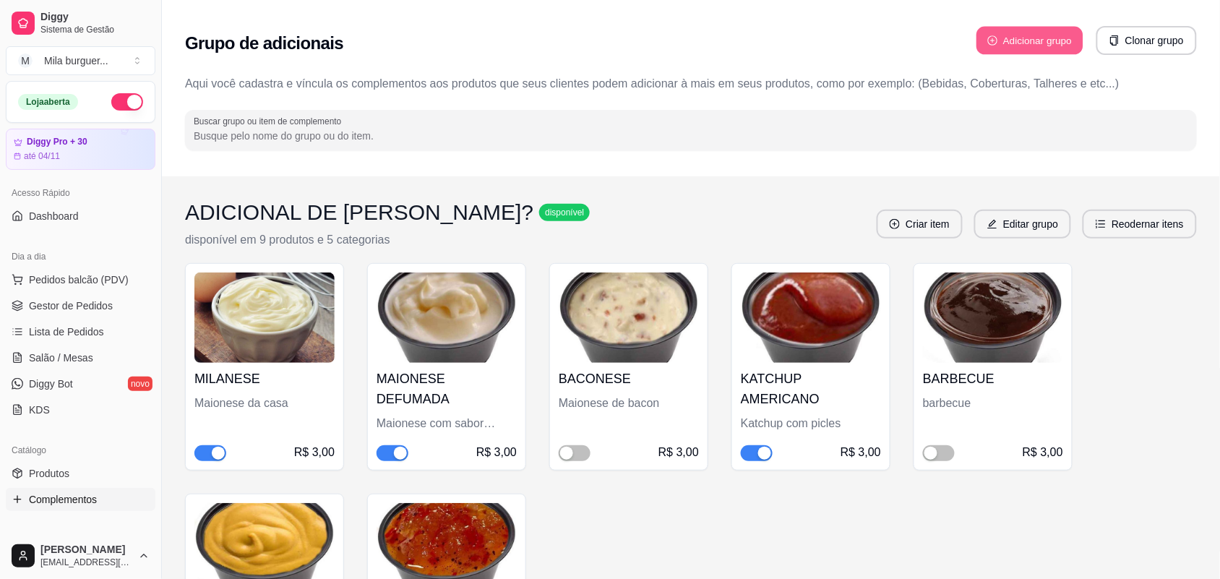
click at [1028, 45] on button "Adicionar grupo" at bounding box center [1030, 41] width 107 height 28
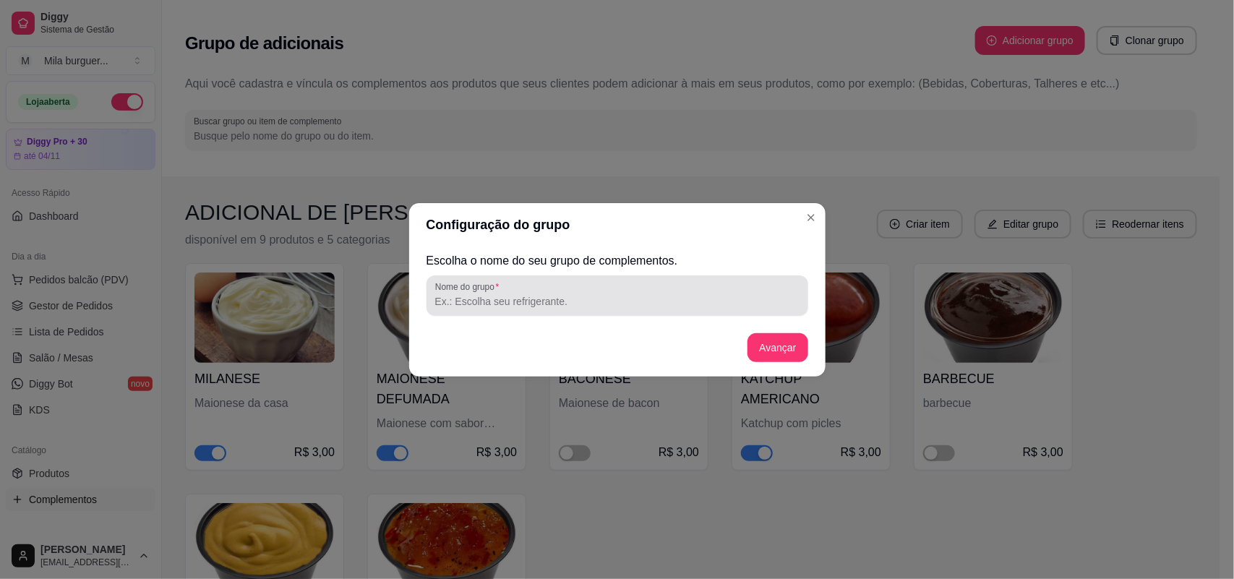
click at [569, 301] on input "Nome do grupo" at bounding box center [617, 301] width 364 height 14
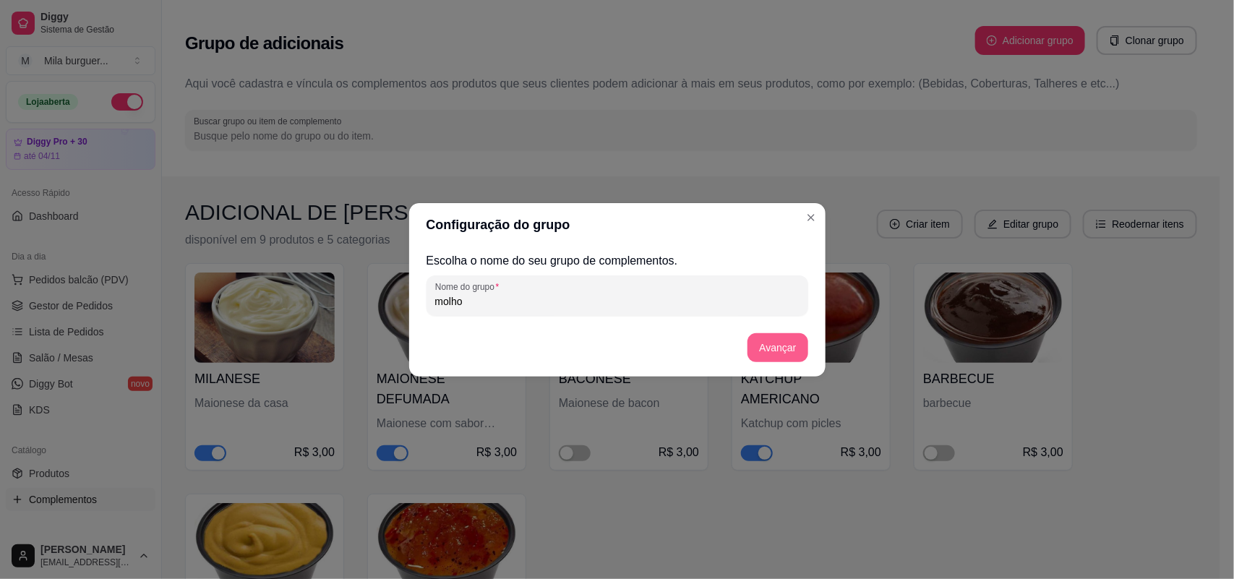
type input "molho"
click at [781, 338] on button "Avançar" at bounding box center [778, 347] width 60 height 29
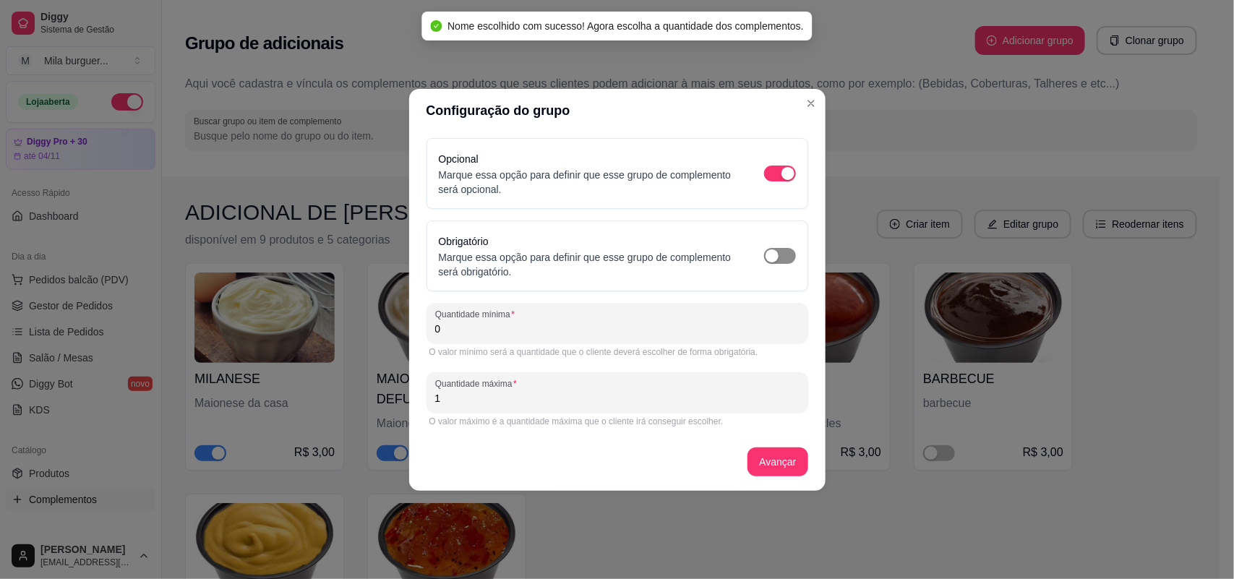
click at [766, 262] on div "button" at bounding box center [772, 255] width 13 height 13
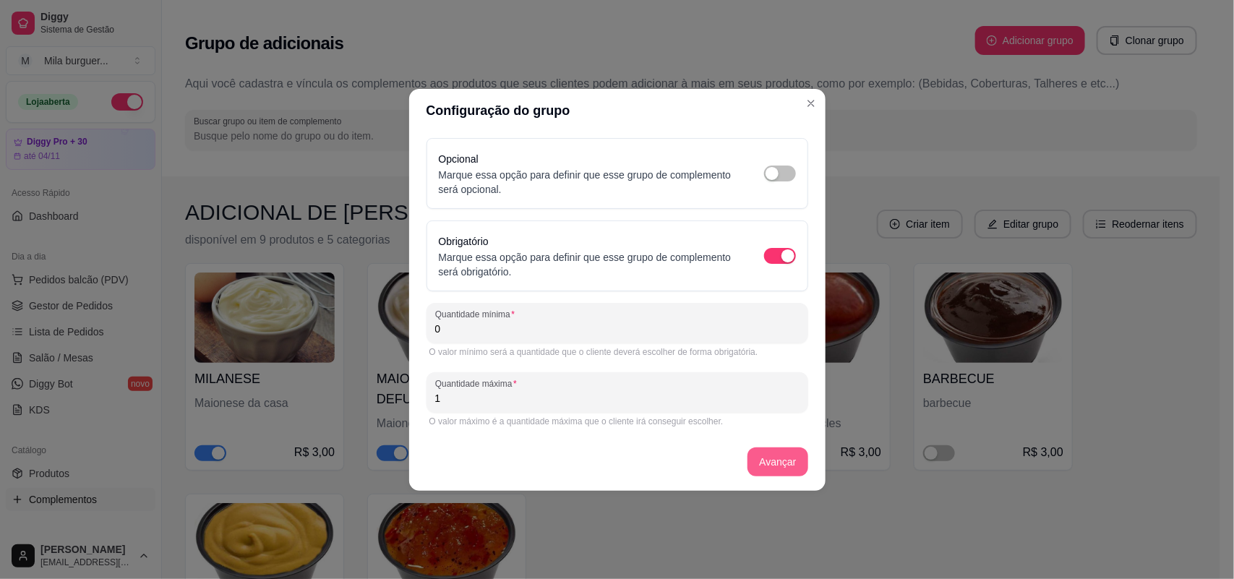
click at [755, 465] on button "Avançar" at bounding box center [778, 461] width 60 height 29
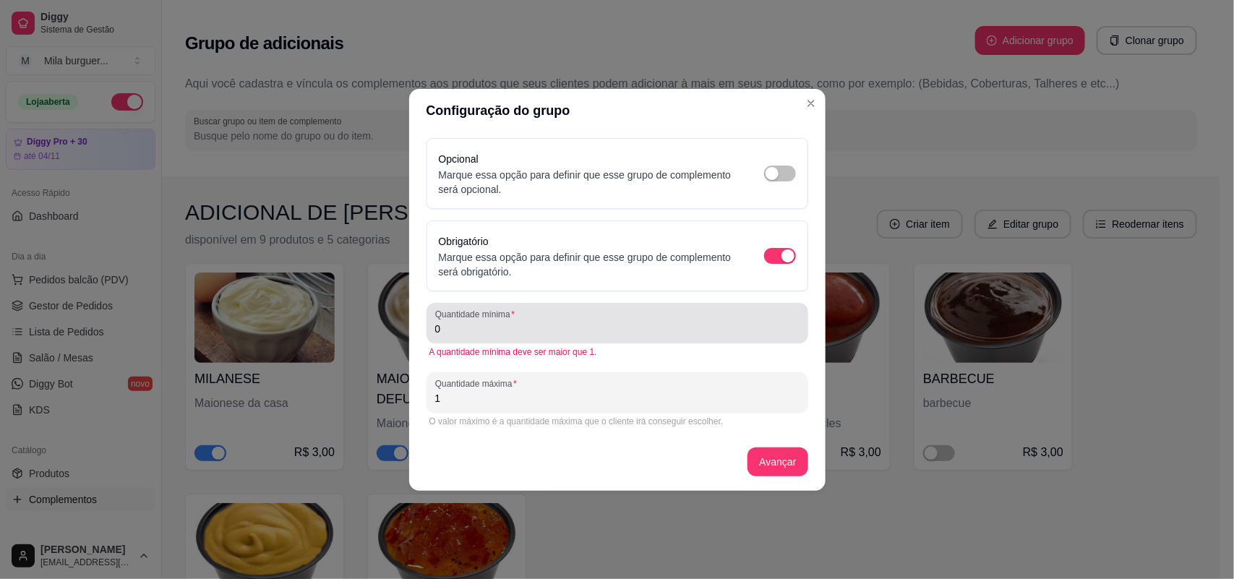
click at [541, 335] on input "0" at bounding box center [617, 329] width 364 height 14
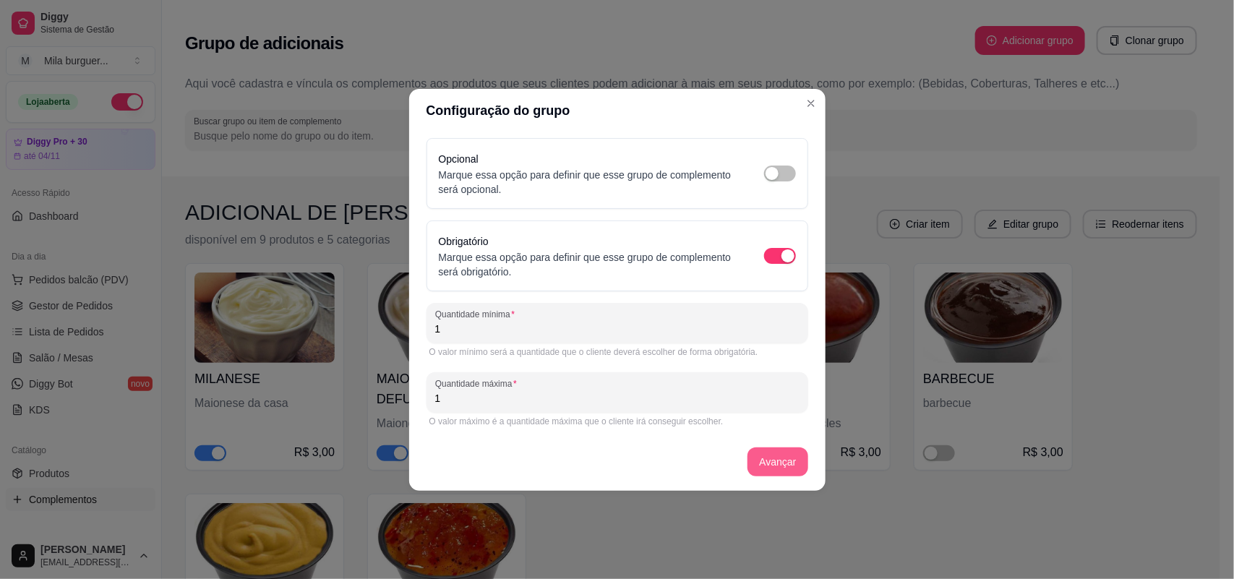
type input "1"
click at [767, 468] on button "Avançar" at bounding box center [778, 461] width 60 height 29
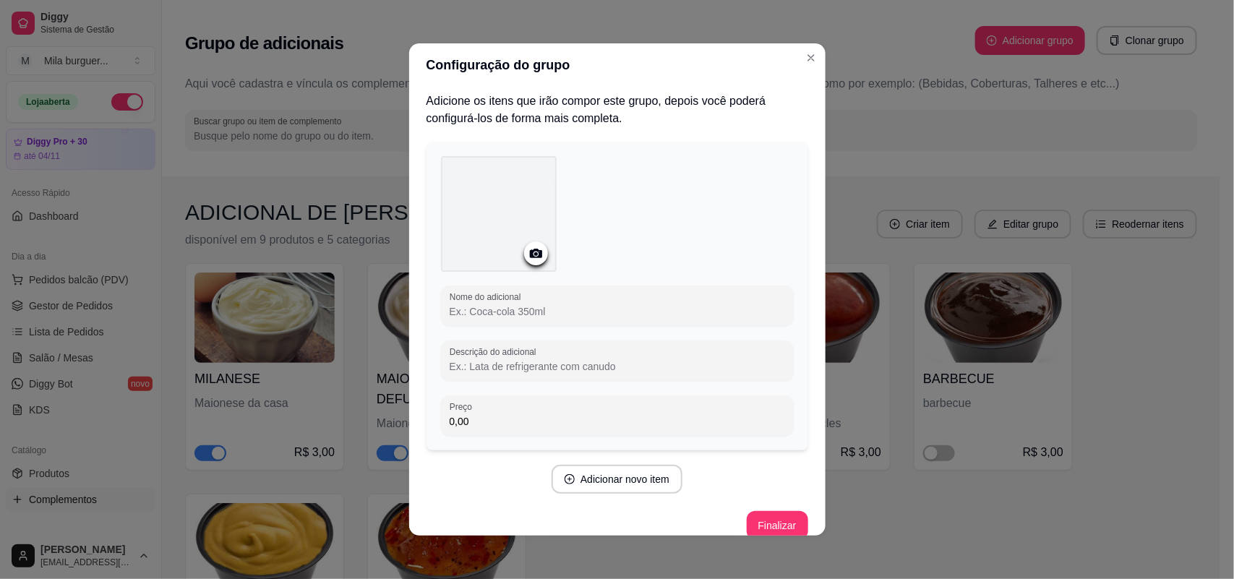
click at [534, 254] on circle at bounding box center [536, 254] width 4 height 4
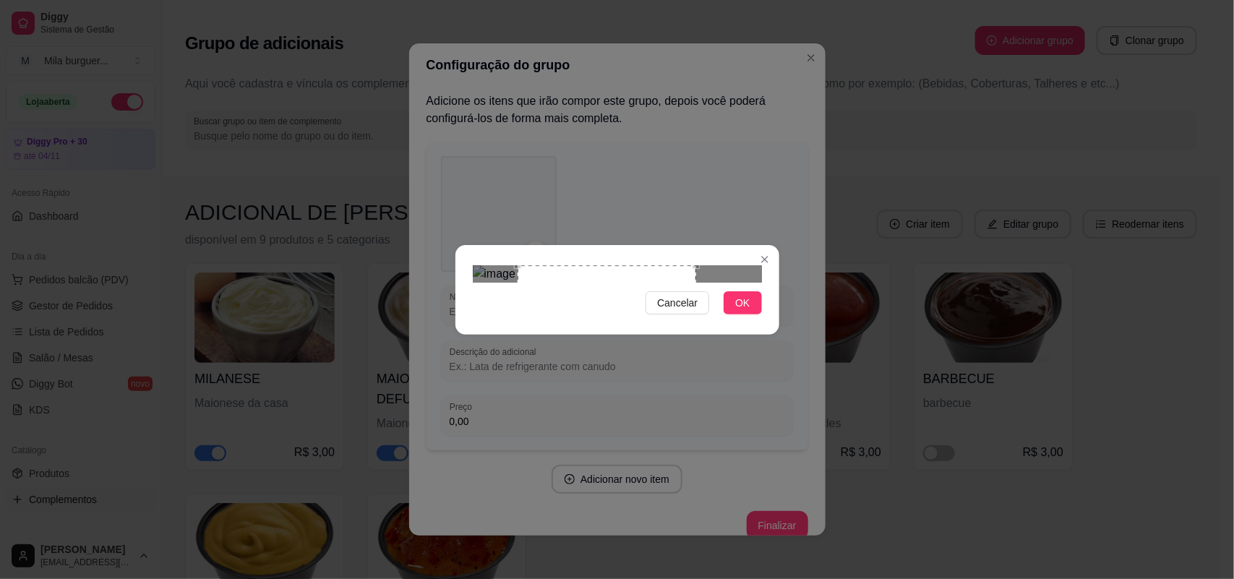
click at [626, 330] on div "Use the arrow keys to move the crop selection area" at bounding box center [607, 354] width 179 height 179
click at [748, 314] on button "OK" at bounding box center [743, 302] width 38 height 23
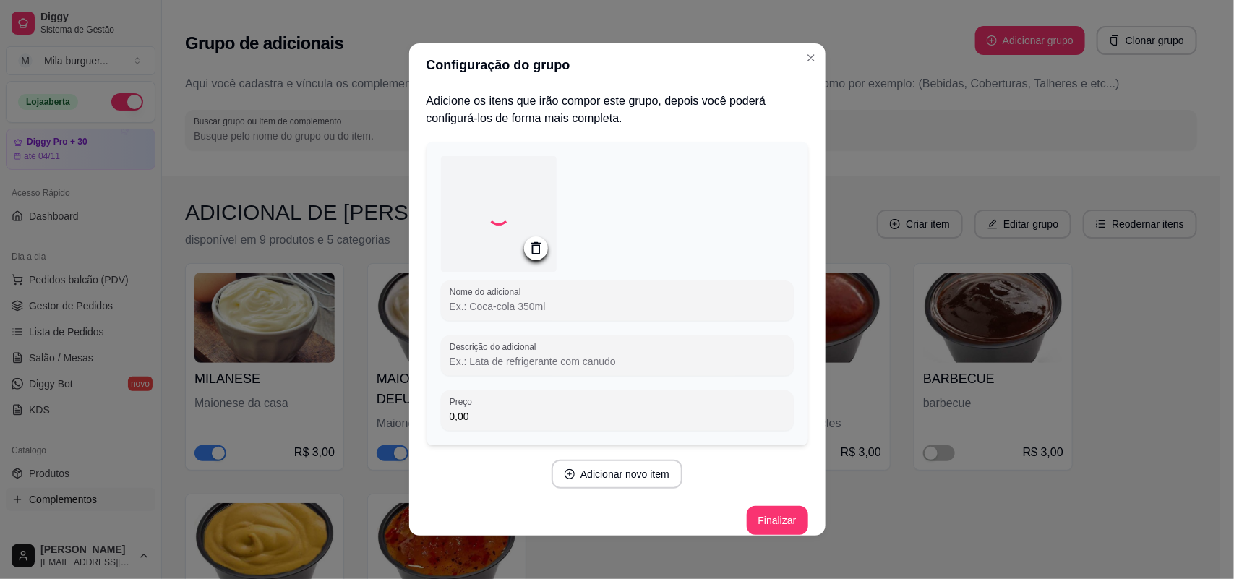
click at [596, 304] on input "Nome do adicional" at bounding box center [617, 306] width 335 height 14
type input "m"
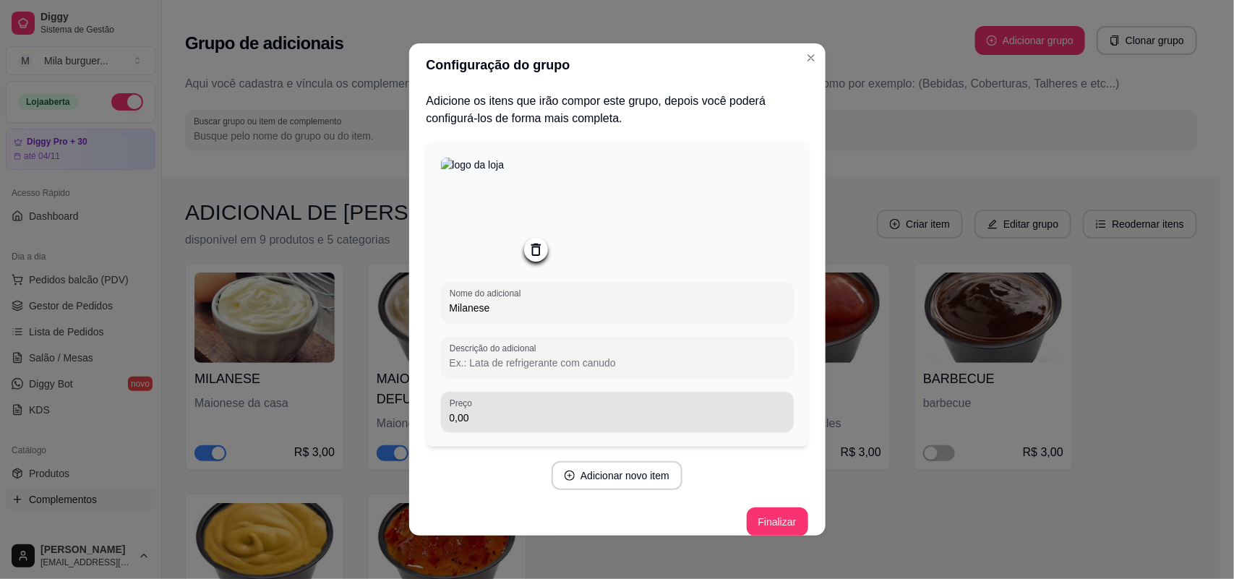
type input "Milanese"
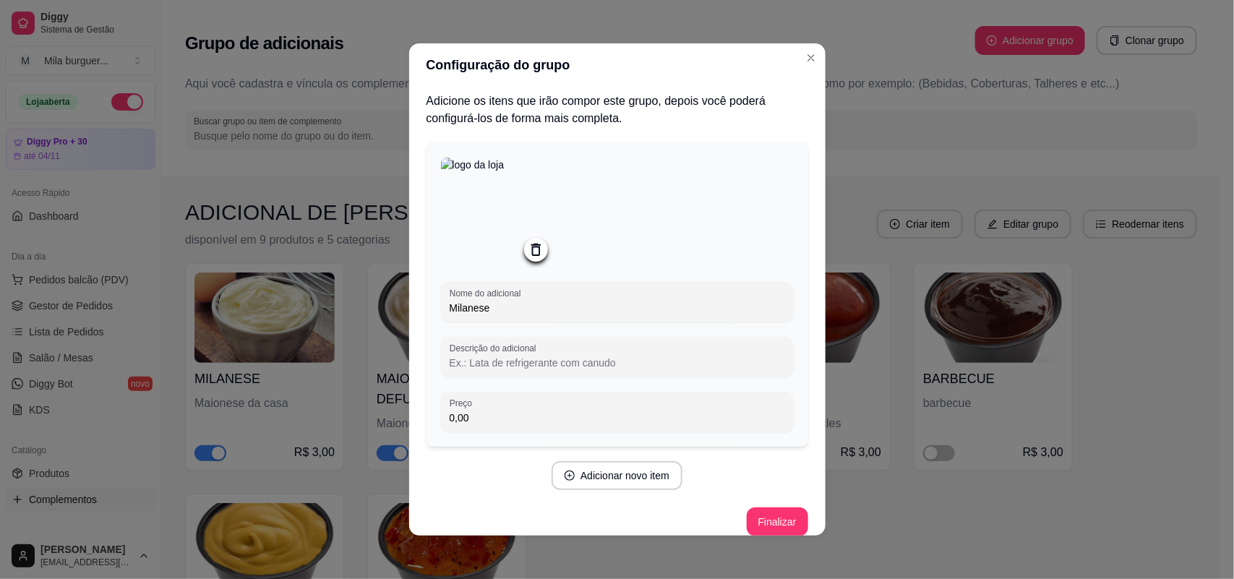
drag, startPoint x: 562, startPoint y: 447, endPoint x: 562, endPoint y: 439, distance: 8.0
click at [562, 442] on div "Nome do adicional Milanese Descrição do adicional Preço 0,00" at bounding box center [618, 294] width 382 height 305
click at [560, 424] on input "0,00" at bounding box center [617, 418] width 335 height 14
type input "0,00"
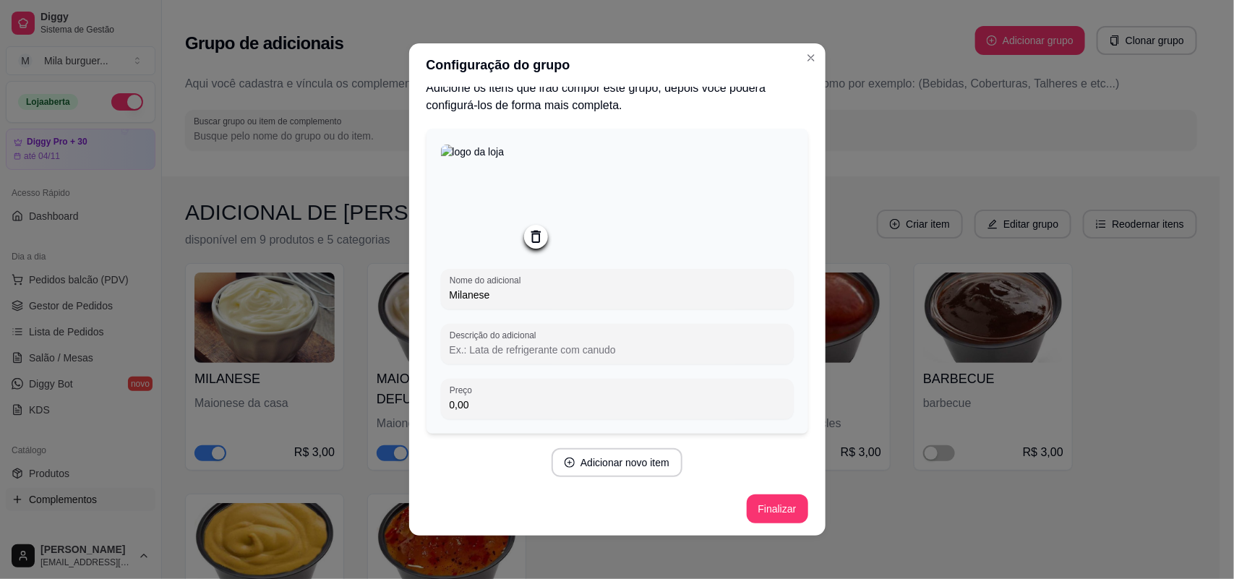
scroll to position [17, 0]
click at [763, 497] on button "Finalizar" at bounding box center [777, 506] width 61 height 29
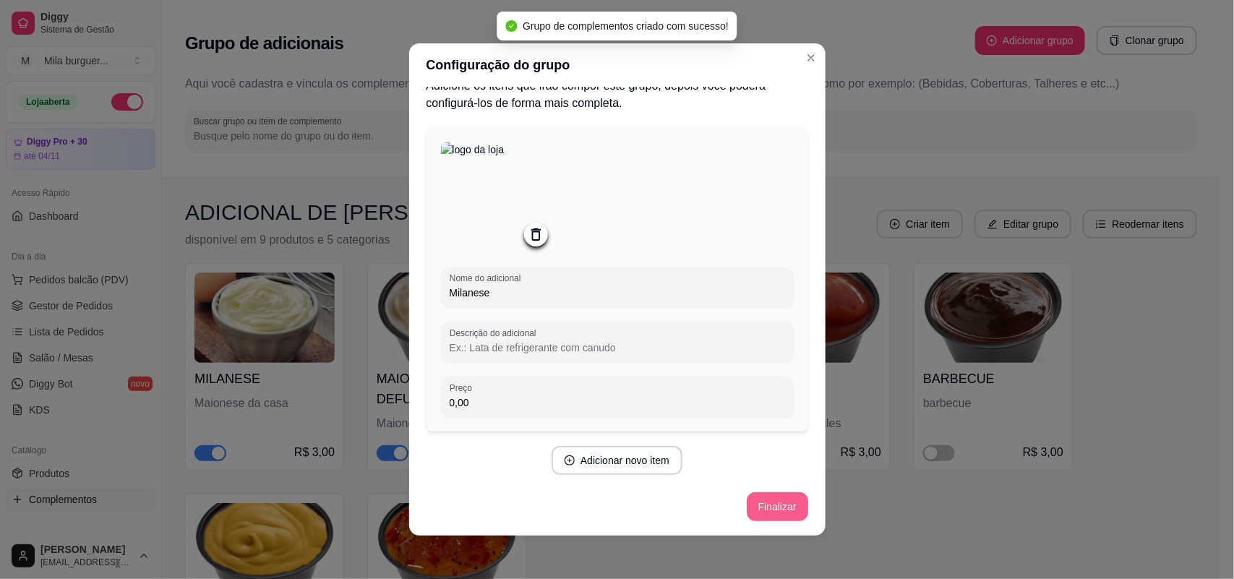
click at [753, 508] on button "Finalizar" at bounding box center [777, 506] width 61 height 29
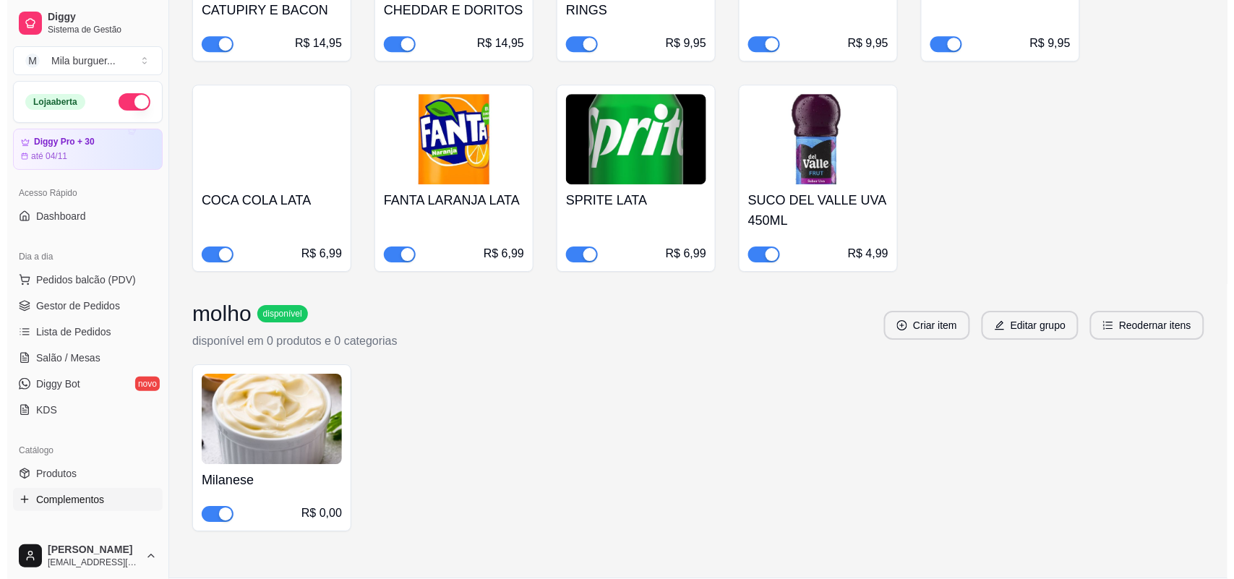
scroll to position [2863, 0]
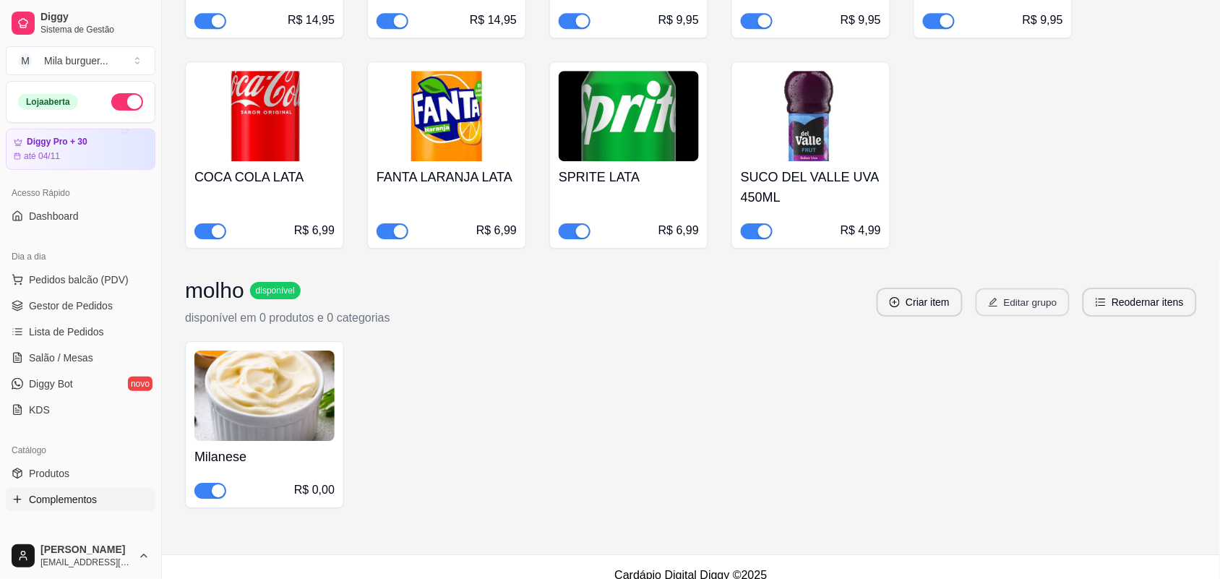
click at [1013, 291] on button "Editar grupo" at bounding box center [1023, 302] width 94 height 28
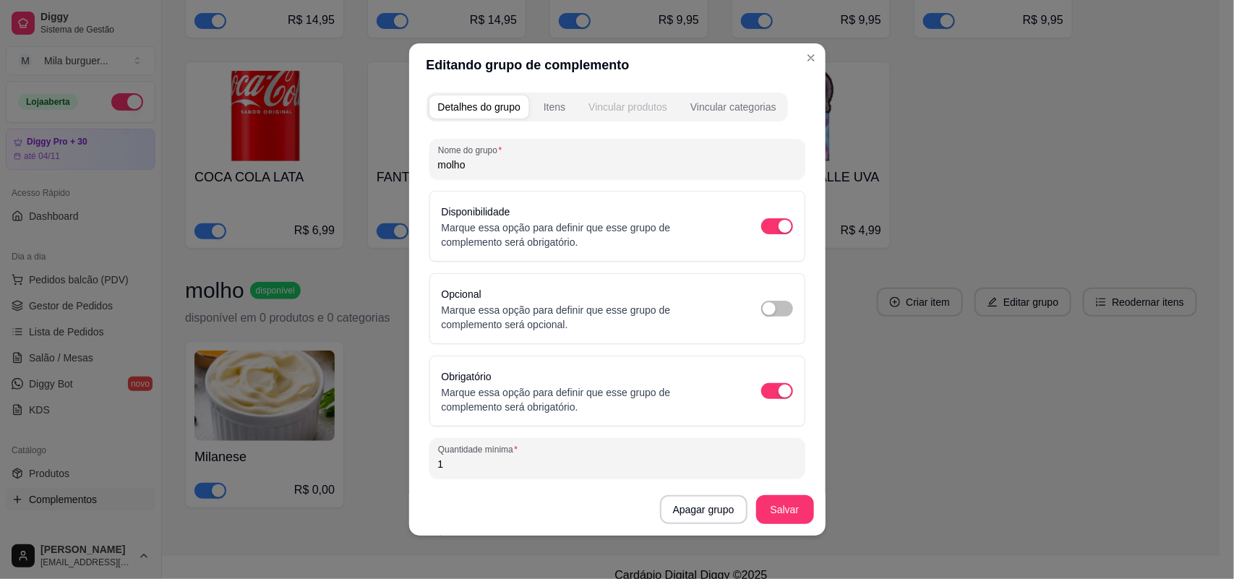
click at [611, 100] on div "Vincular produtos" at bounding box center [627, 107] width 79 height 14
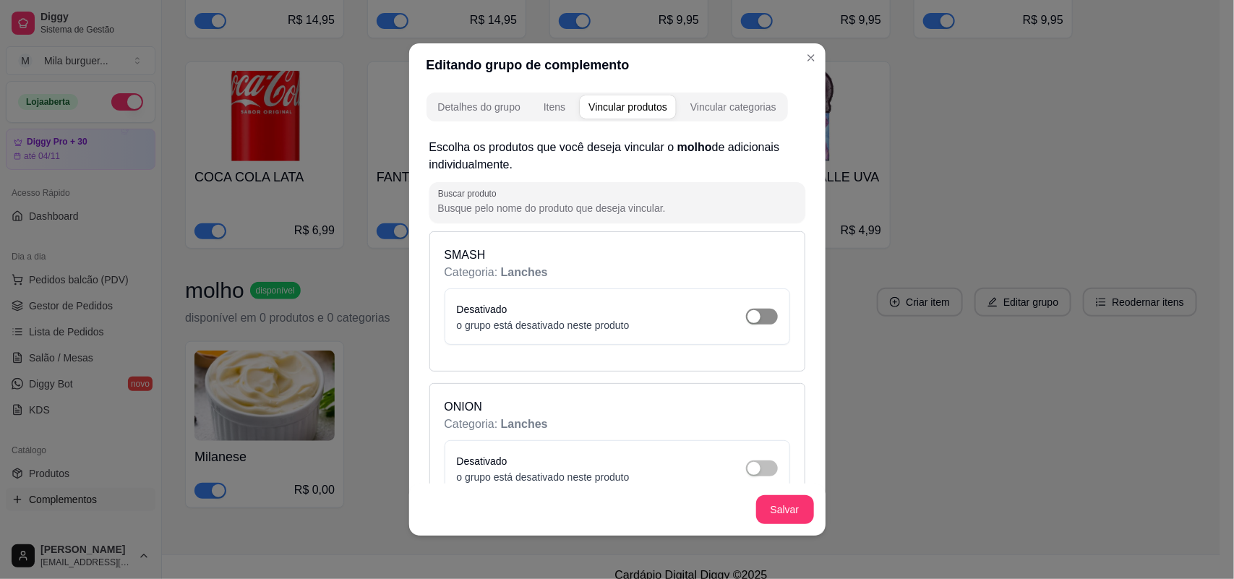
click at [746, 309] on span "button" at bounding box center [762, 317] width 32 height 16
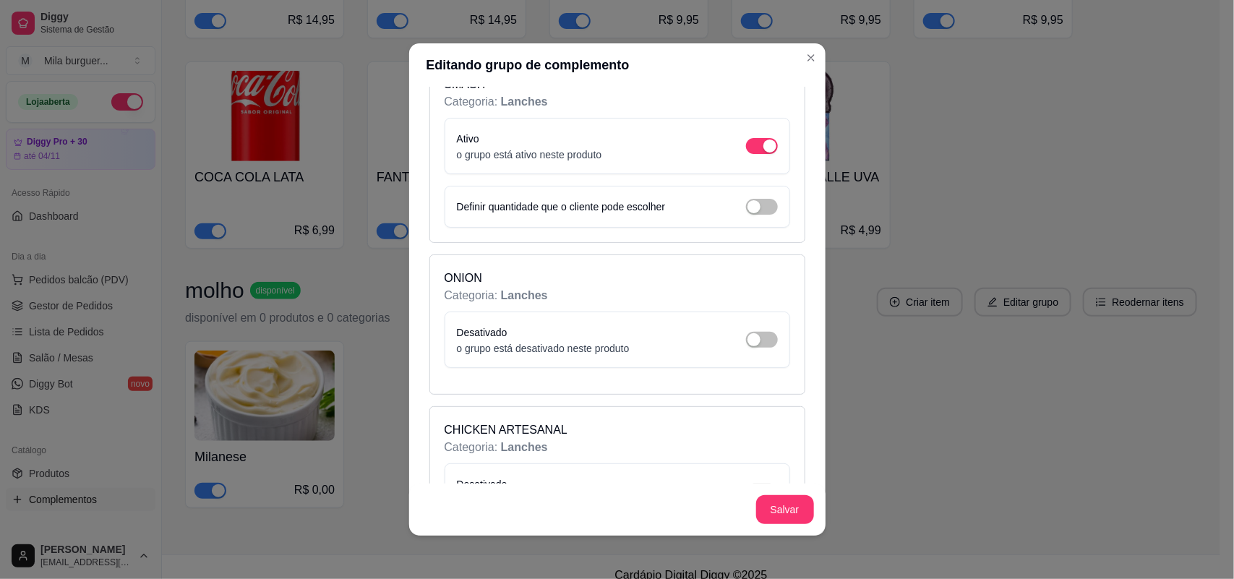
scroll to position [181, 0]
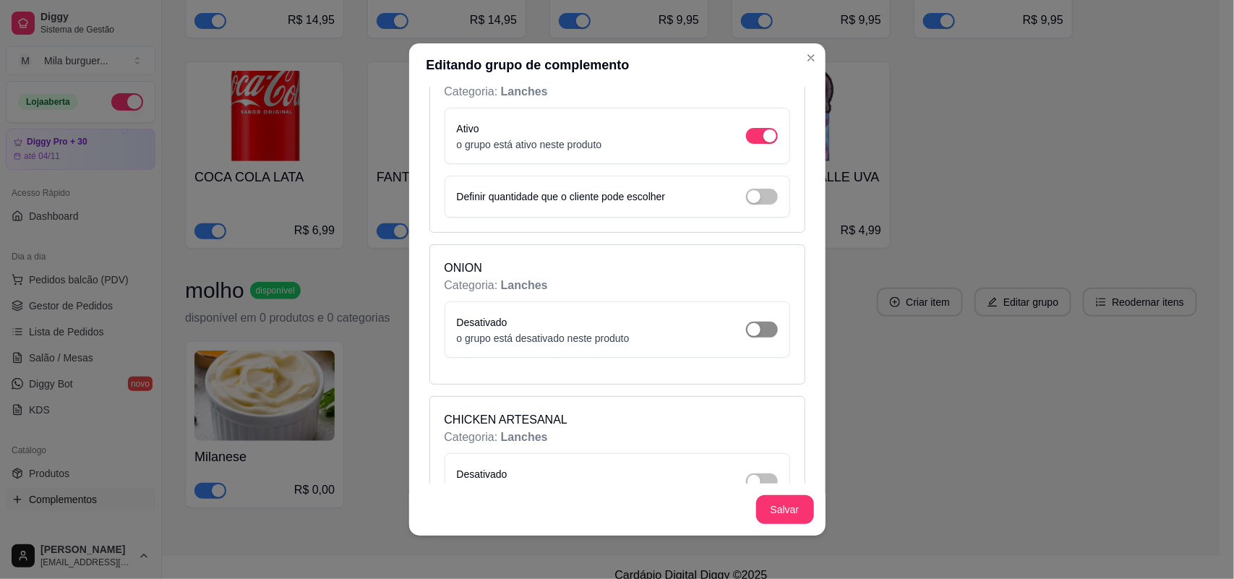
click at [748, 333] on div "button" at bounding box center [754, 329] width 13 height 13
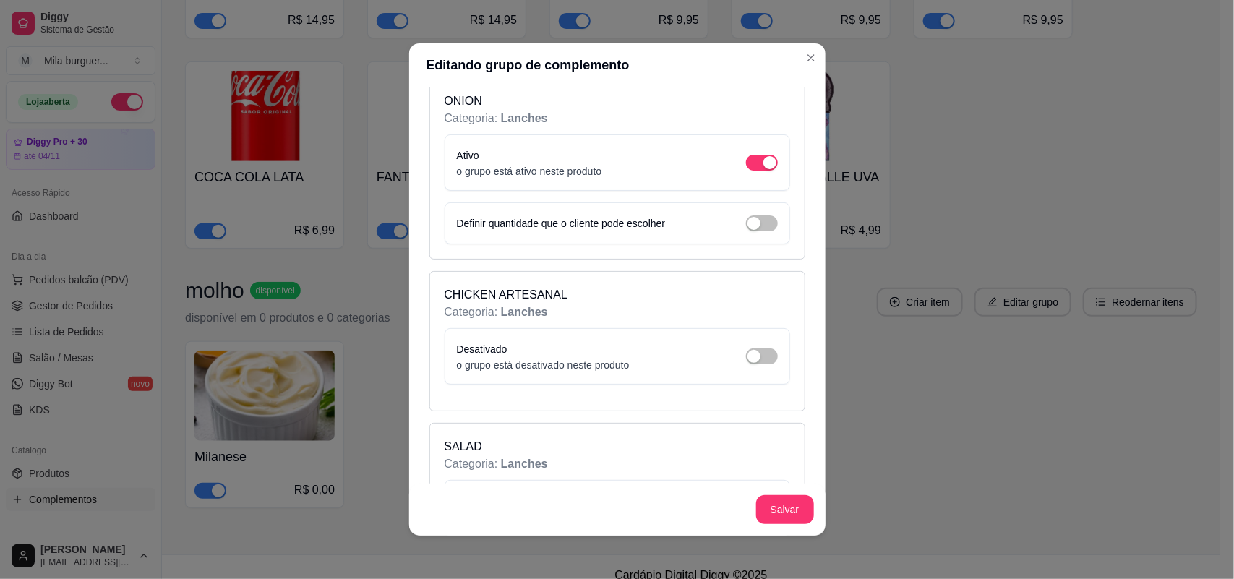
scroll to position [452, 0]
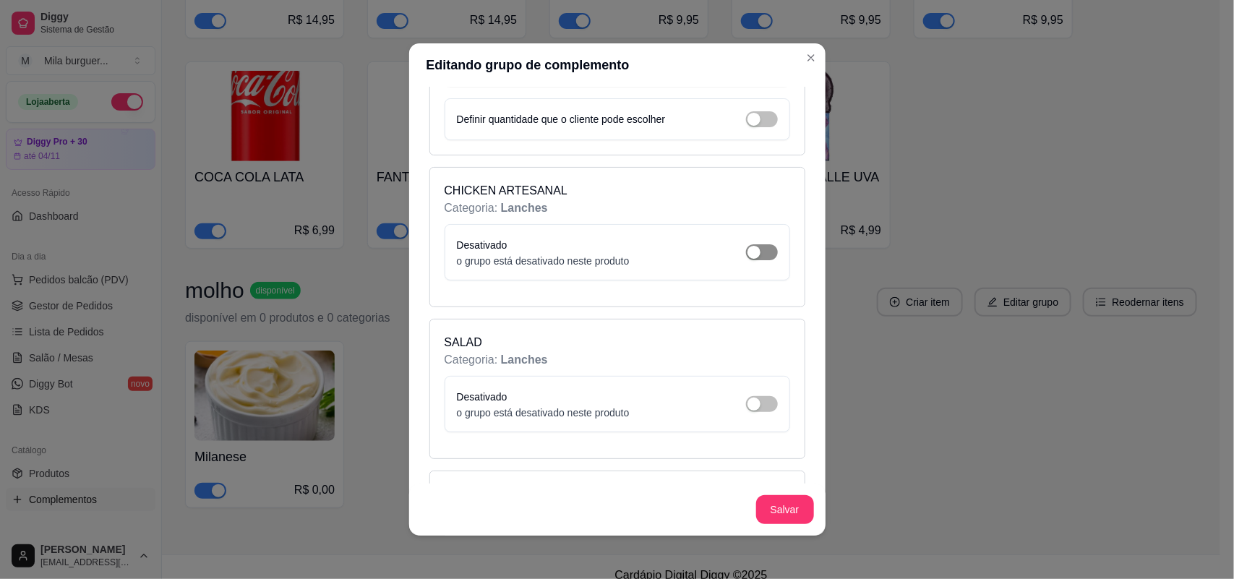
click at [748, 257] on div "button" at bounding box center [754, 252] width 13 height 13
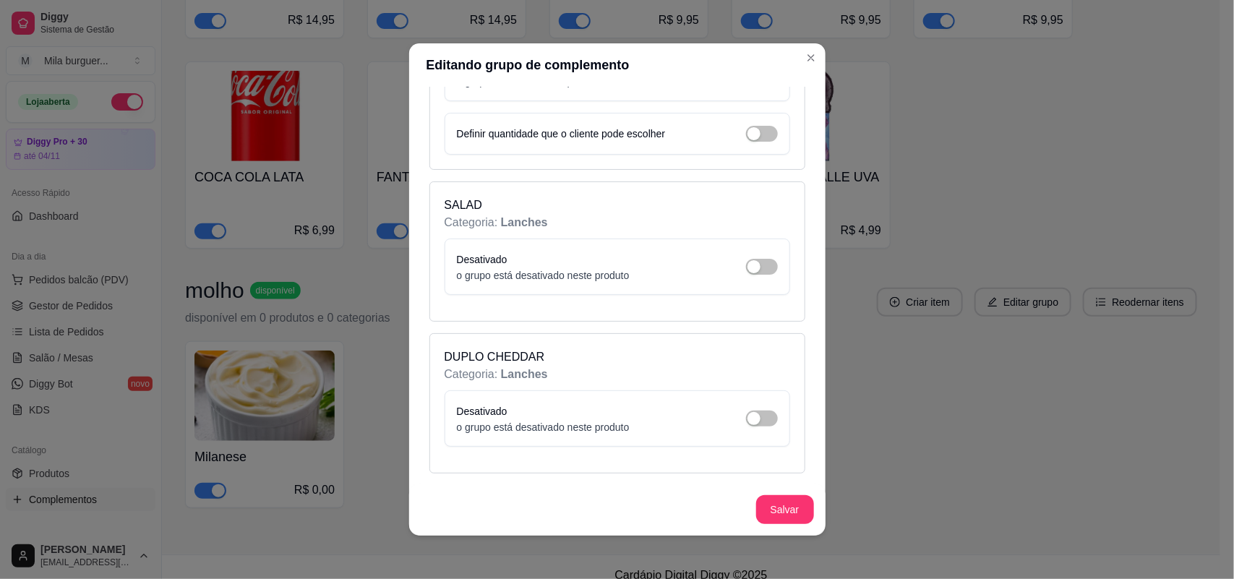
scroll to position [633, 0]
click at [748, 271] on div "button" at bounding box center [754, 265] width 13 height 13
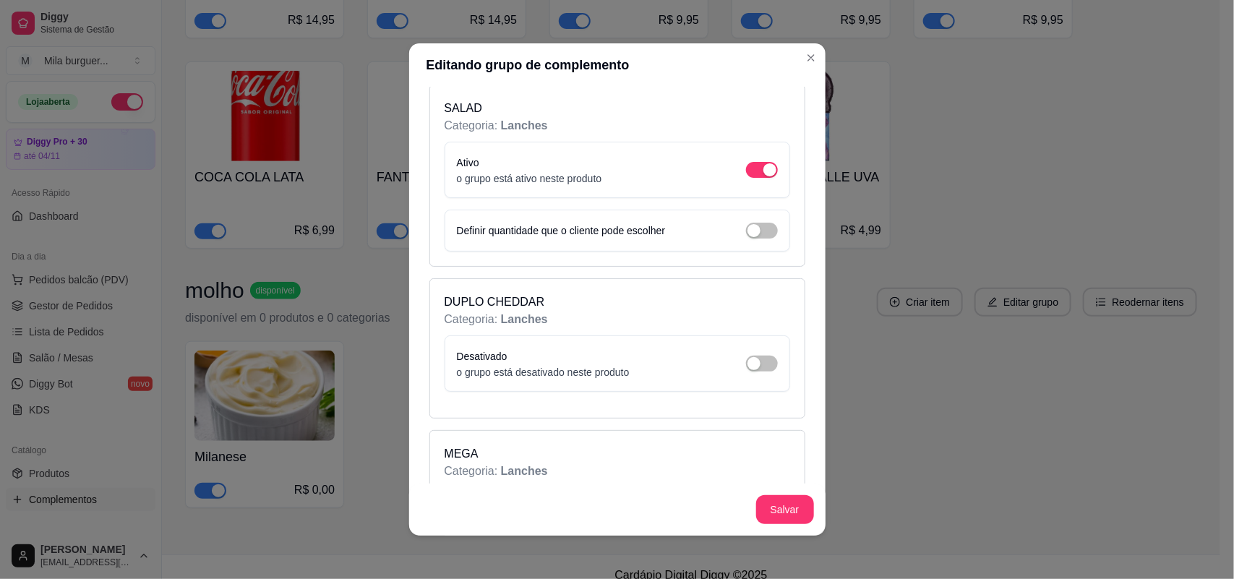
scroll to position [813, 0]
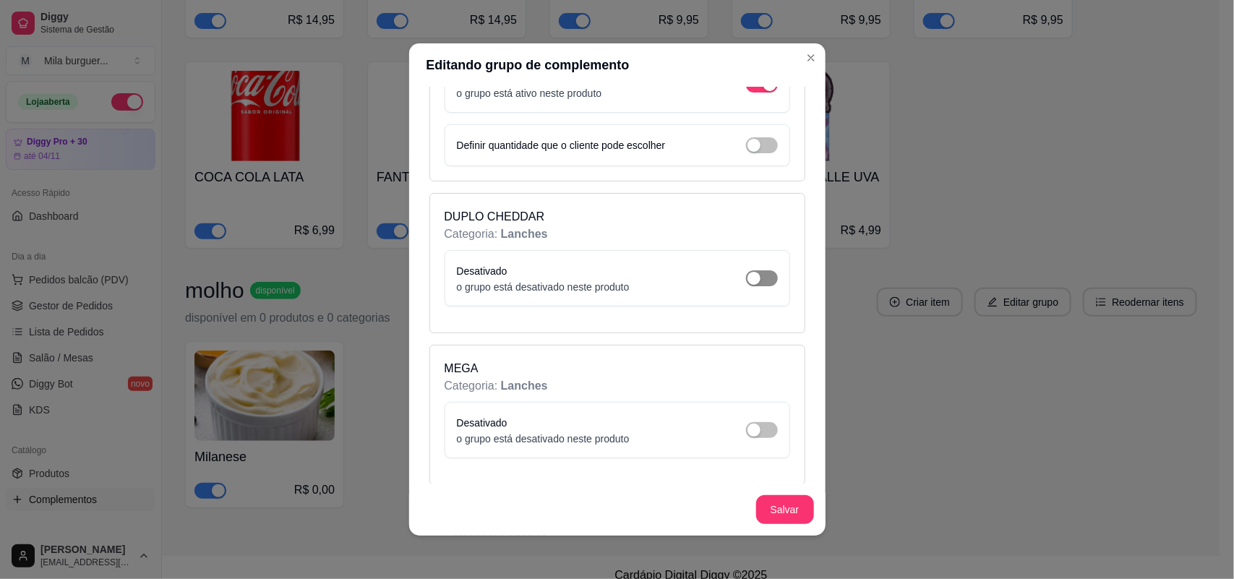
click at [746, 276] on span "button" at bounding box center [762, 278] width 32 height 16
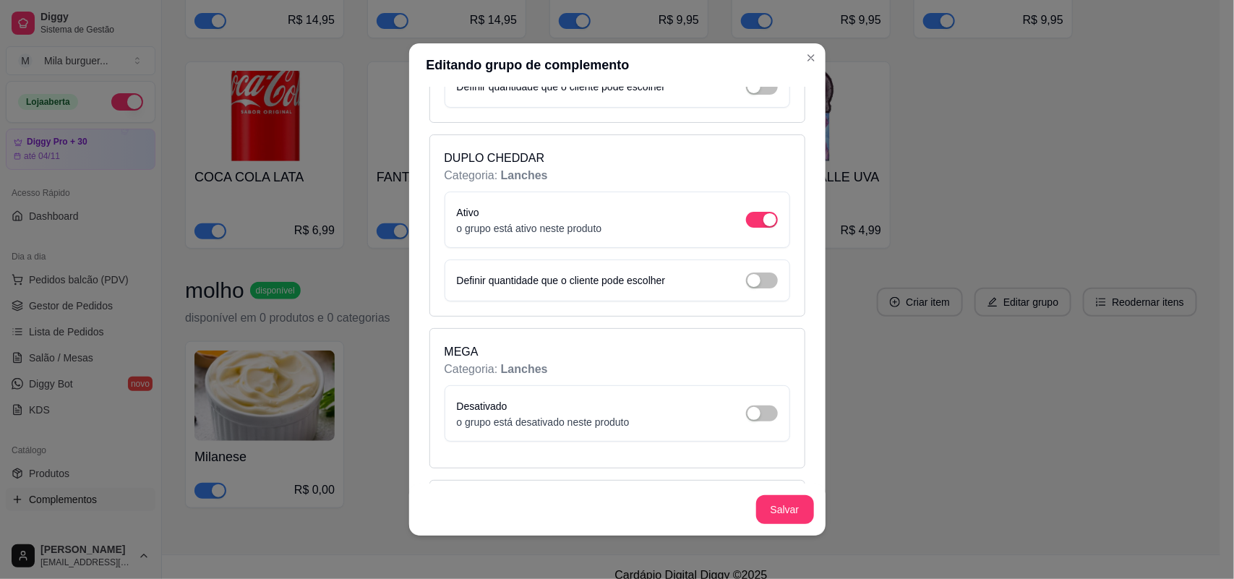
scroll to position [904, 0]
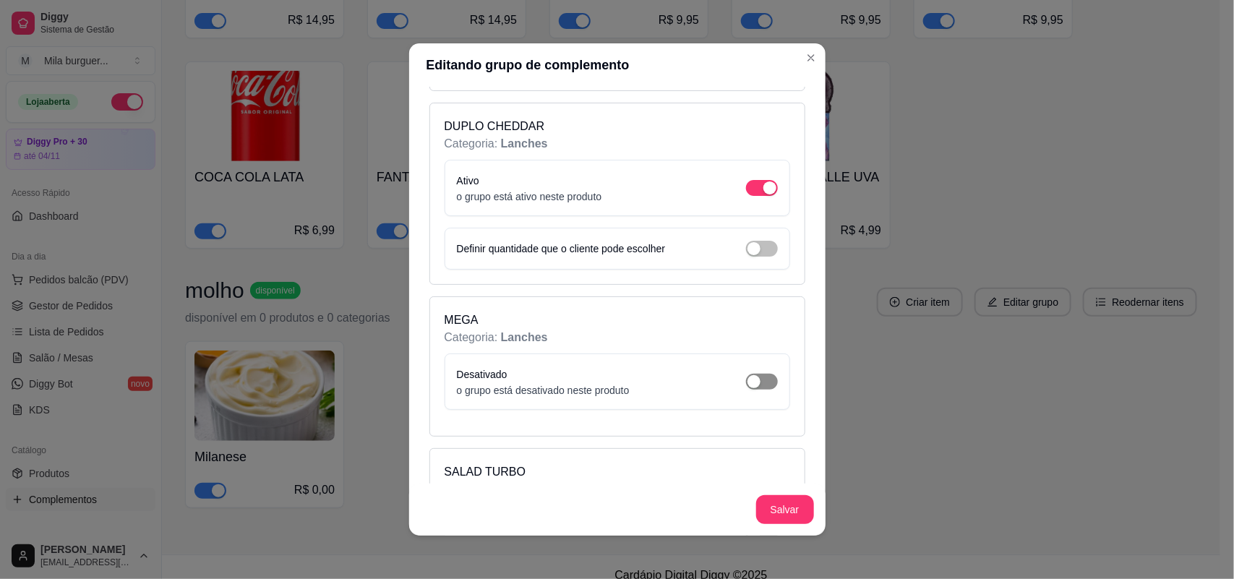
click at [746, 390] on span "button" at bounding box center [762, 382] width 32 height 16
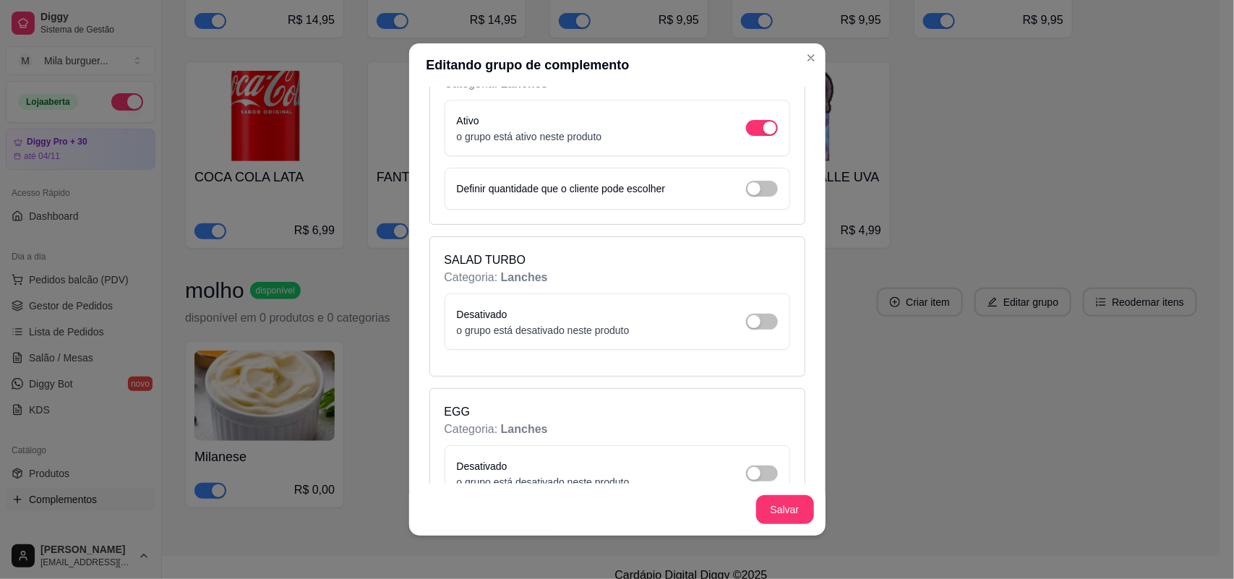
scroll to position [1175, 0]
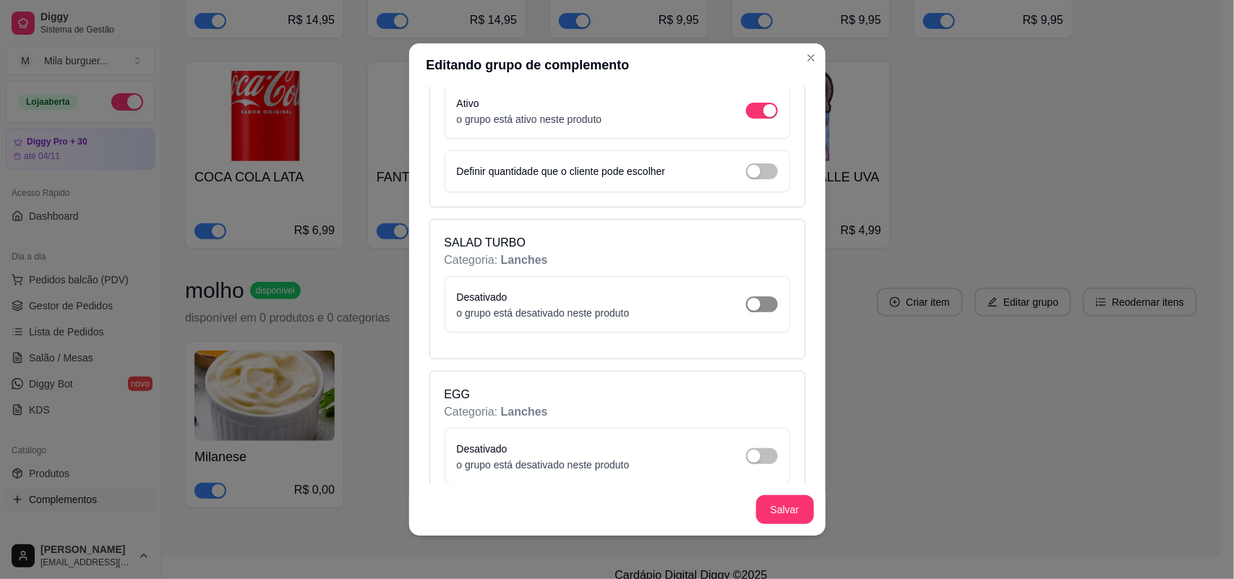
click at [746, 312] on span "button" at bounding box center [762, 304] width 32 height 16
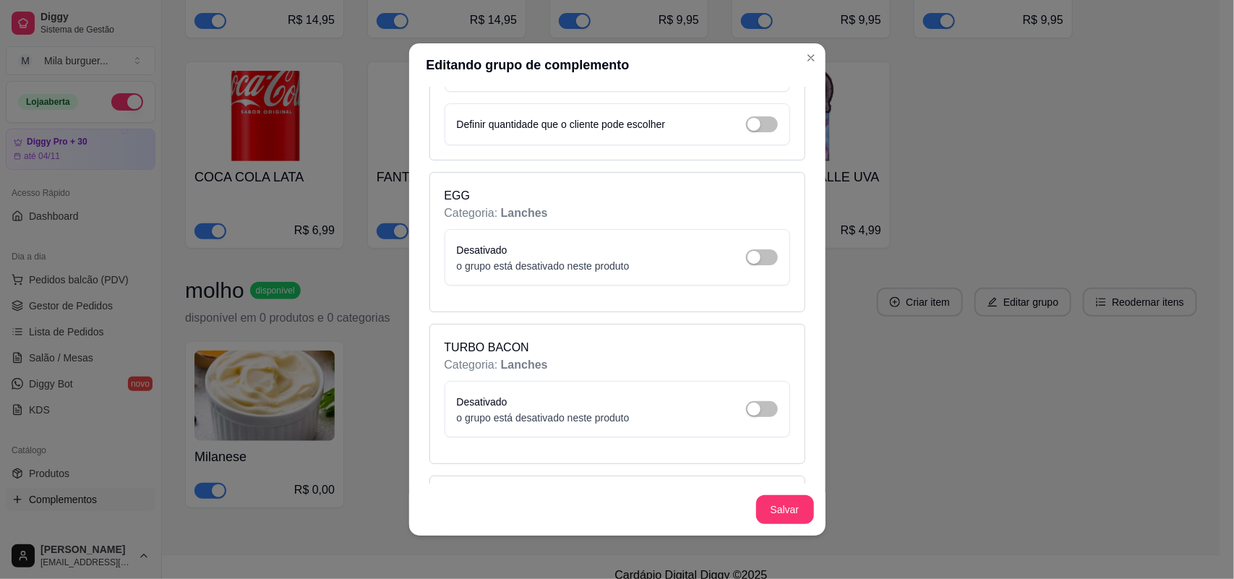
scroll to position [1446, 0]
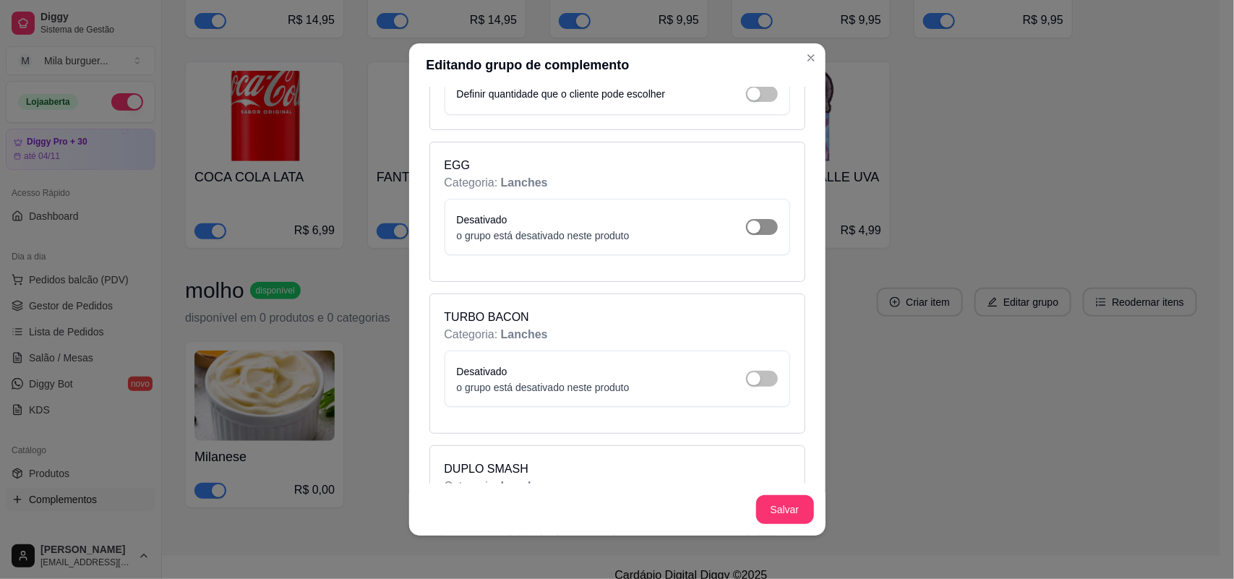
click at [746, 233] on span "button" at bounding box center [762, 227] width 32 height 16
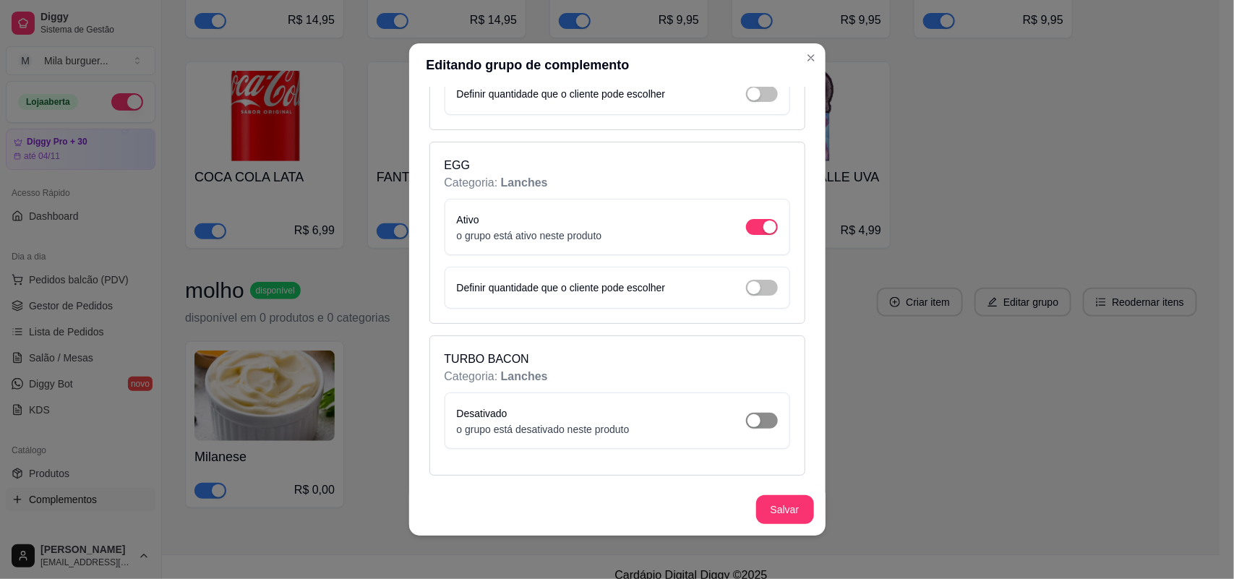
click at [748, 427] on div "button" at bounding box center [754, 420] width 13 height 13
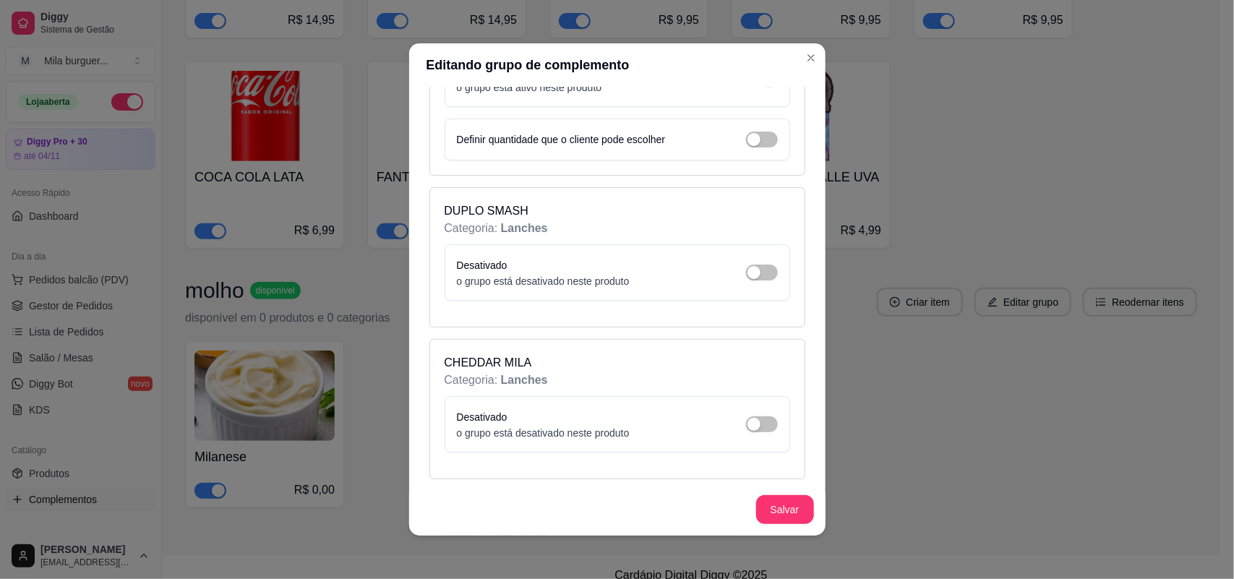
scroll to position [1807, 0]
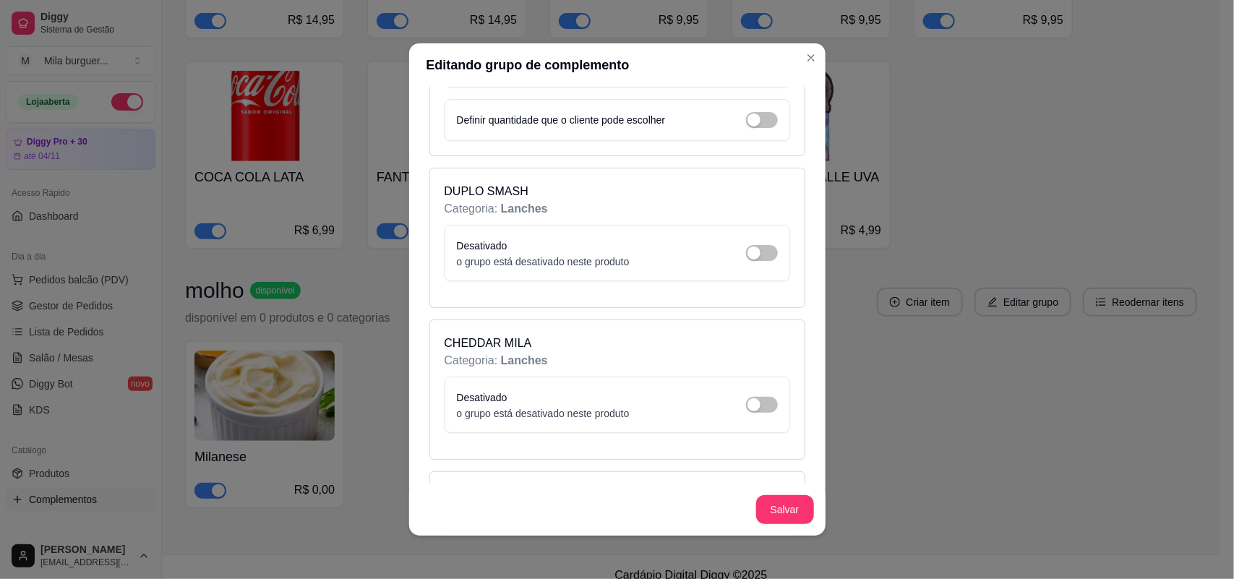
click at [737, 269] on div "Desativado o grupo está desativado neste produto" at bounding box center [617, 253] width 321 height 32
click at [746, 258] on button "button" at bounding box center [762, 253] width 32 height 16
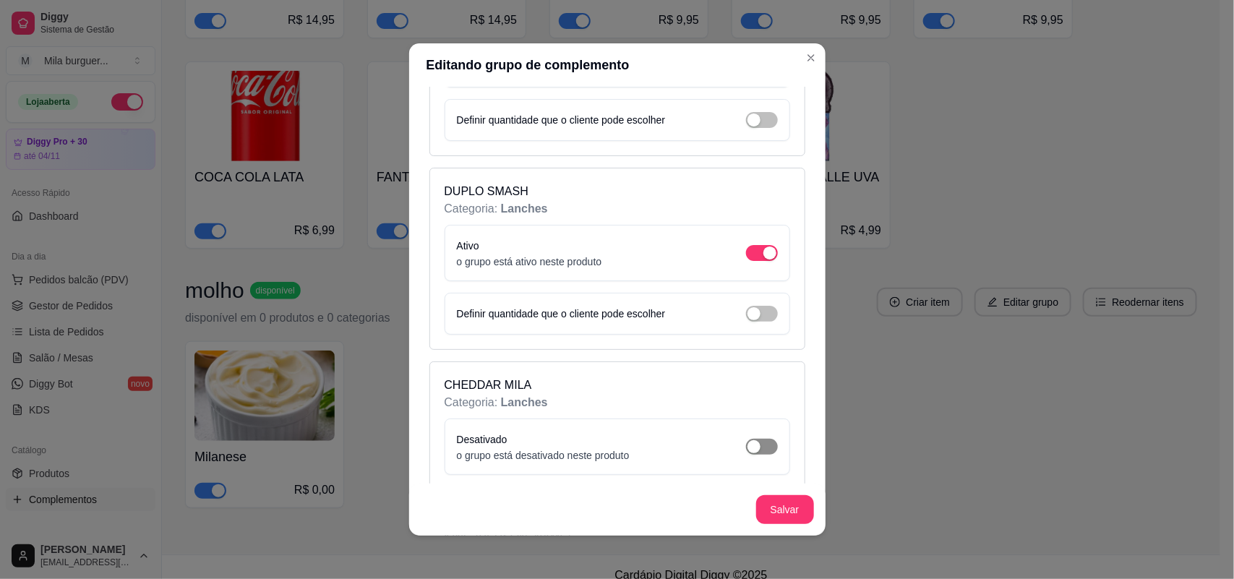
click at [746, 455] on span "button" at bounding box center [762, 447] width 32 height 16
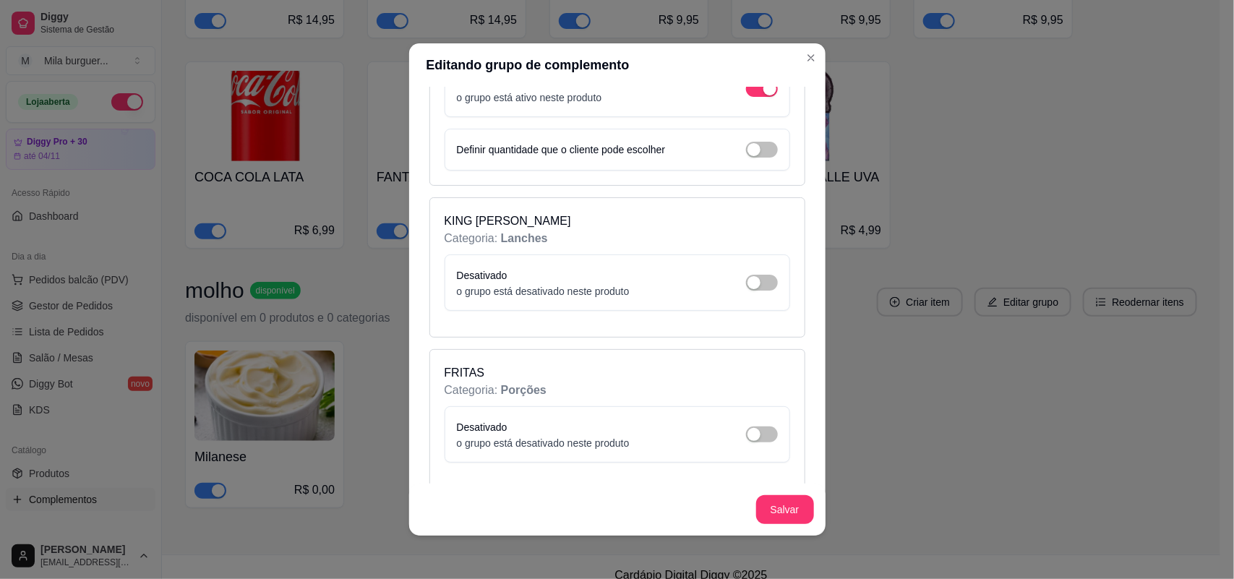
scroll to position [2169, 0]
click at [746, 287] on button "button" at bounding box center [762, 279] width 32 height 16
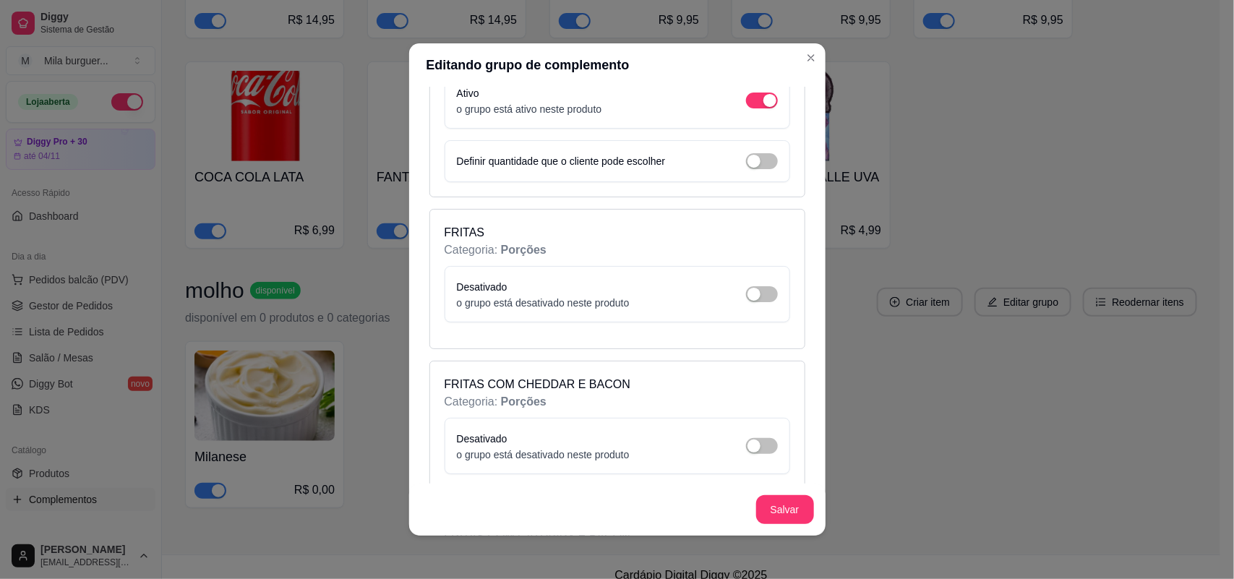
scroll to position [2350, 0]
click at [779, 508] on button "Salvar" at bounding box center [785, 509] width 58 height 29
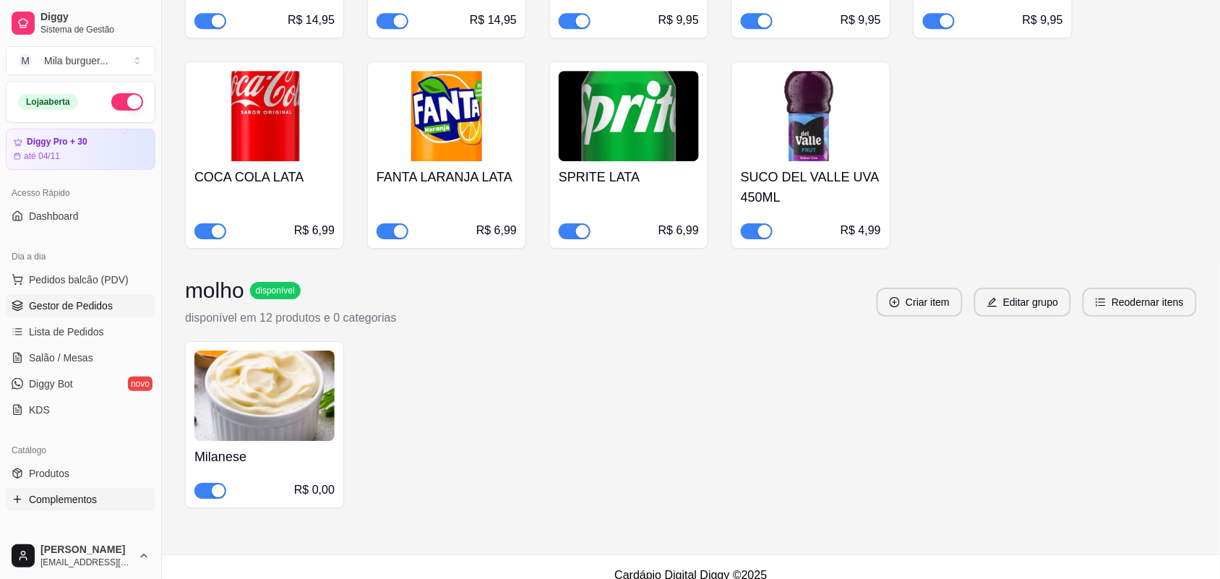
click at [106, 309] on span "Gestor de Pedidos" at bounding box center [71, 306] width 84 height 14
click at [81, 287] on span "Pedidos balcão (PDV)" at bounding box center [79, 280] width 100 height 14
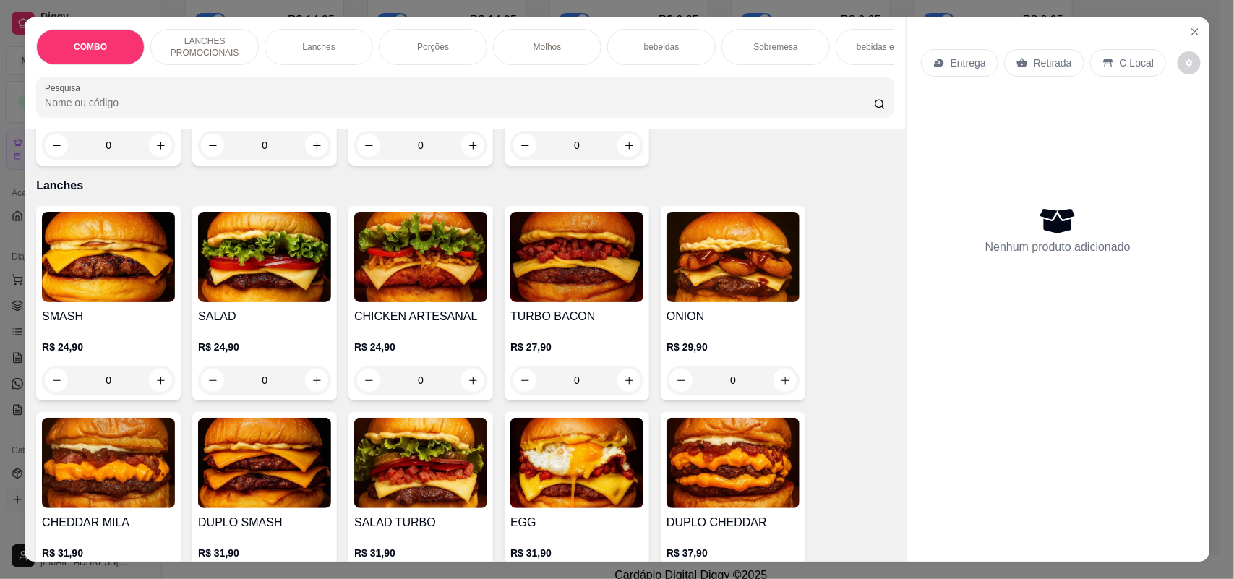
scroll to position [723, 0]
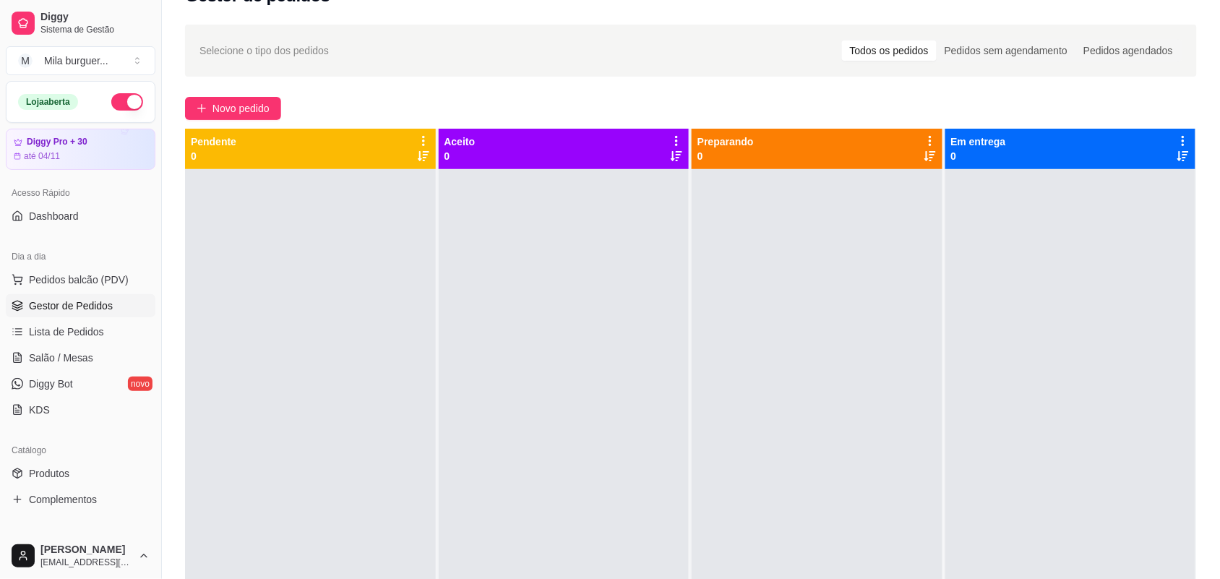
click at [176, 244] on div "Selecione o tipo dos pedidos Todos os pedidos Pedidos sem agendamento Pedidos a…" at bounding box center [691, 370] width 1058 height 709
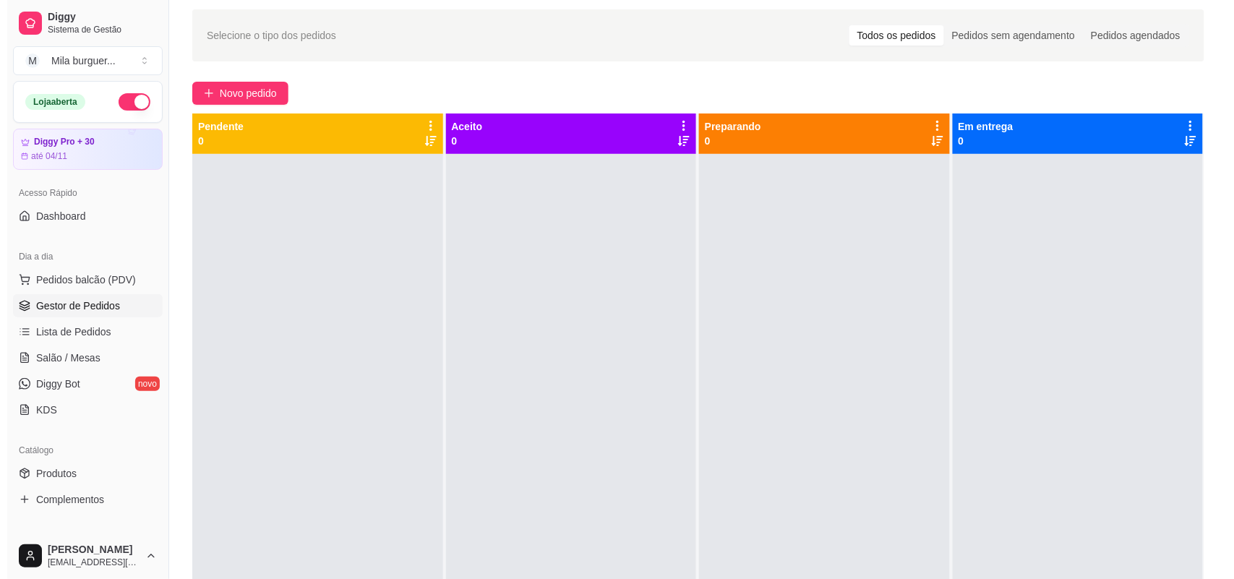
scroll to position [90, 0]
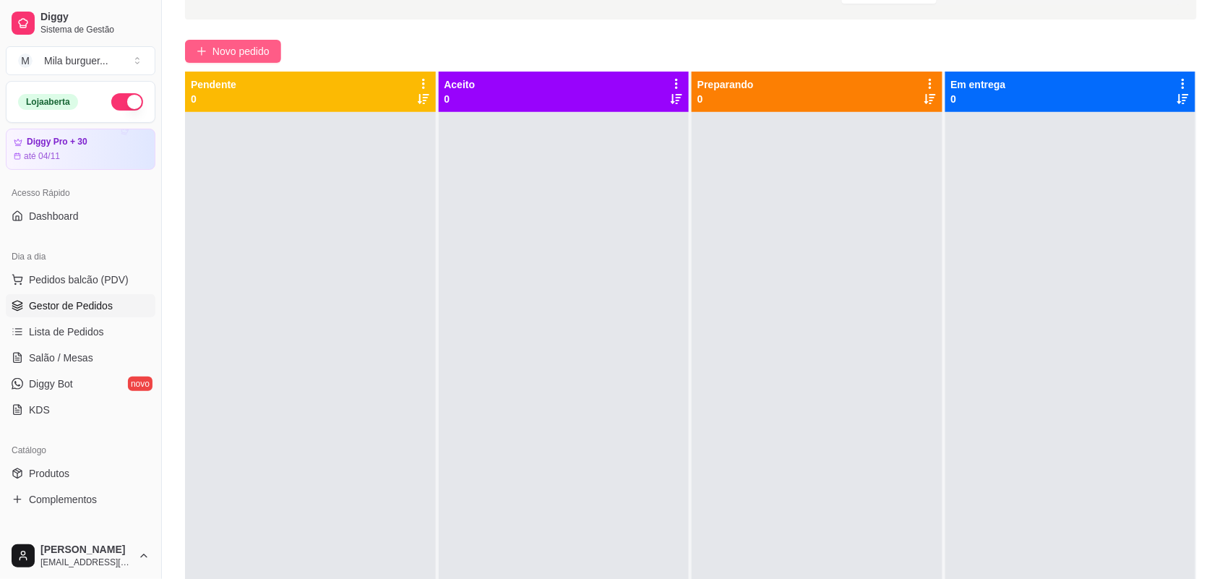
click at [233, 48] on span "Novo pedido" at bounding box center [241, 51] width 57 height 16
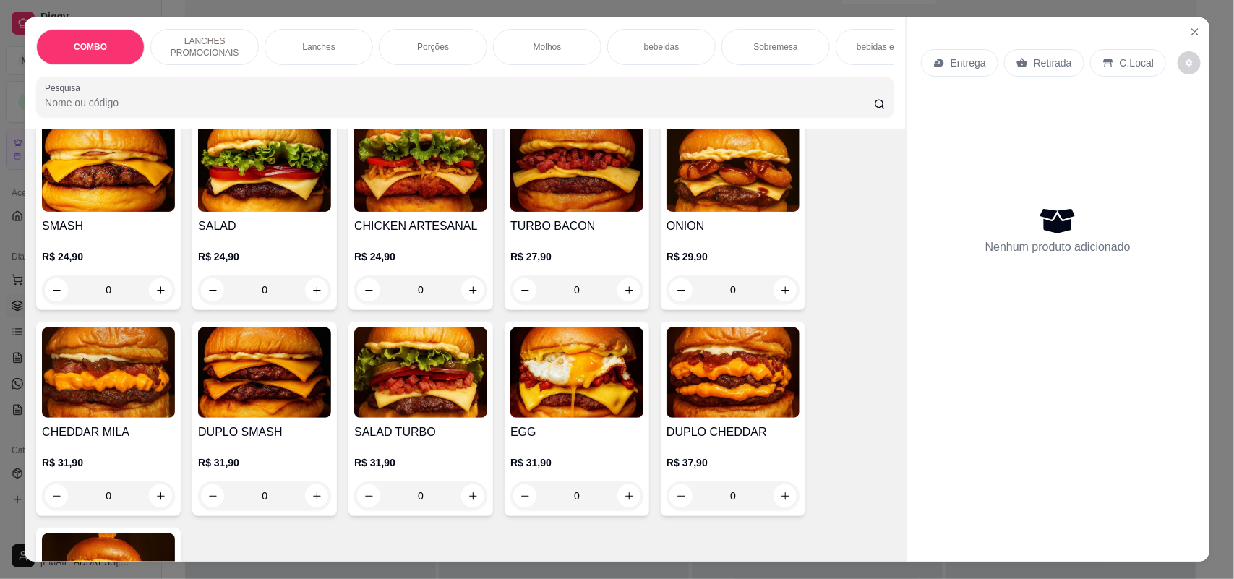
scroll to position [813, 0]
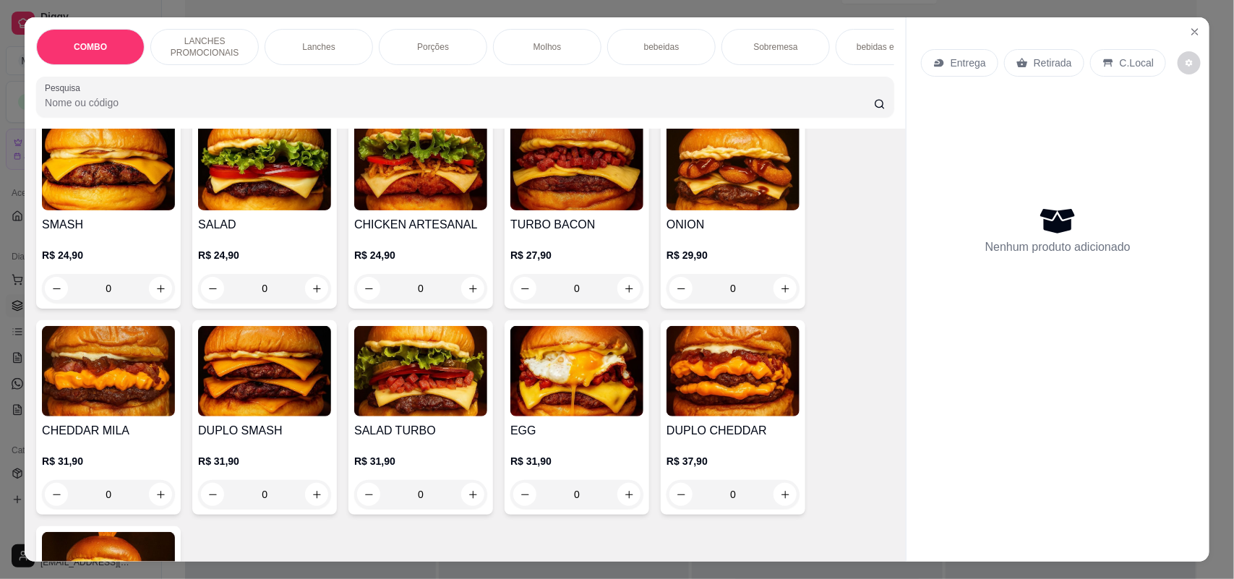
click at [254, 207] on img at bounding box center [264, 165] width 133 height 90
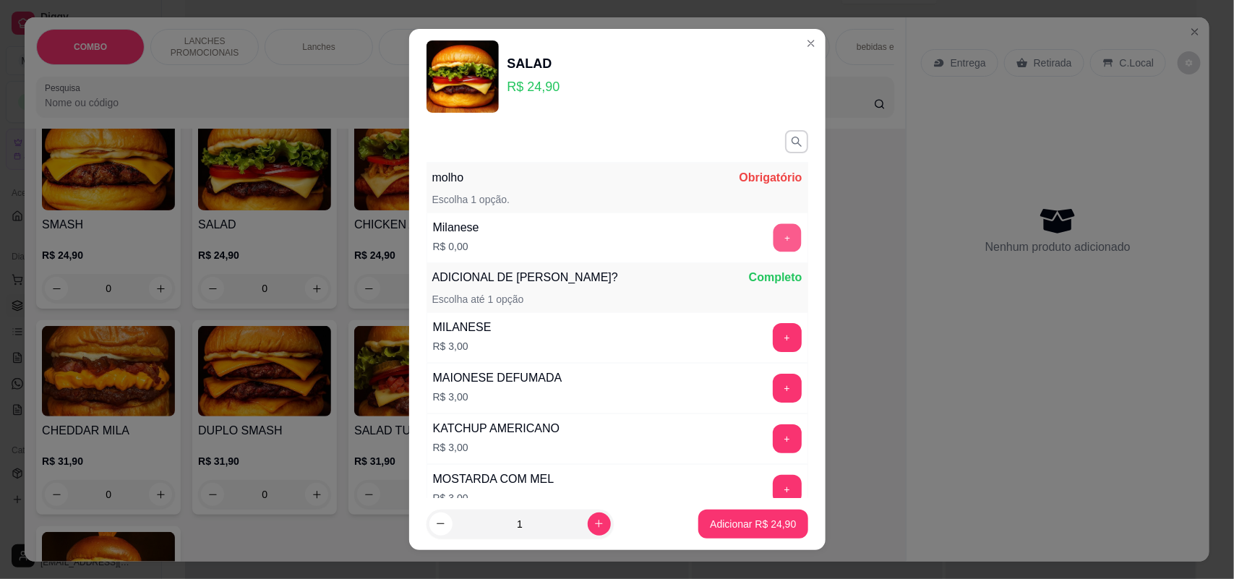
click at [773, 228] on button "+" at bounding box center [787, 238] width 28 height 28
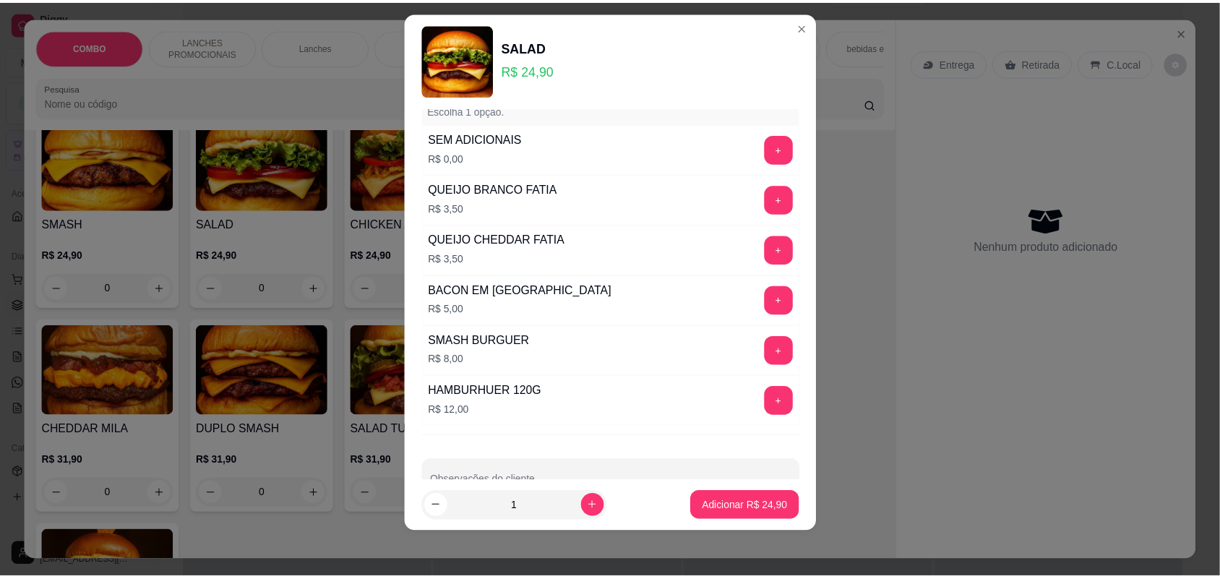
scroll to position [500, 0]
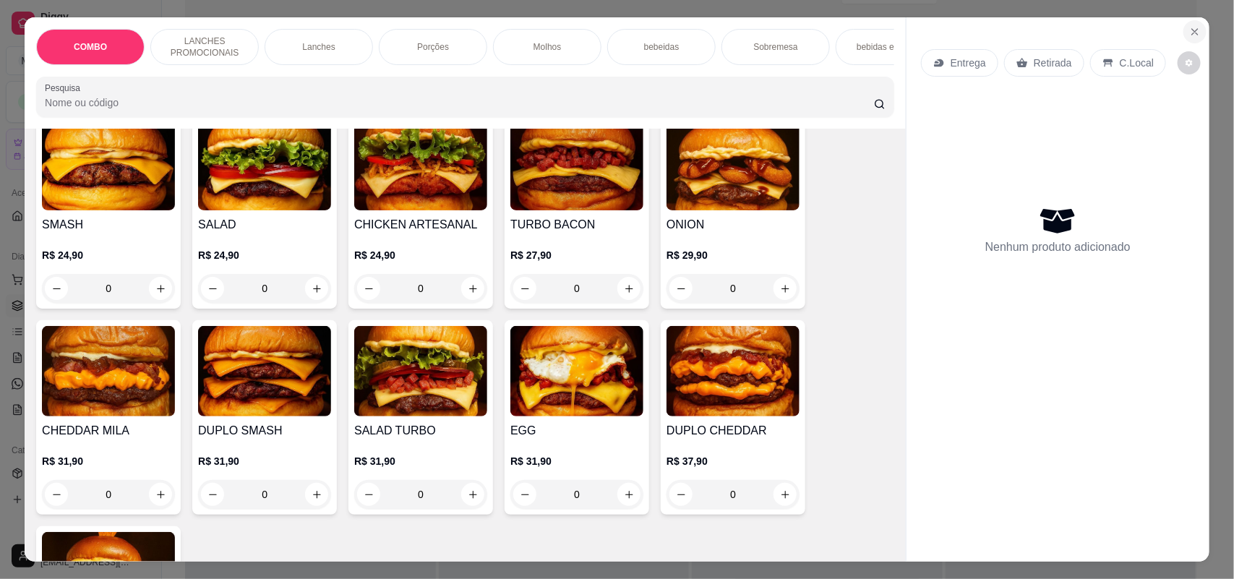
click at [1183, 27] on button "Close" at bounding box center [1194, 31] width 23 height 23
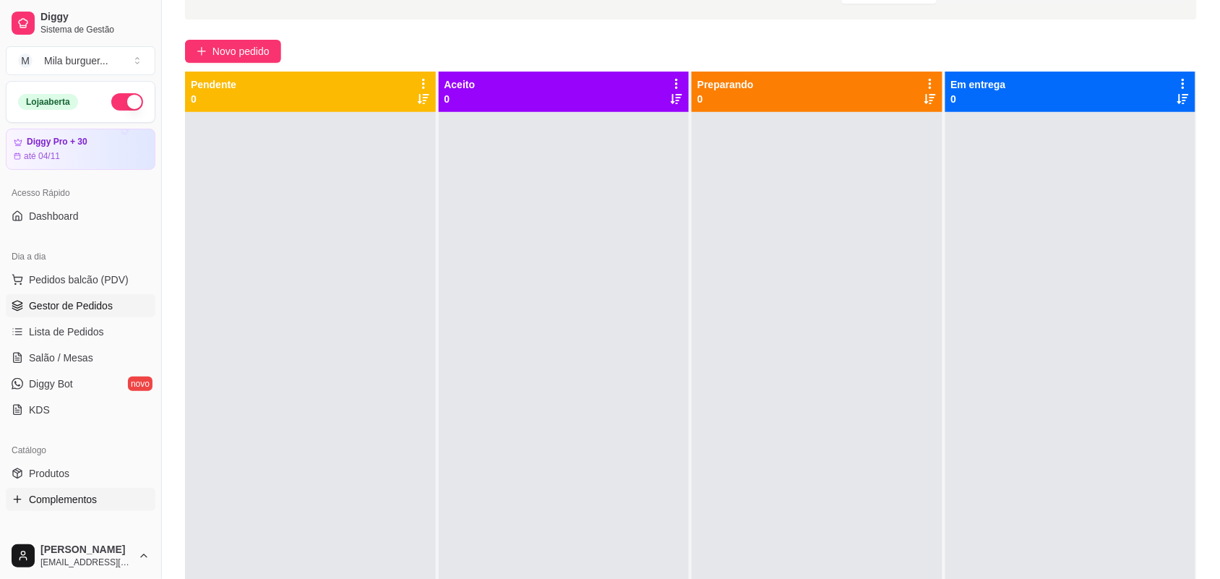
click at [77, 492] on link "Complementos" at bounding box center [81, 499] width 150 height 23
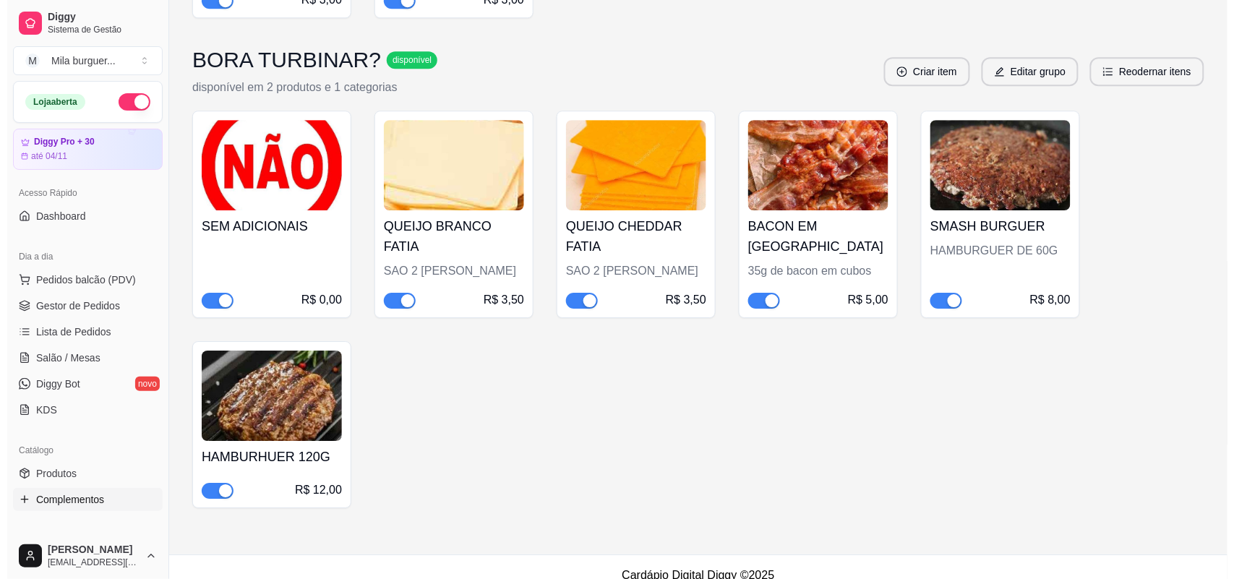
scroll to position [2772, 0]
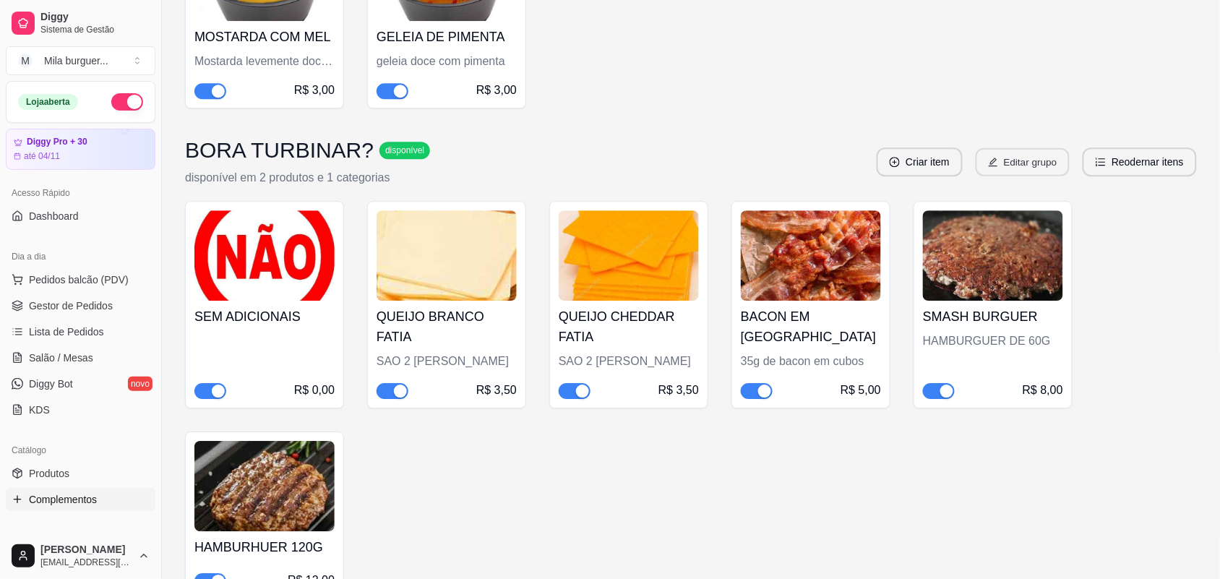
click at [999, 157] on icon "edit" at bounding box center [994, 162] width 10 height 10
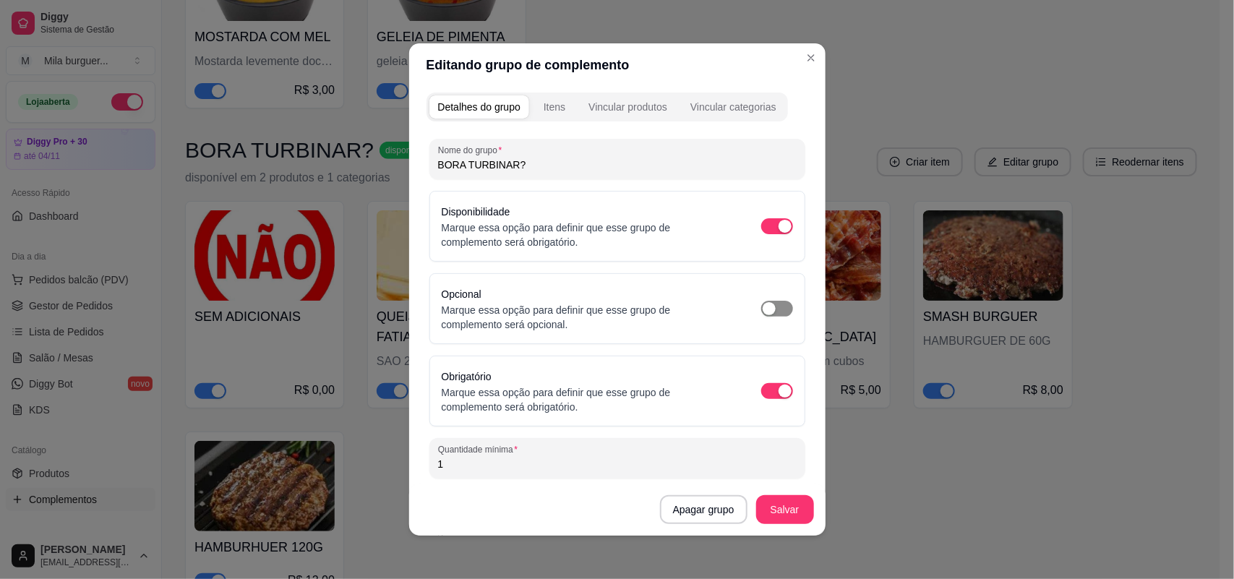
click at [763, 311] on div "button" at bounding box center [769, 308] width 13 height 13
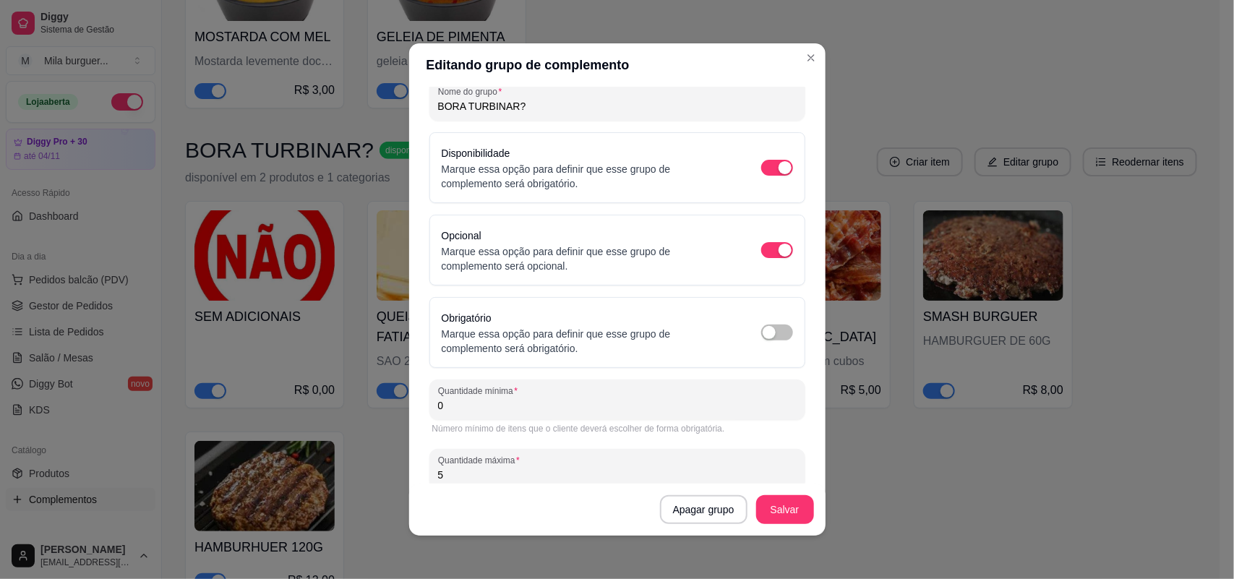
scroll to position [91, 0]
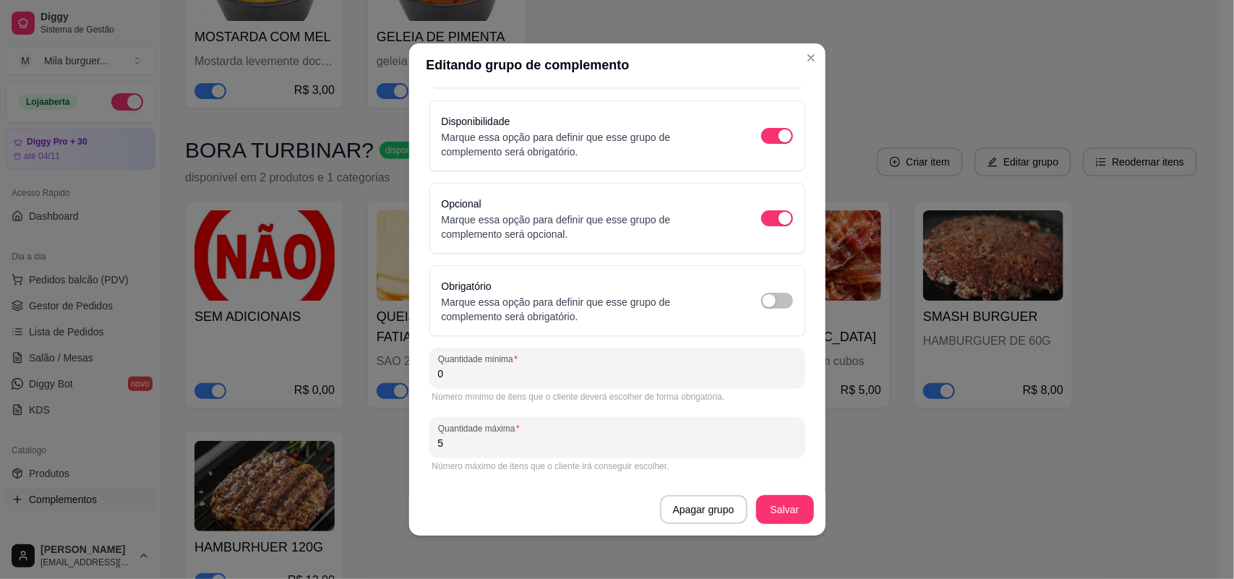
click at [486, 376] on input "0" at bounding box center [617, 374] width 359 height 14
type input "0"
type input "1"
click at [794, 507] on button "Salvar" at bounding box center [785, 509] width 58 height 29
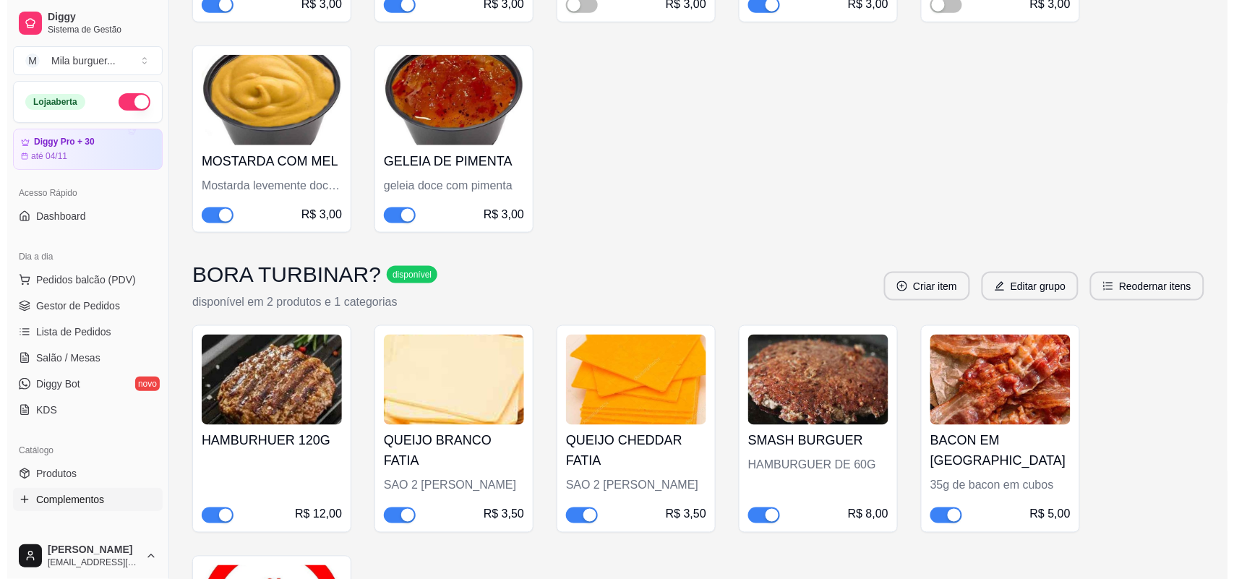
scroll to position [604, 0]
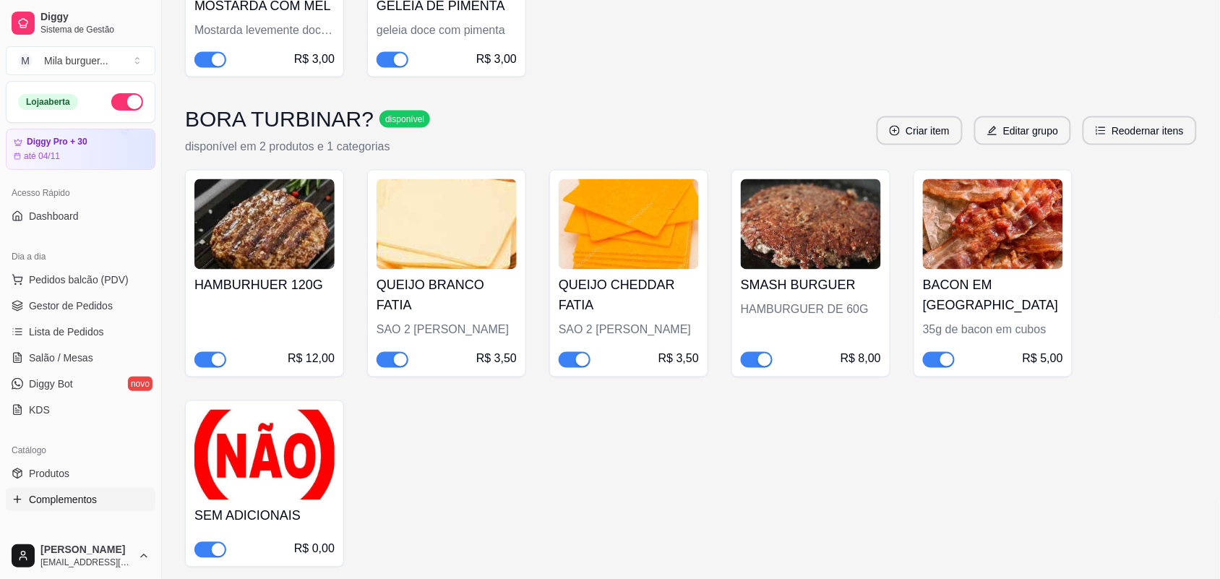
click at [233, 421] on img at bounding box center [264, 455] width 140 height 90
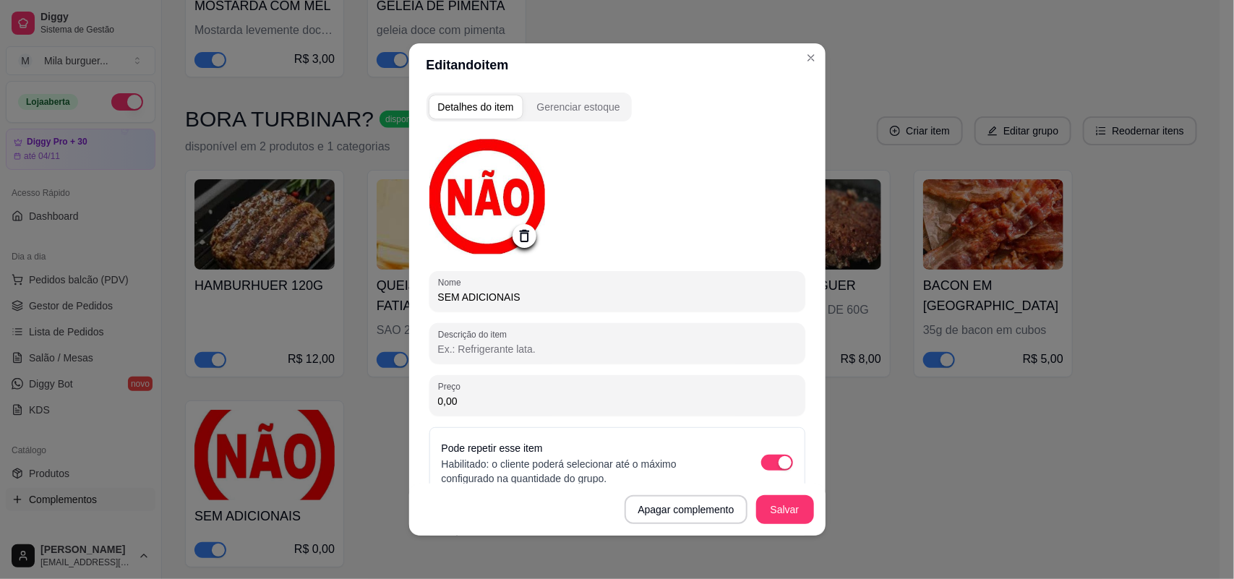
scroll to position [105, 0]
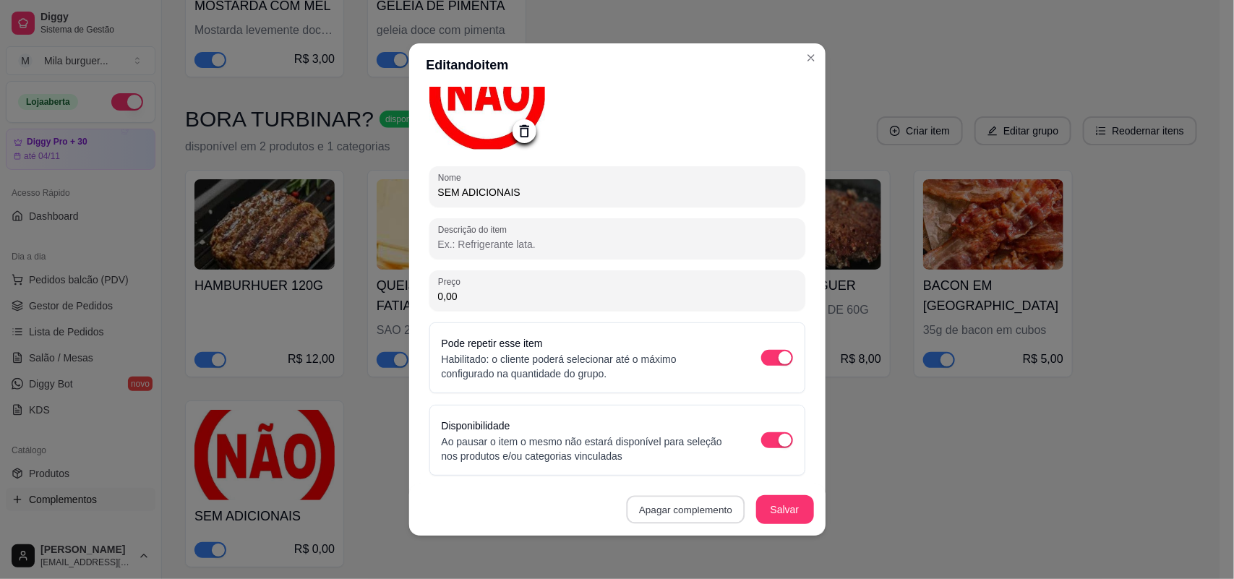
click at [707, 508] on button "Apagar complemento" at bounding box center [686, 510] width 119 height 28
click at [709, 470] on button "Confirmar" at bounding box center [697, 469] width 53 height 22
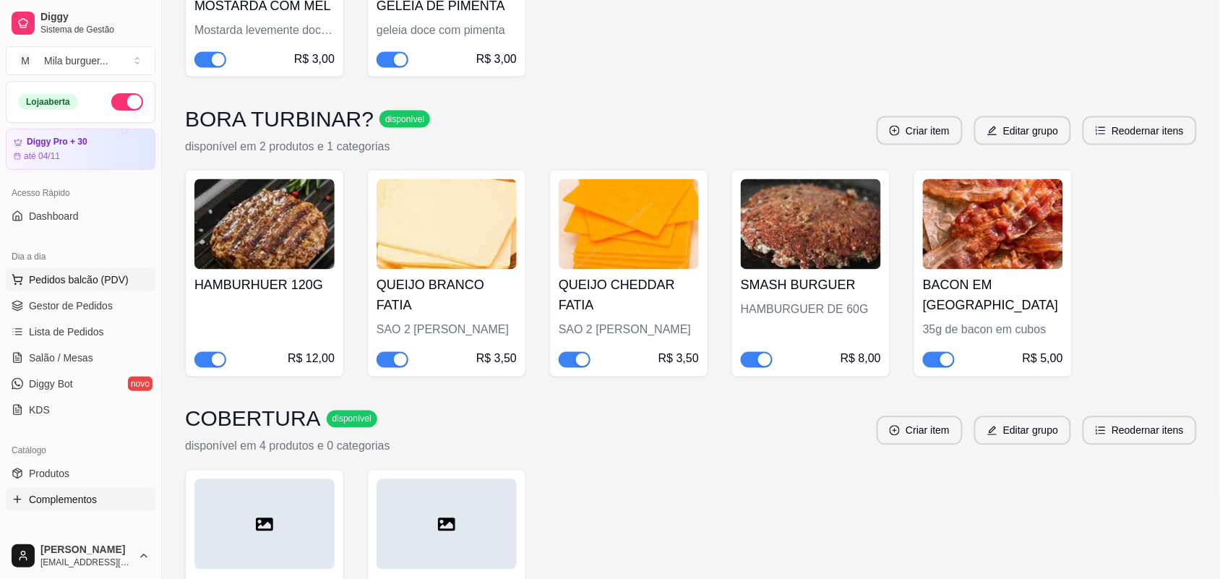
click at [40, 280] on span "Pedidos balcão (PDV)" at bounding box center [79, 280] width 100 height 14
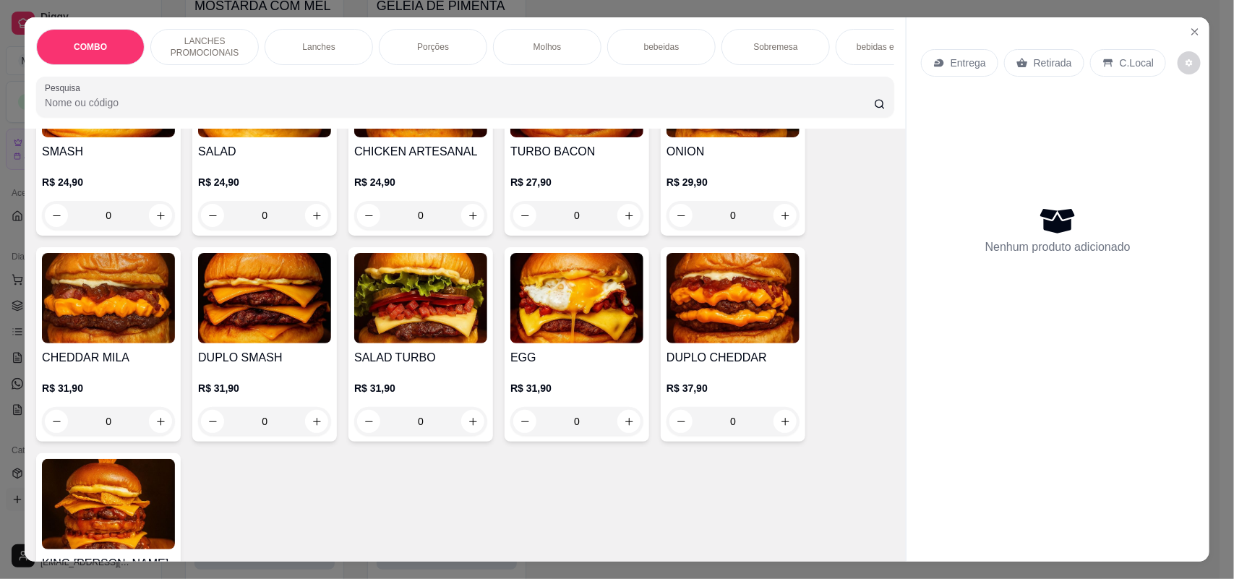
scroll to position [723, 0]
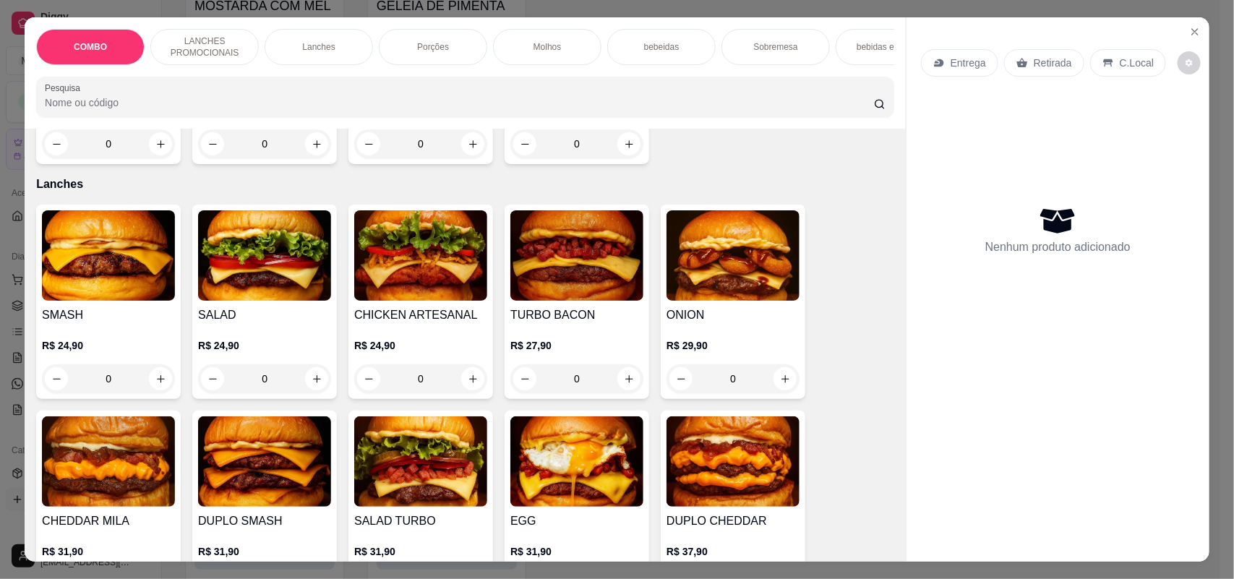
click at [239, 282] on img at bounding box center [264, 255] width 133 height 90
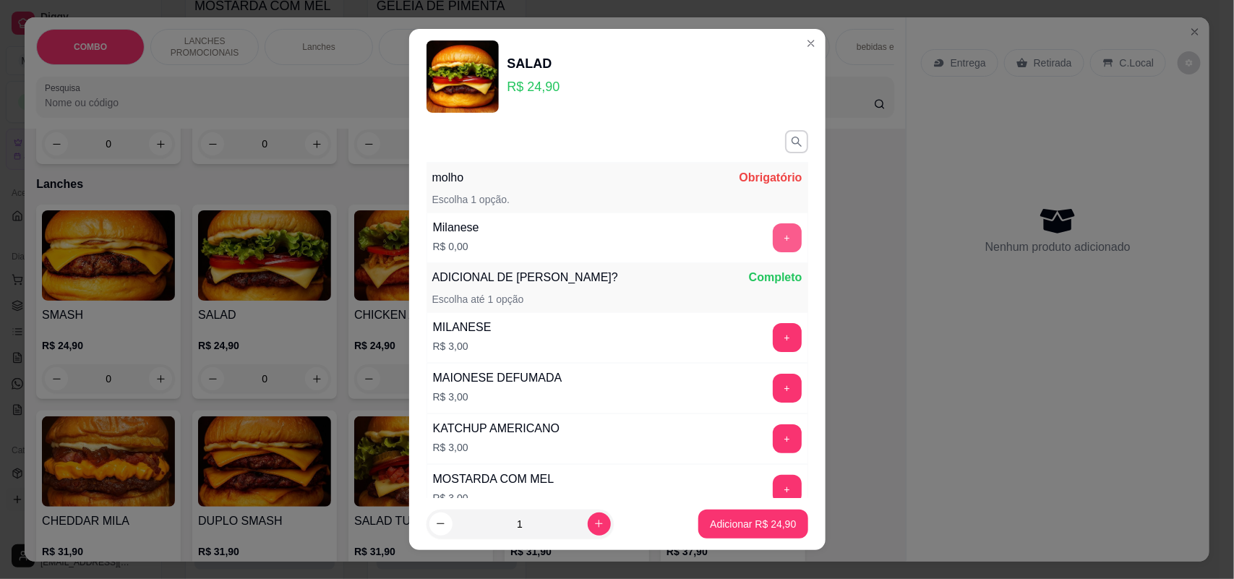
click at [773, 243] on button "+" at bounding box center [787, 237] width 29 height 29
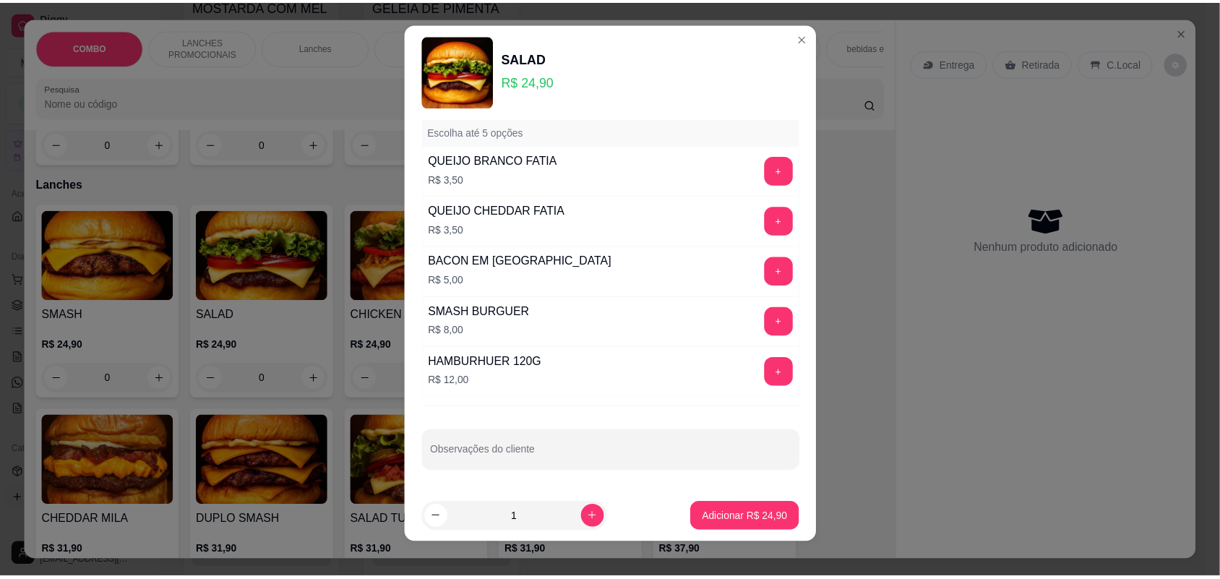
scroll to position [0, 0]
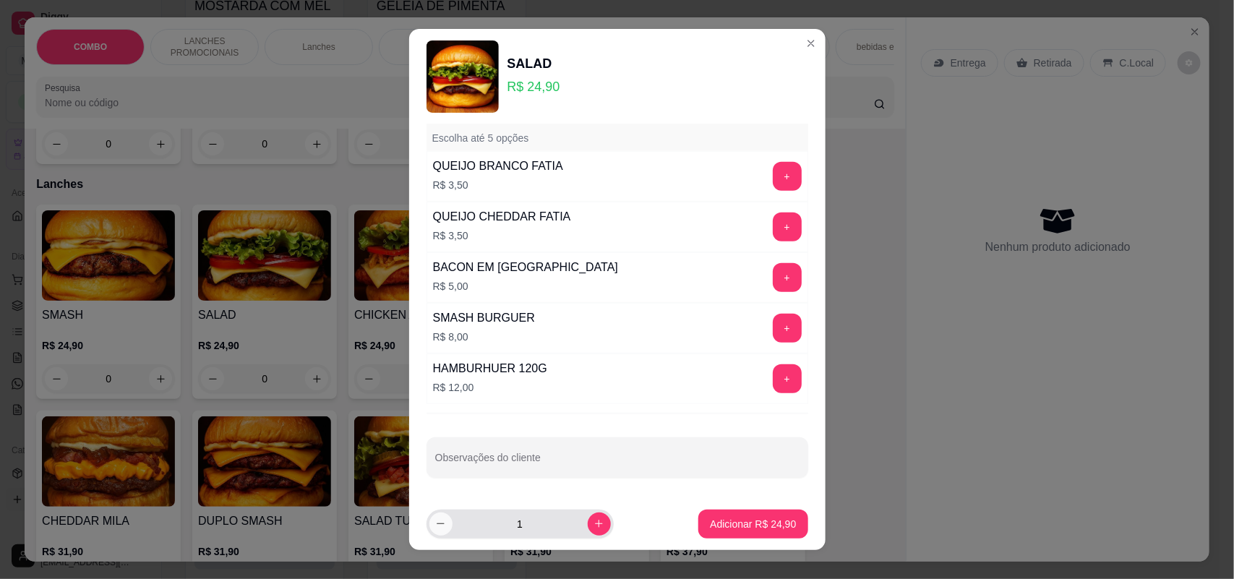
click at [429, 526] on button "decrease-product-quantity" at bounding box center [440, 524] width 23 height 23
type input "0"
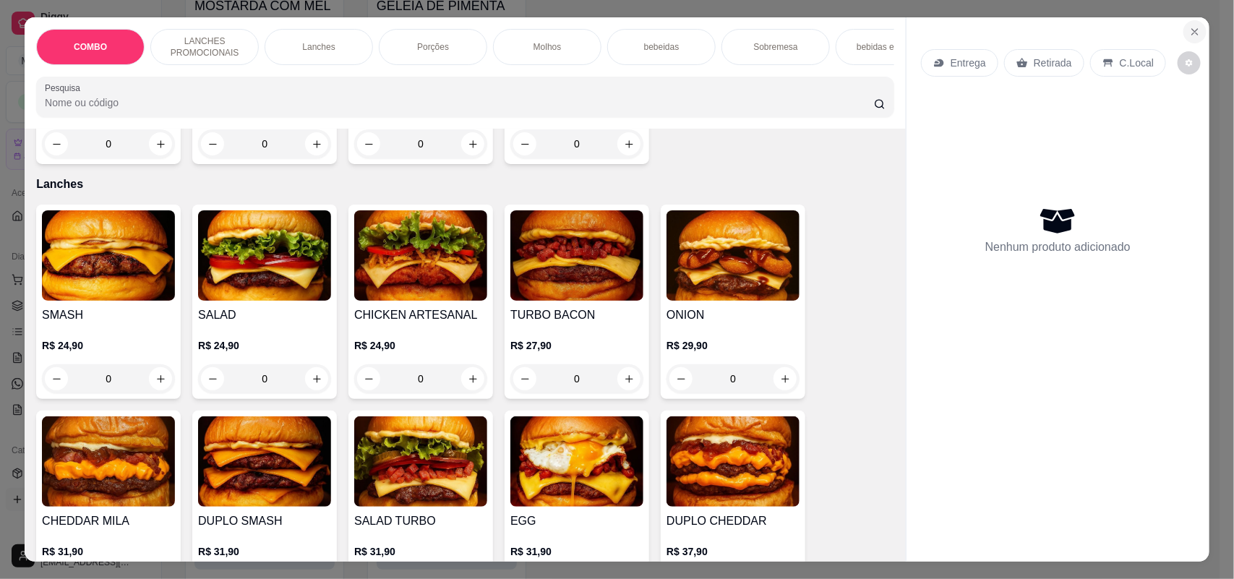
click at [1194, 29] on button "Close" at bounding box center [1194, 31] width 23 height 23
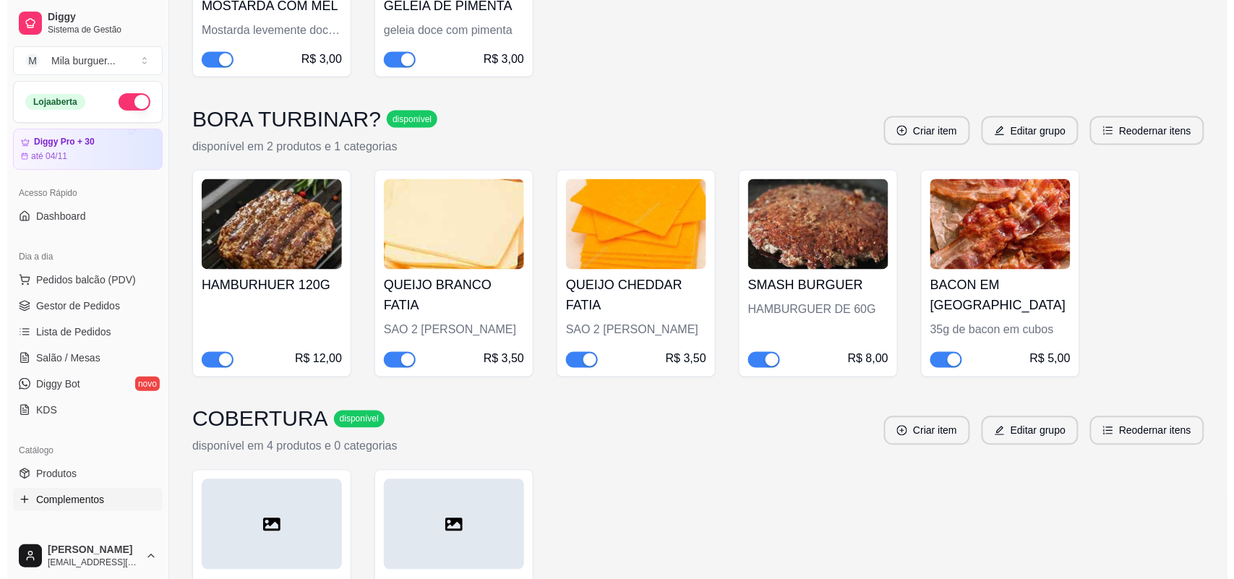
scroll to position [694, 0]
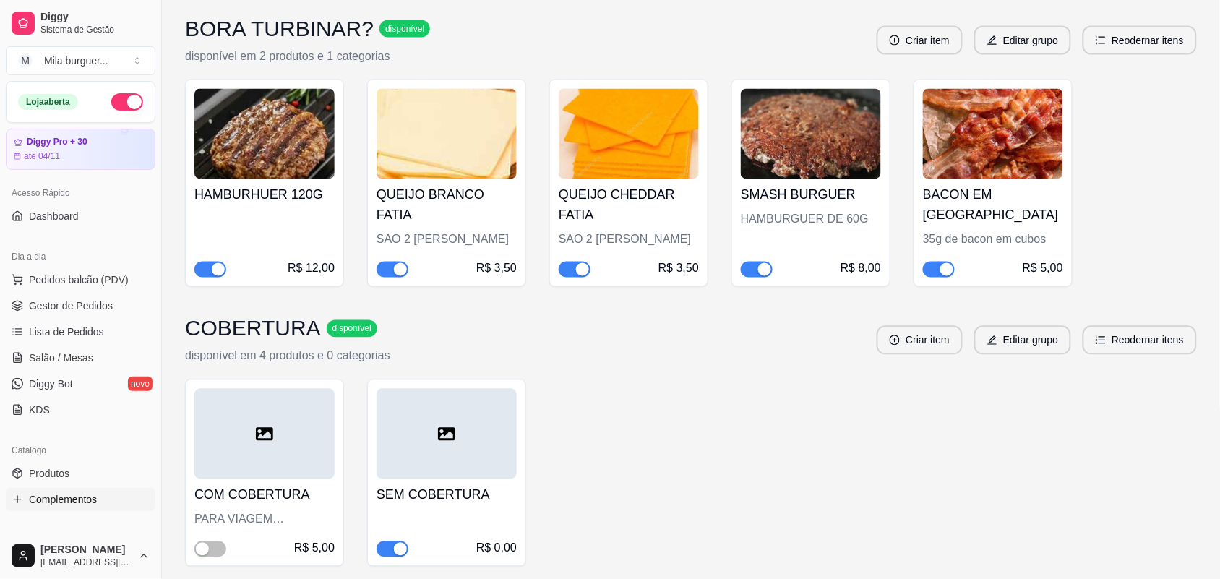
click at [956, 185] on h4 "BACON EM [GEOGRAPHIC_DATA]" at bounding box center [993, 205] width 140 height 40
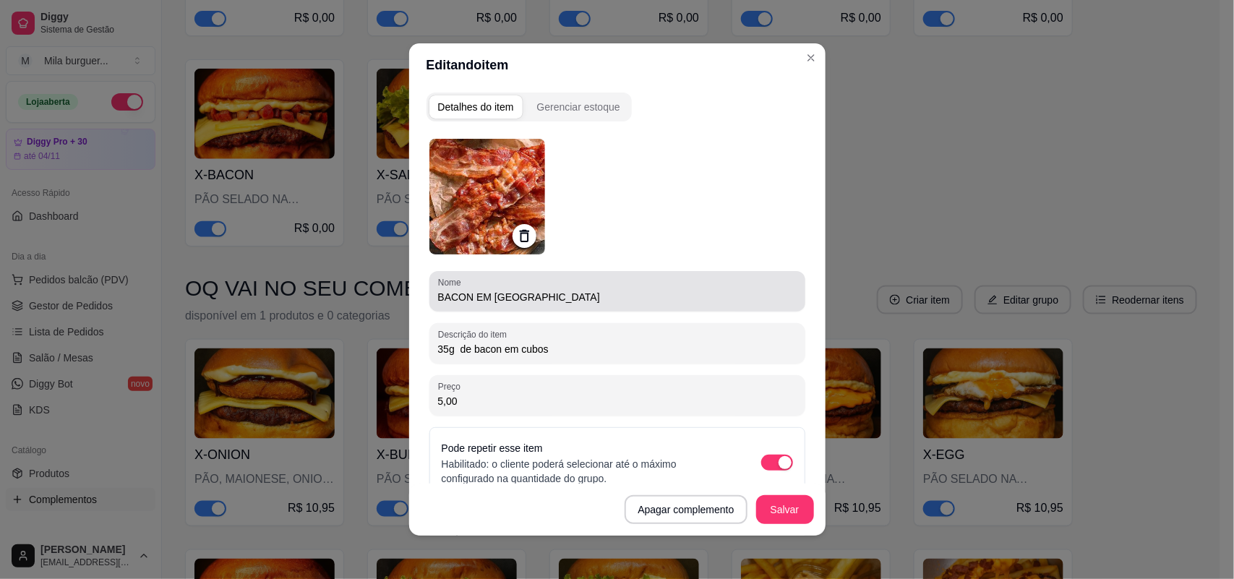
drag, startPoint x: 541, startPoint y: 287, endPoint x: 485, endPoint y: 301, distance: 57.3
click at [485, 301] on div "BACON EM [GEOGRAPHIC_DATA]" at bounding box center [617, 291] width 359 height 29
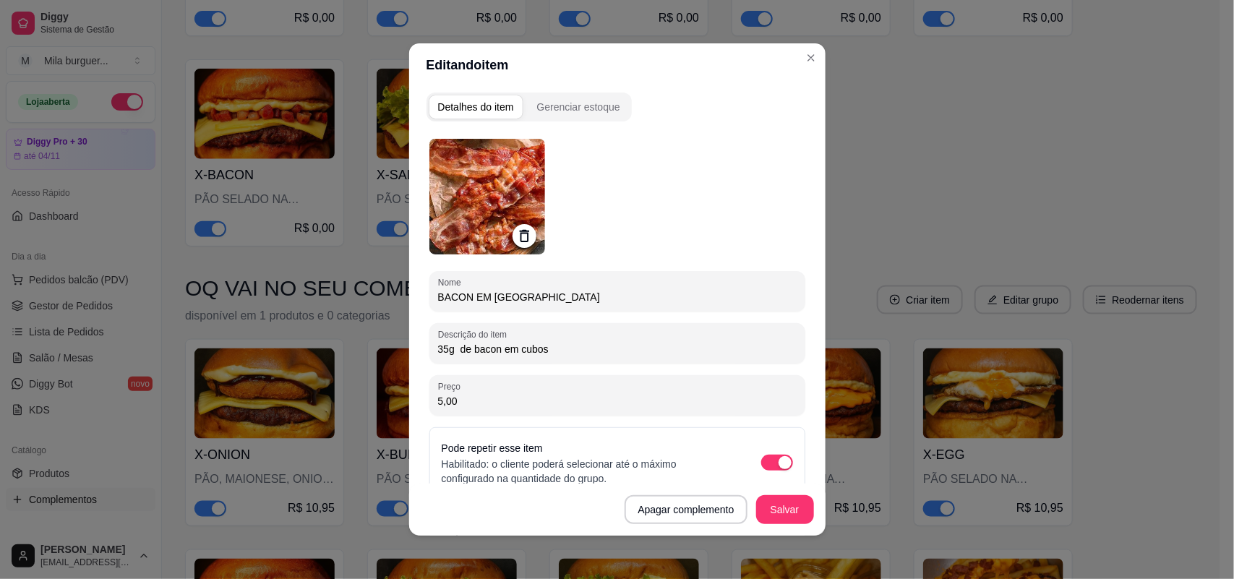
drag, startPoint x: 515, startPoint y: 293, endPoint x: 466, endPoint y: 301, distance: 49.1
click at [466, 301] on input "BACON EM [GEOGRAPHIC_DATA]" at bounding box center [617, 297] width 359 height 14
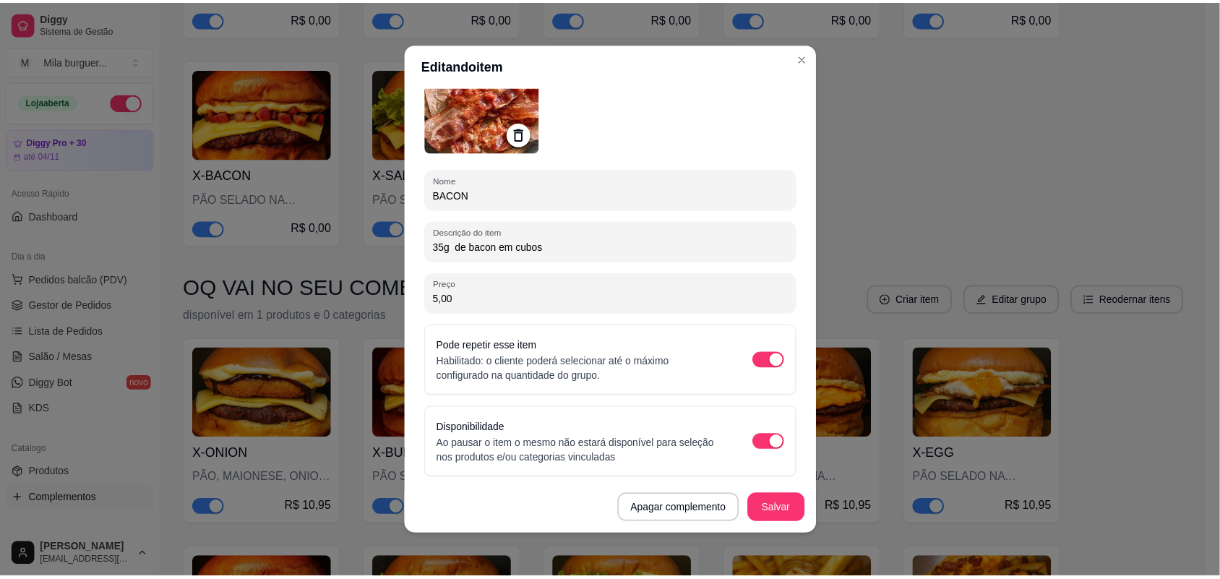
scroll to position [105, 0]
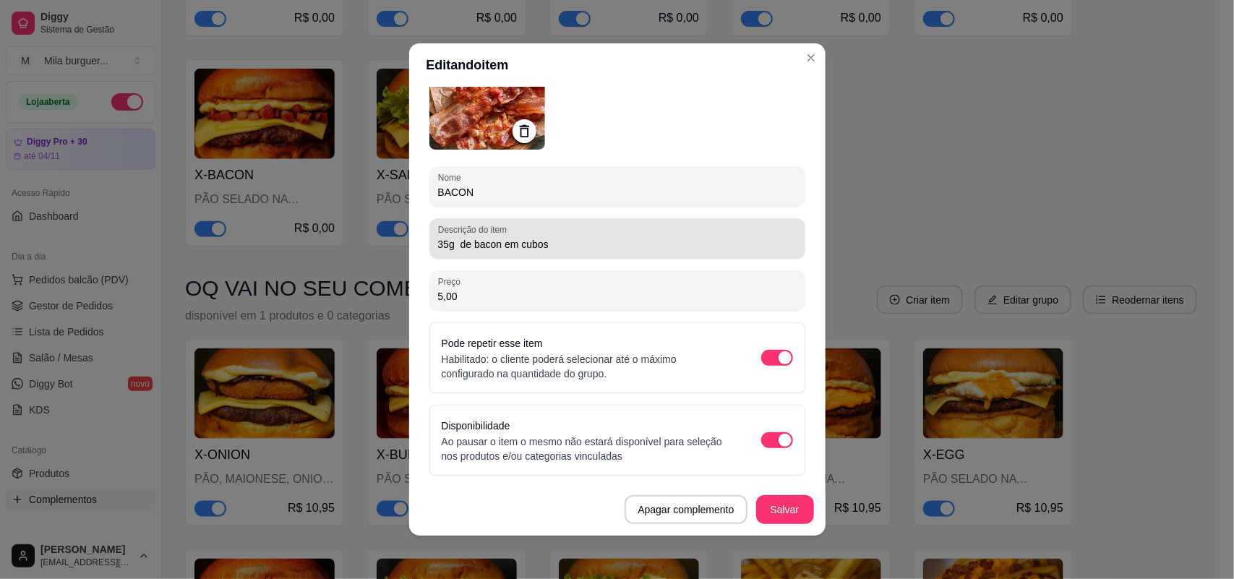
type input "BACON"
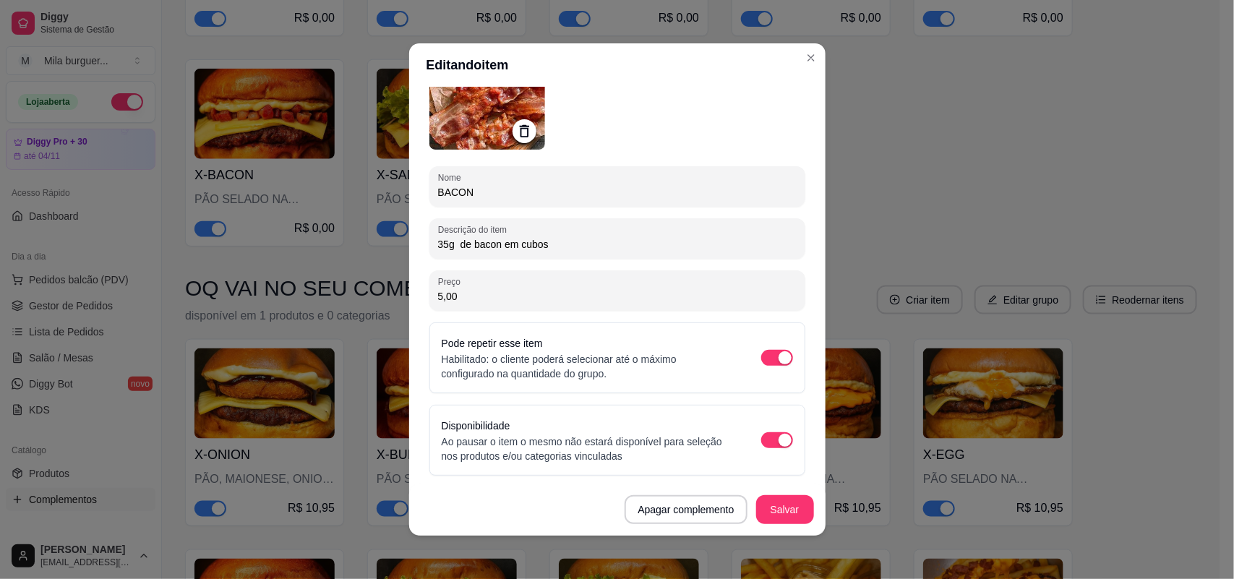
drag, startPoint x: 561, startPoint y: 244, endPoint x: 495, endPoint y: 250, distance: 66.0
click at [495, 250] on div "35g de bacon em cubos" at bounding box center [617, 238] width 359 height 29
type input "35g de bacon, vai de acordo com a disponibilidade, cubo ou tiras"
click at [775, 521] on button "Salvar" at bounding box center [785, 509] width 58 height 29
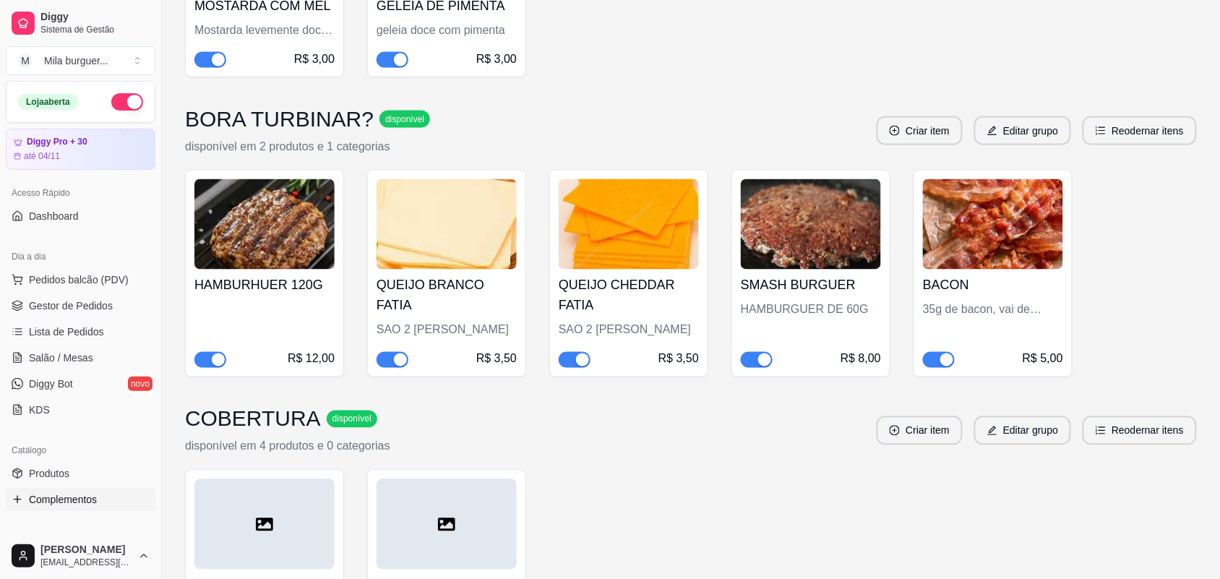
scroll to position [513, 0]
